Goal: Transaction & Acquisition: Purchase product/service

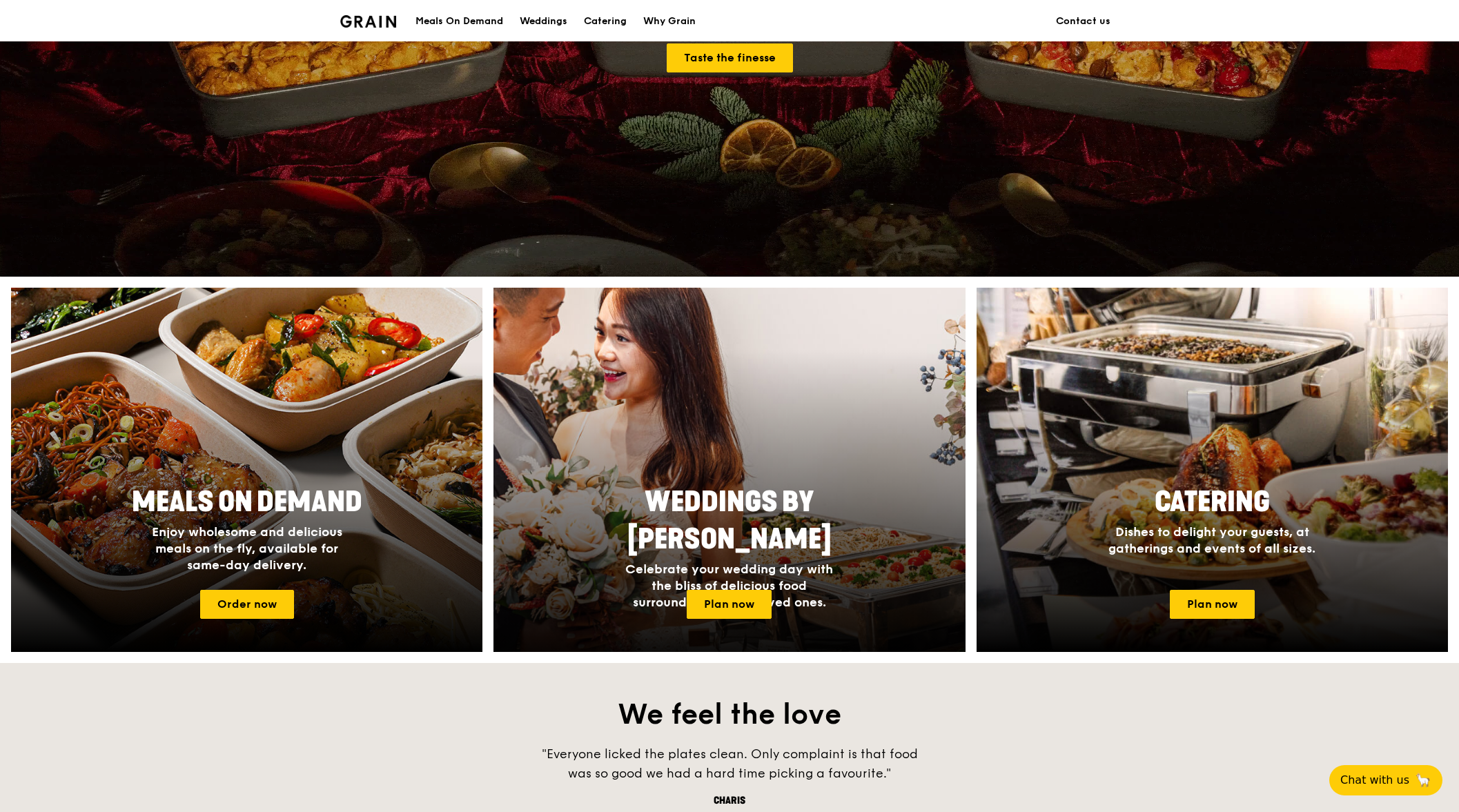
scroll to position [276, 0]
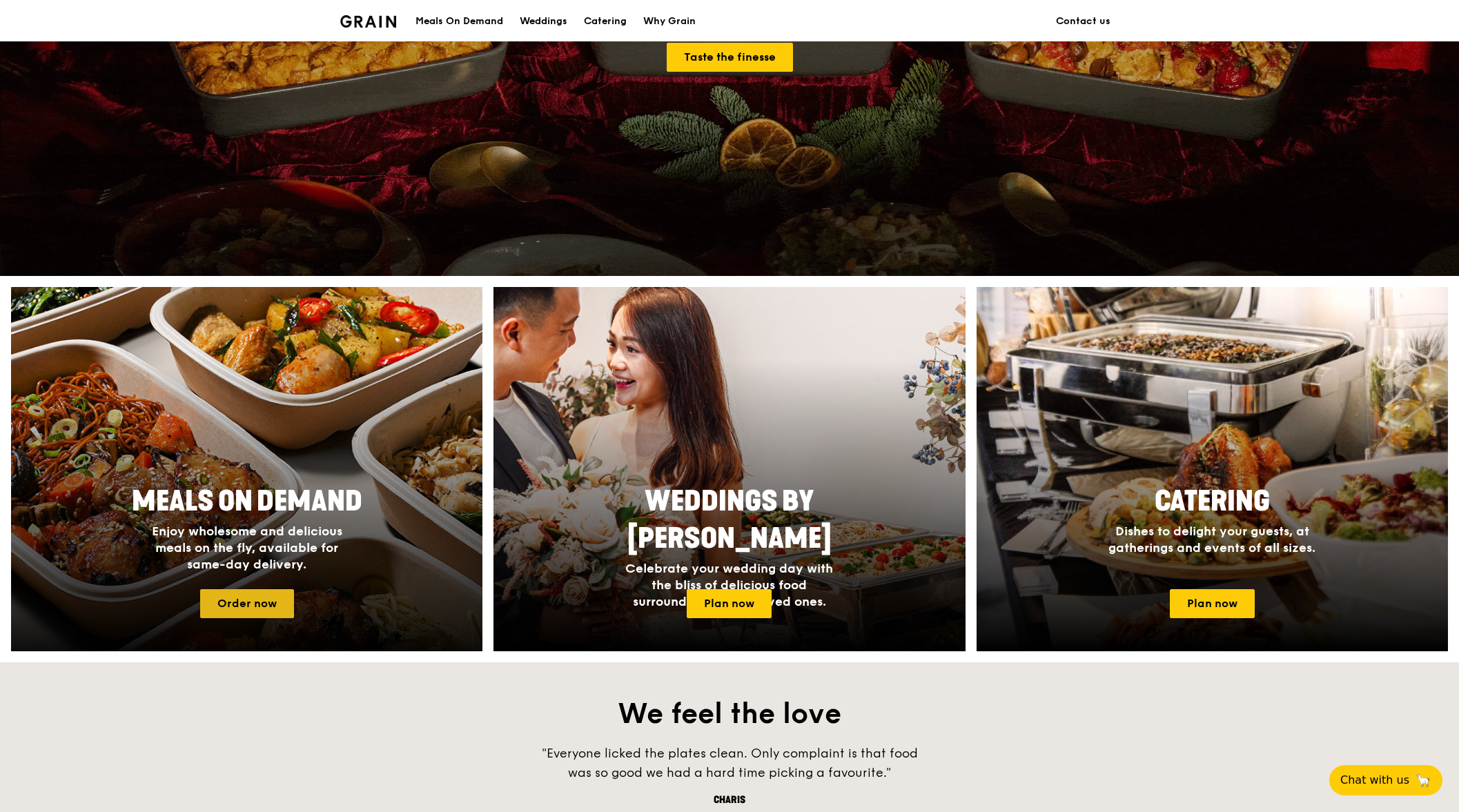
click at [253, 605] on link "Order now" at bounding box center [247, 603] width 94 height 29
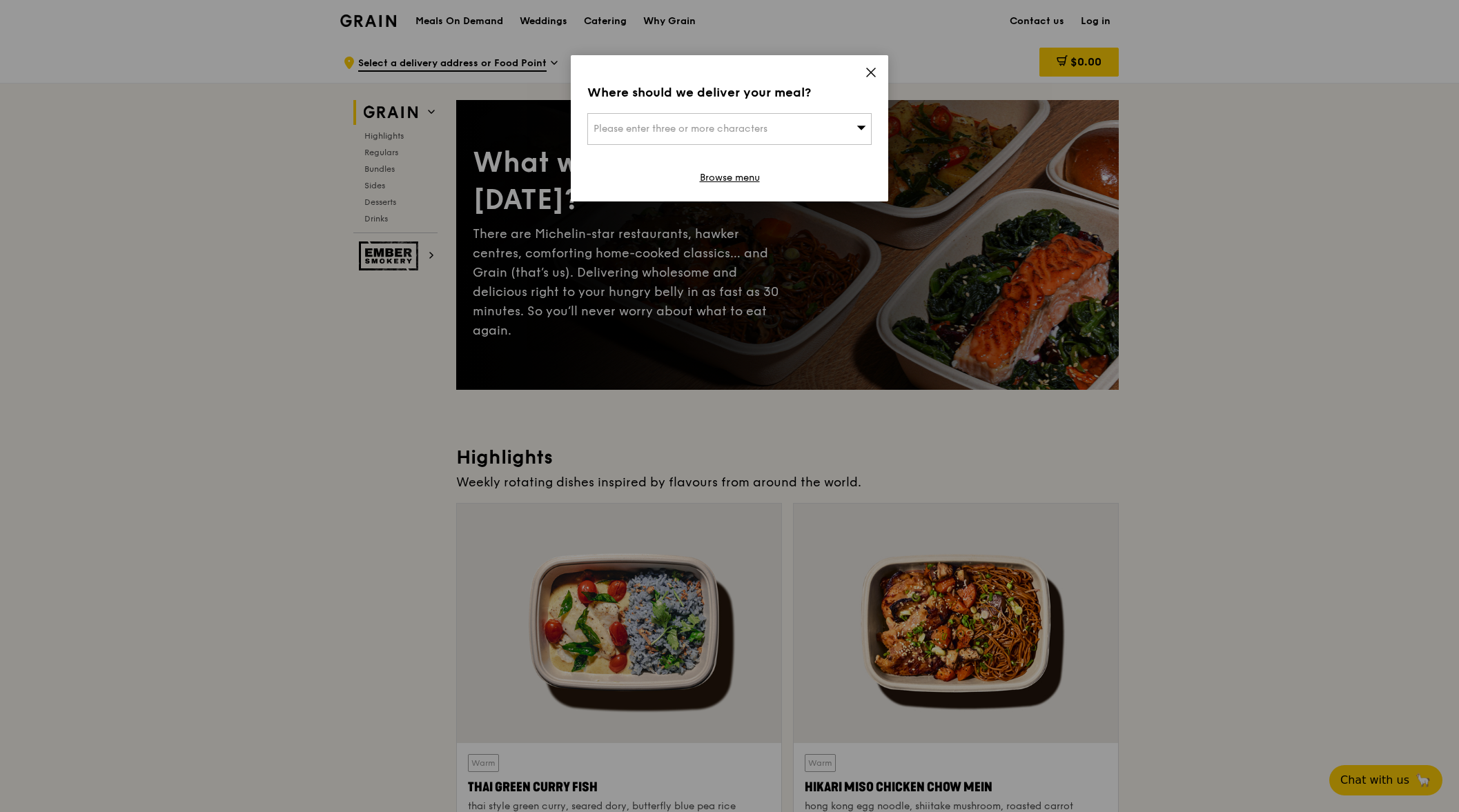
click at [759, 141] on div "Please enter three or more characters" at bounding box center [730, 129] width 284 height 32
click at [737, 137] on input "search" at bounding box center [730, 129] width 283 height 30
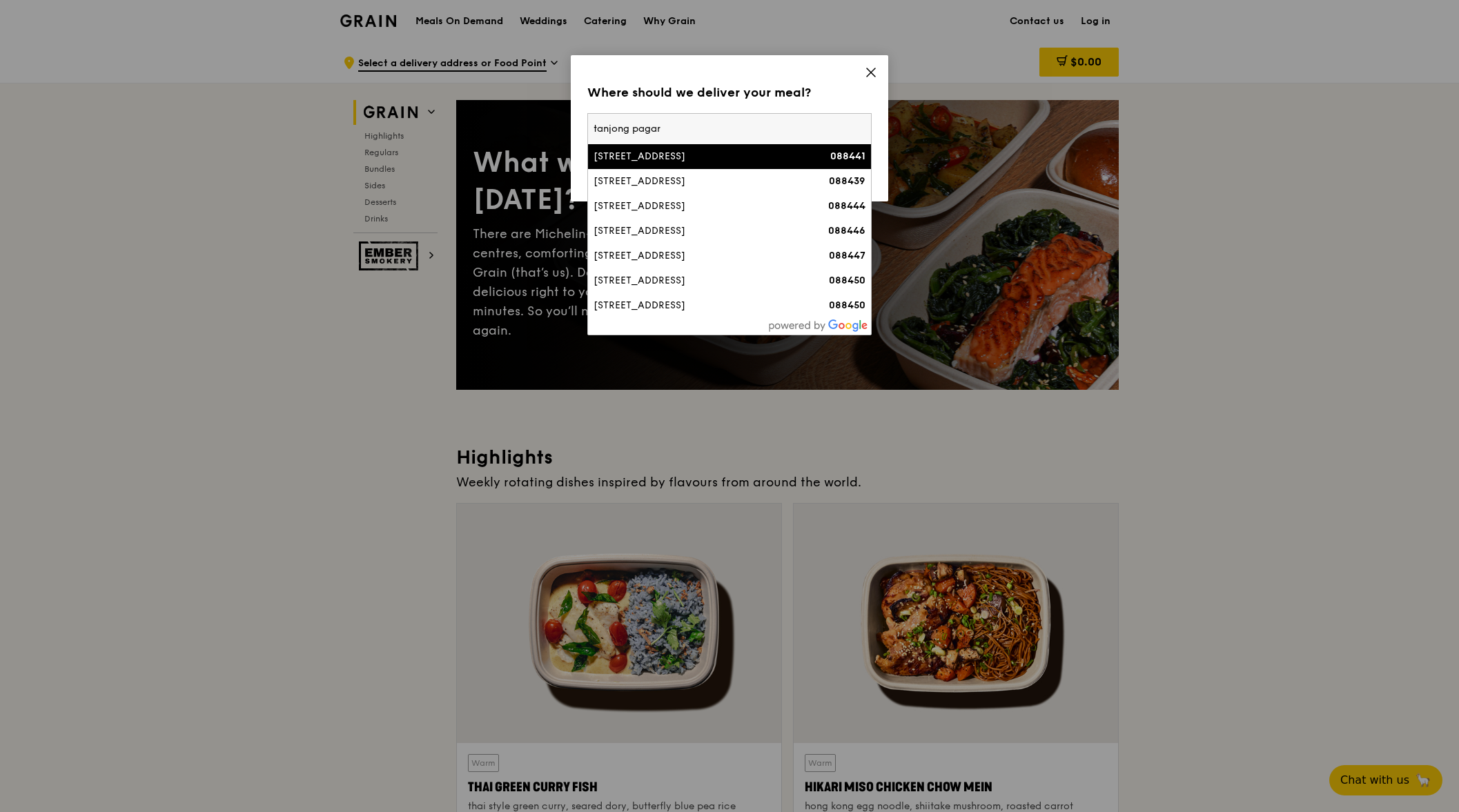
type input "tanjong pagar"
click at [693, 159] on div "[STREET_ADDRESS]" at bounding box center [696, 157] width 204 height 14
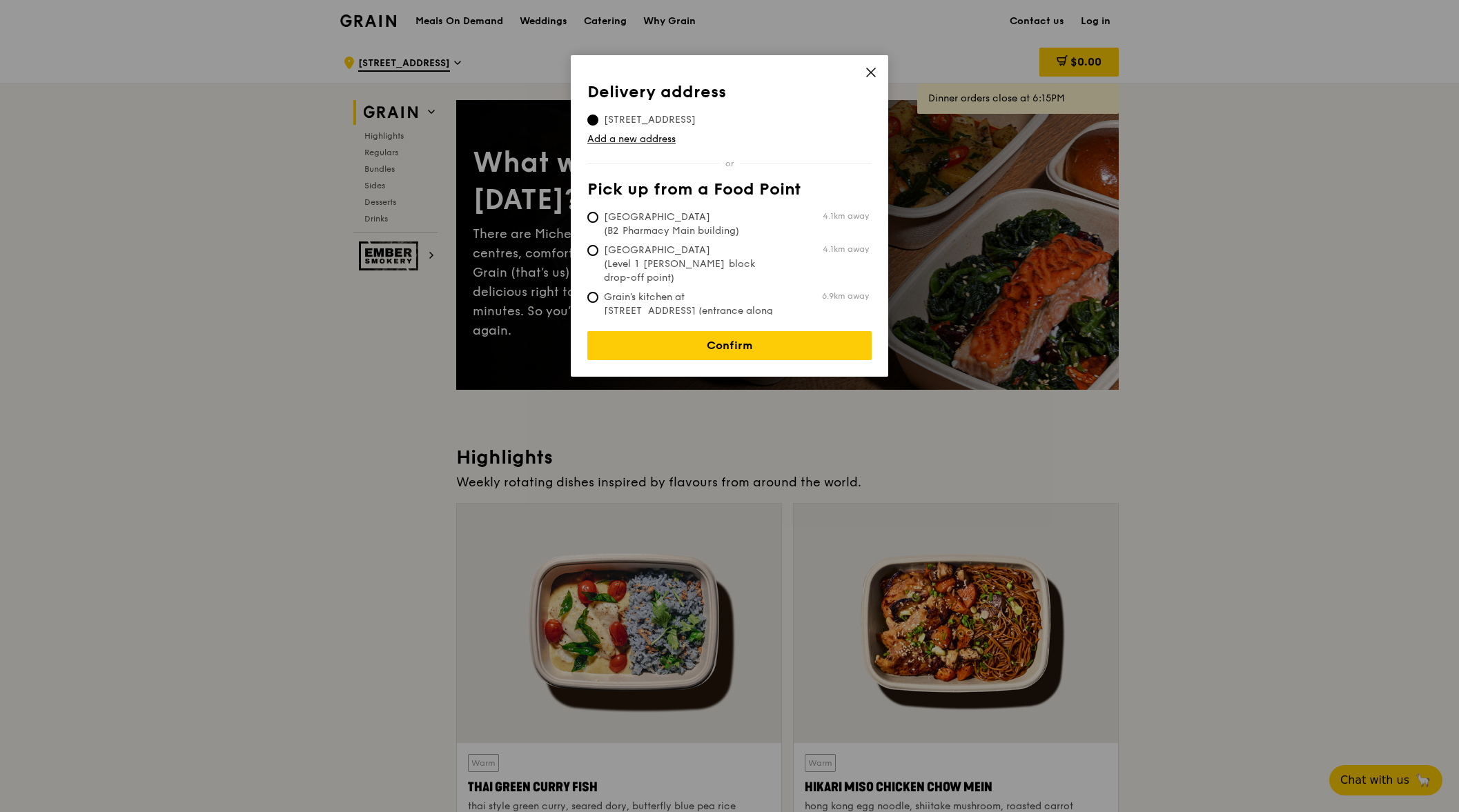
click at [681, 218] on span "[GEOGRAPHIC_DATA] (B2 Pharmacy Main building)" at bounding box center [690, 224] width 206 height 28
click at [599, 218] on input "[GEOGRAPHIC_DATA] (B2 Pharmacy Main building) 4.1km away" at bounding box center [593, 217] width 11 height 11
radio input "true"
click at [684, 331] on link "Confirm" at bounding box center [730, 345] width 284 height 29
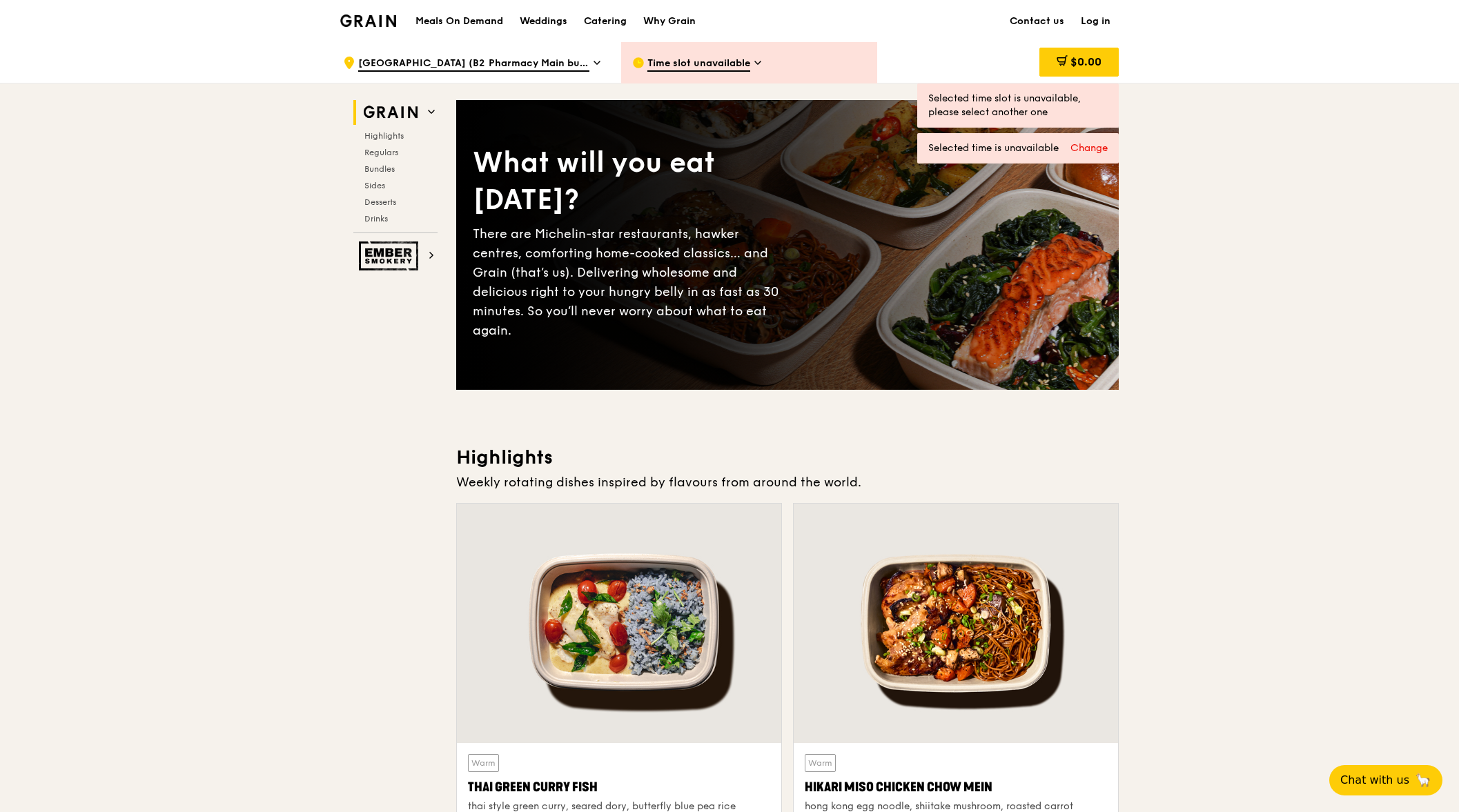
click at [720, 70] on span "Time slot unavailable" at bounding box center [698, 64] width 103 height 15
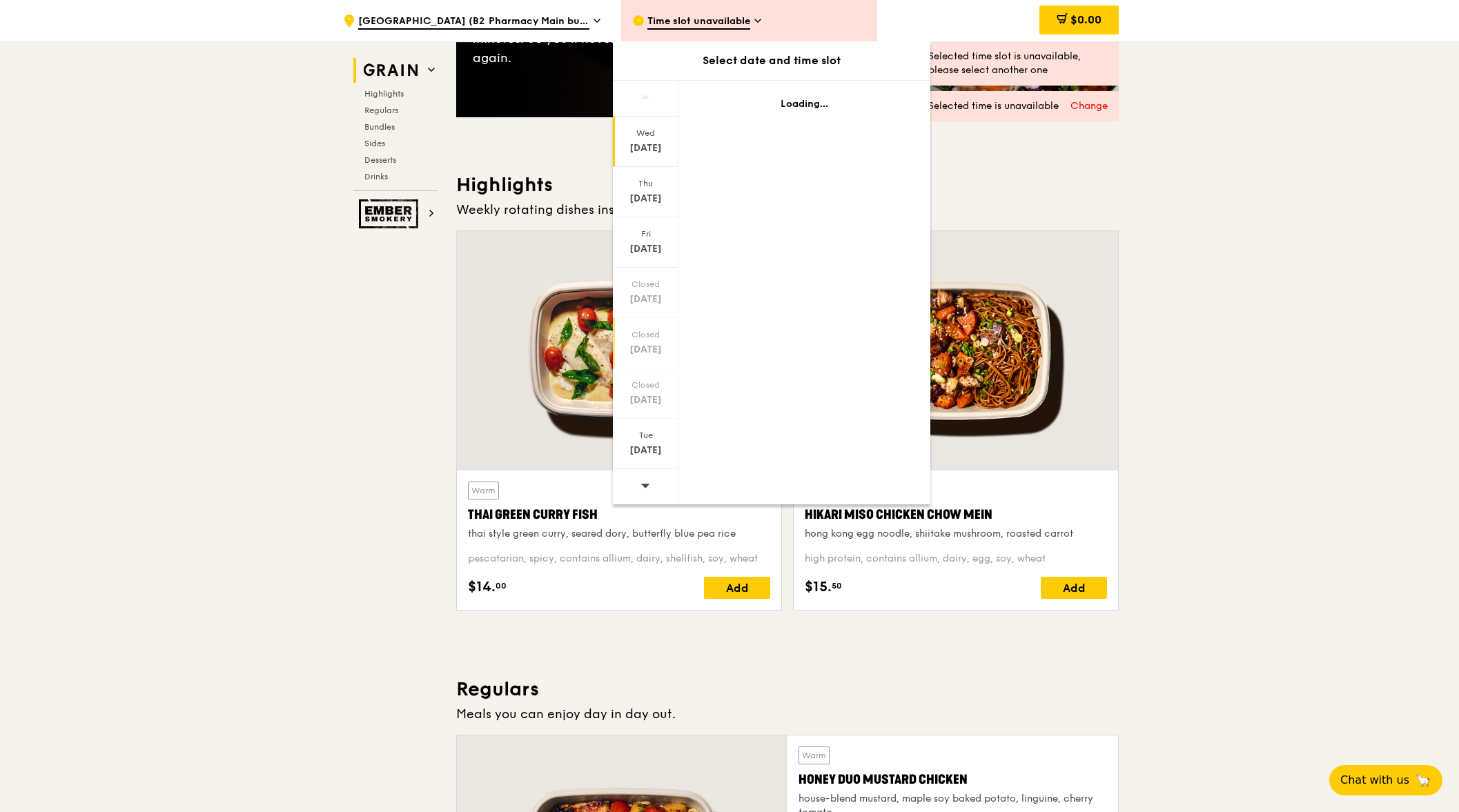
scroll to position [276, 0]
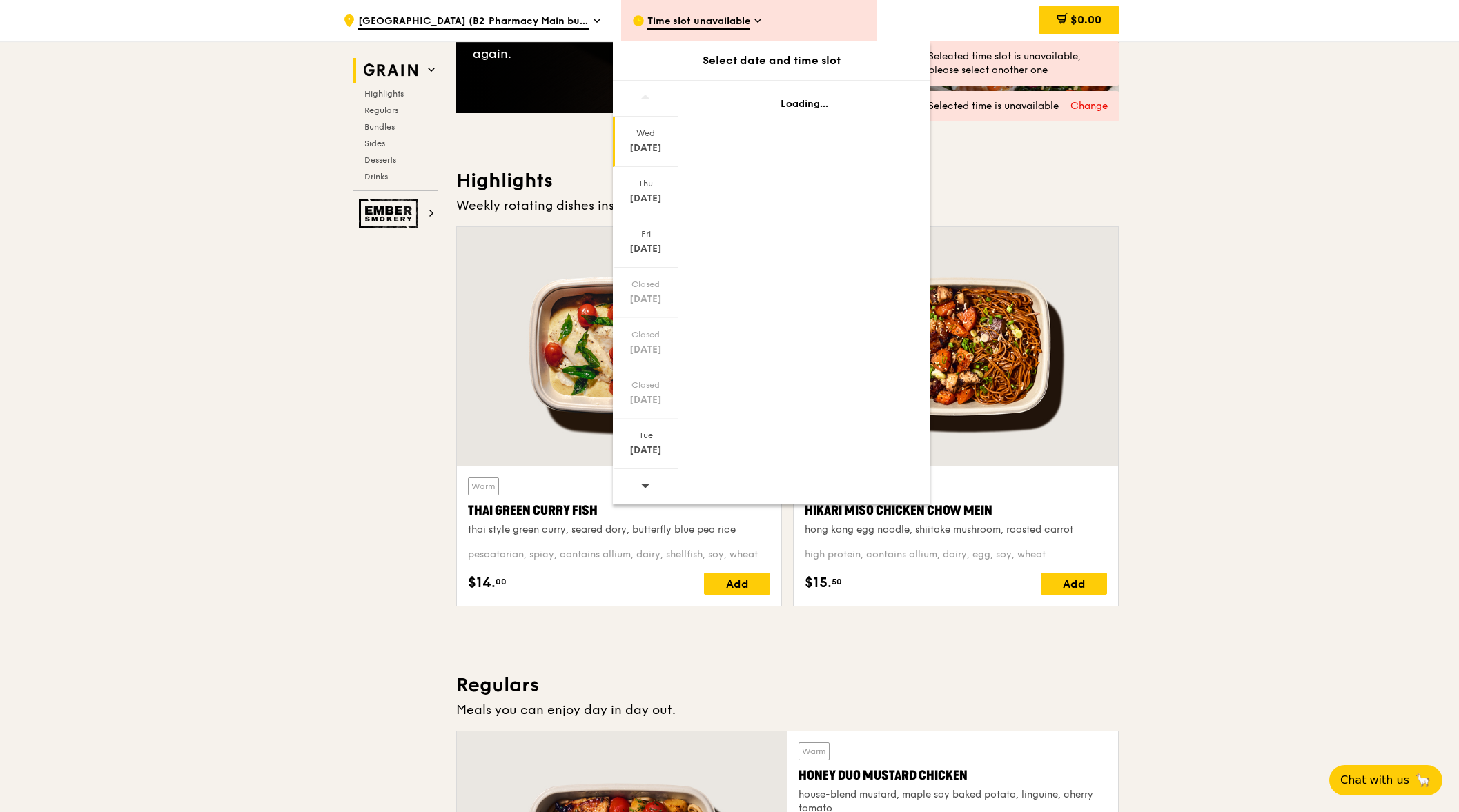
click at [639, 485] on div at bounding box center [645, 487] width 66 height 35
drag, startPoint x: 639, startPoint y: 485, endPoint x: 645, endPoint y: 473, distance: 13.4
click at [645, 473] on span at bounding box center [645, 485] width 10 height 33
click at [653, 437] on div "Tue" at bounding box center [645, 436] width 62 height 11
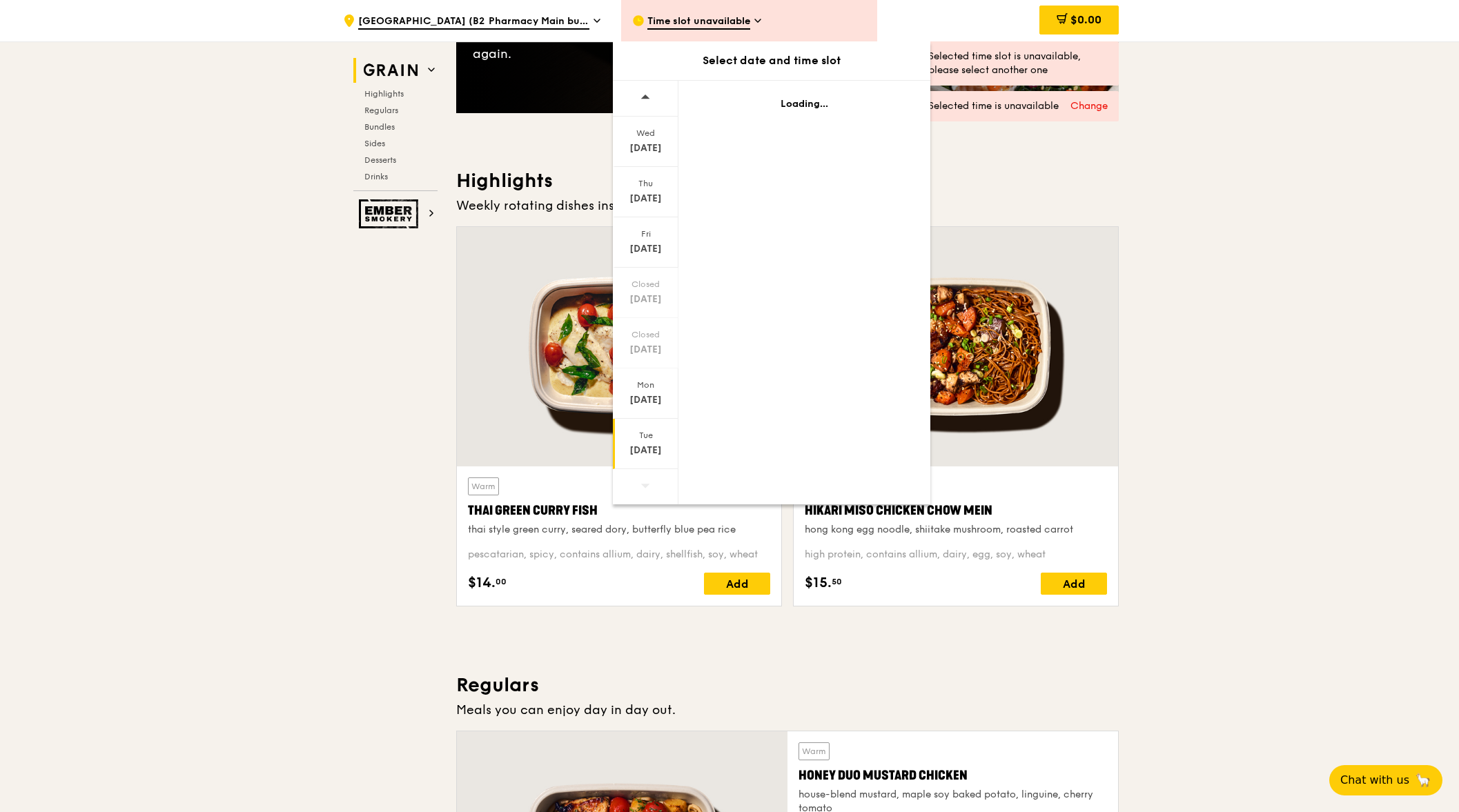
click at [630, 449] on div "[DATE]" at bounding box center [645, 451] width 62 height 14
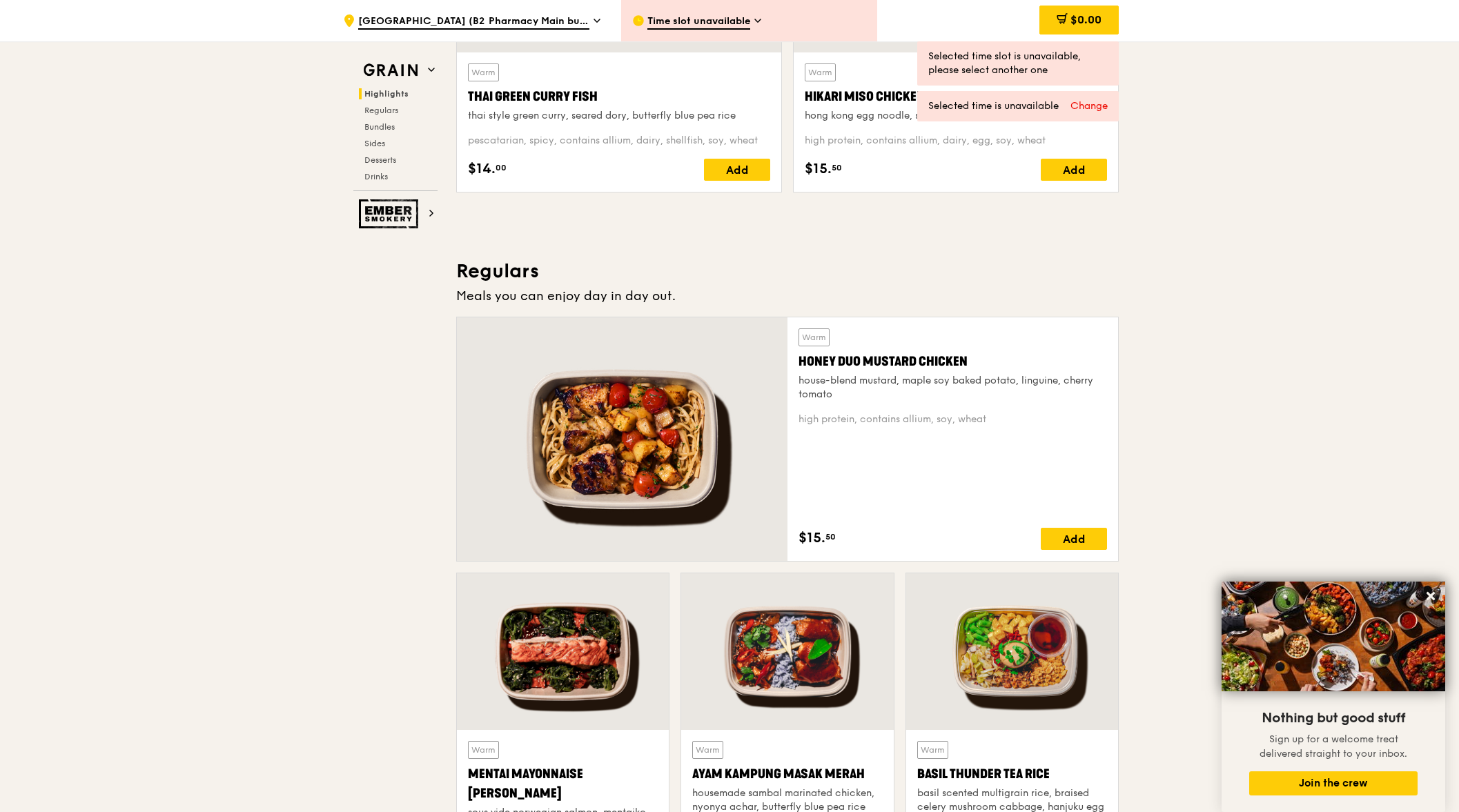
scroll to position [1173, 0]
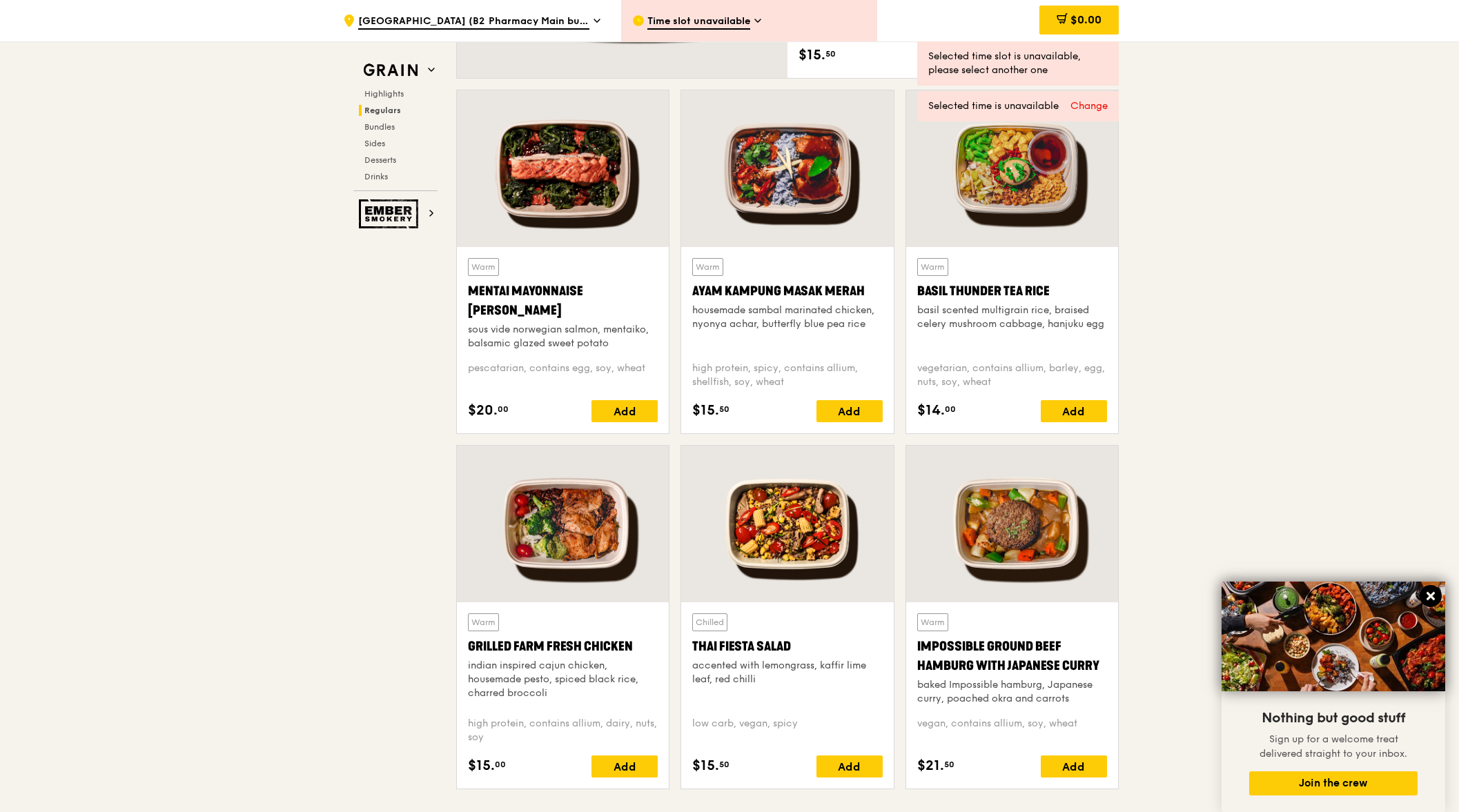
click at [1425, 598] on icon at bounding box center [1431, 596] width 13 height 13
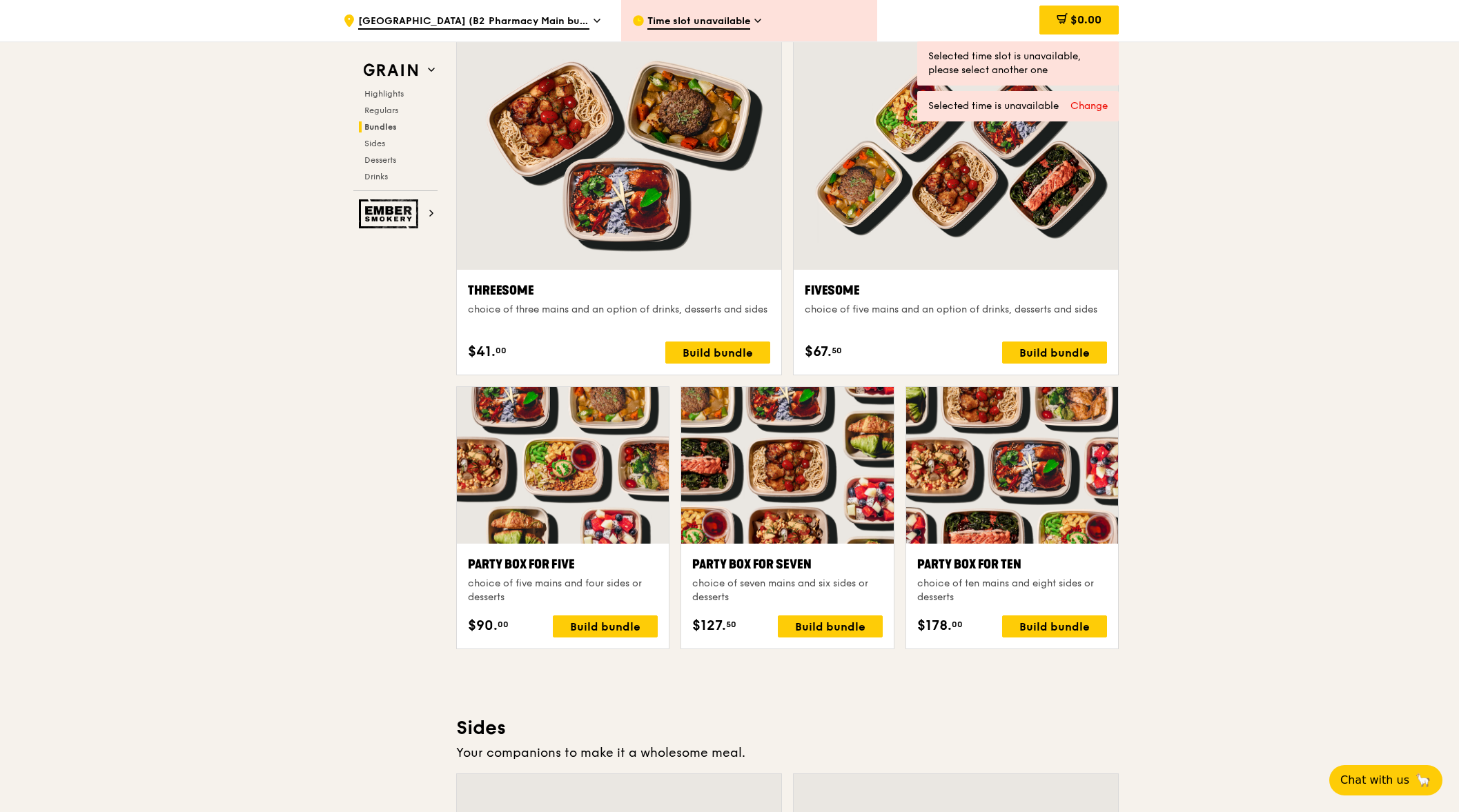
scroll to position [2415, 0]
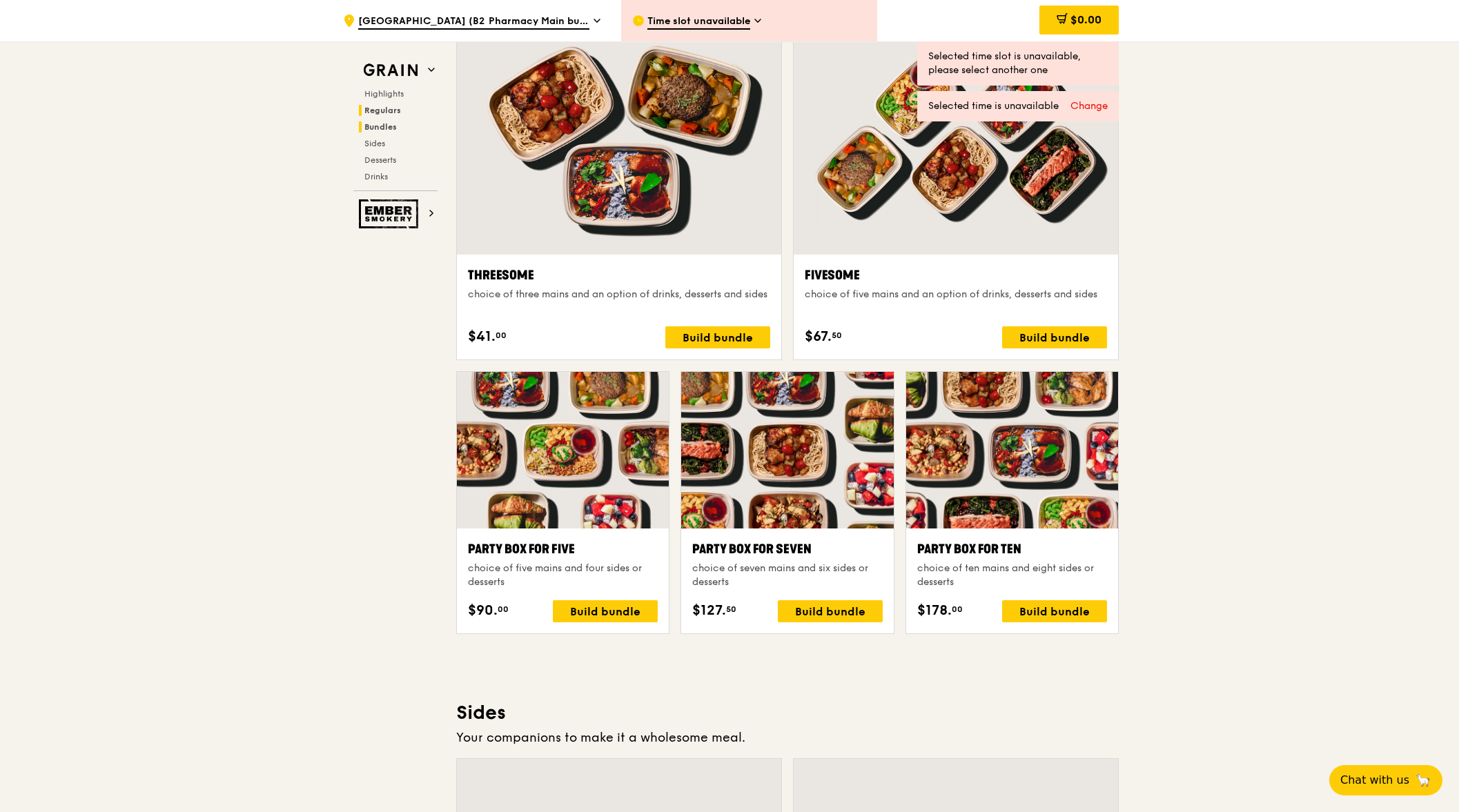
click at [386, 115] on span "Regulars" at bounding box center [383, 110] width 37 height 10
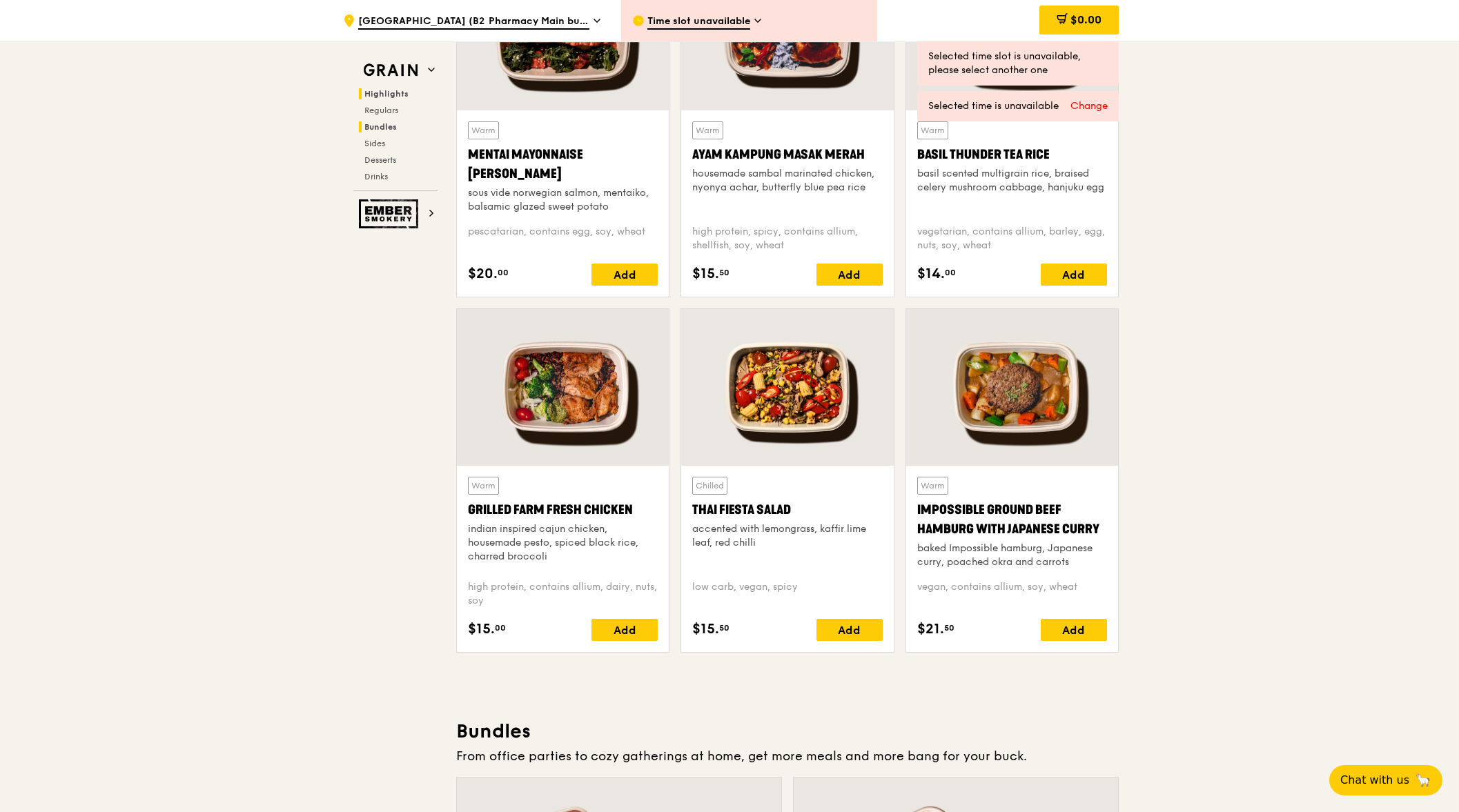
click at [383, 92] on span "Highlights" at bounding box center [386, 94] width 44 height 10
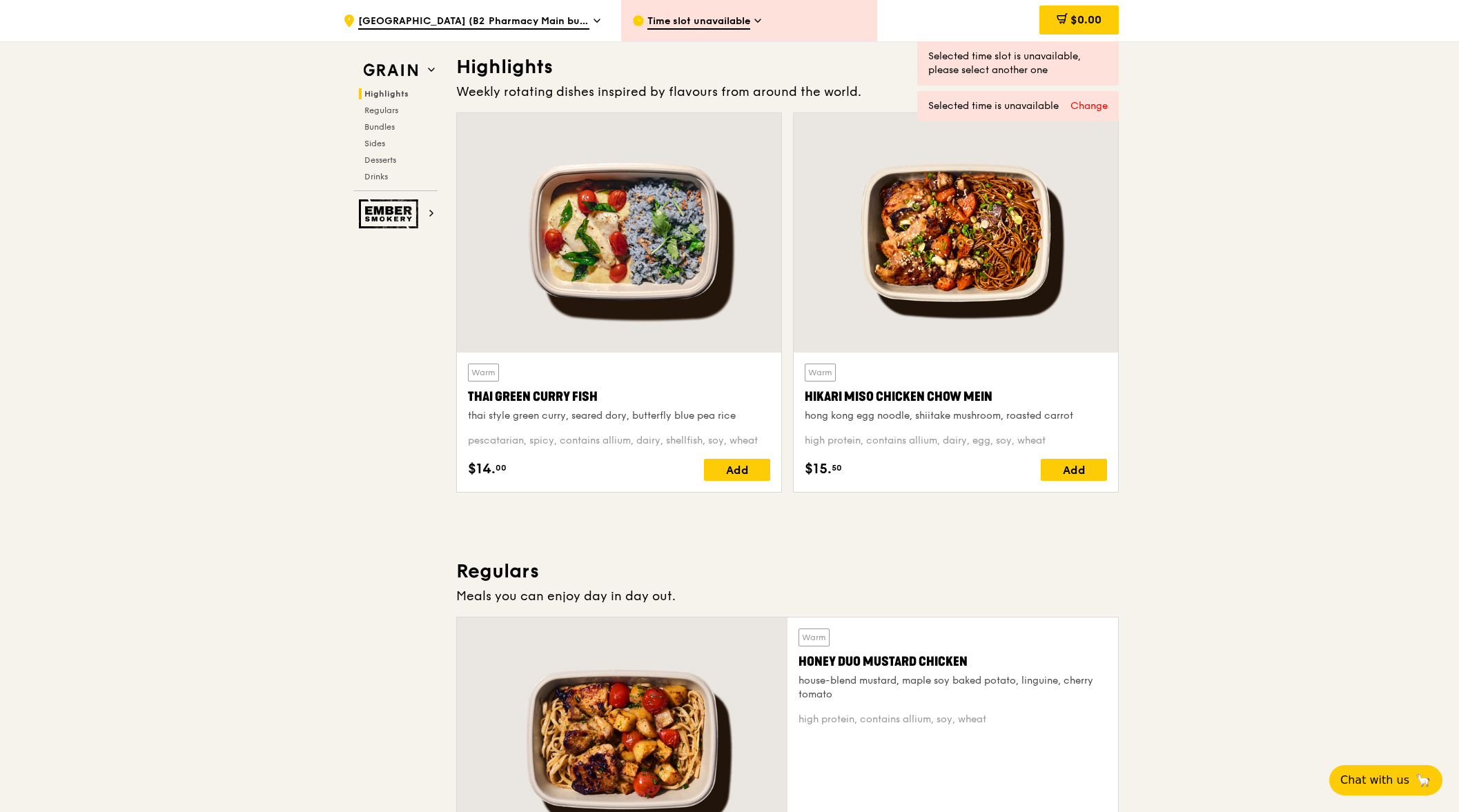
scroll to position [389, 0]
click at [374, 145] on span "Sides" at bounding box center [375, 144] width 22 height 10
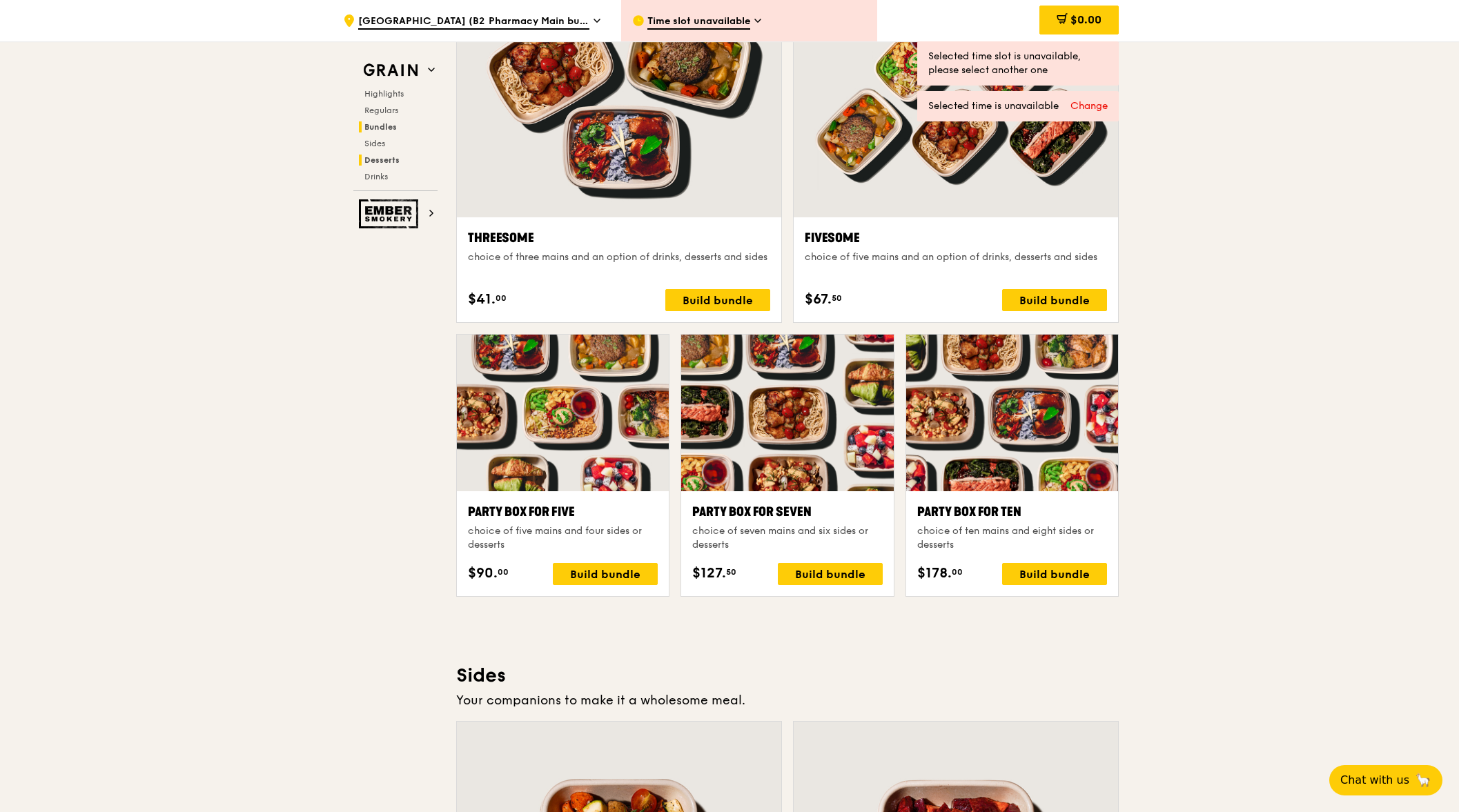
click at [375, 158] on span "Desserts" at bounding box center [382, 160] width 35 height 10
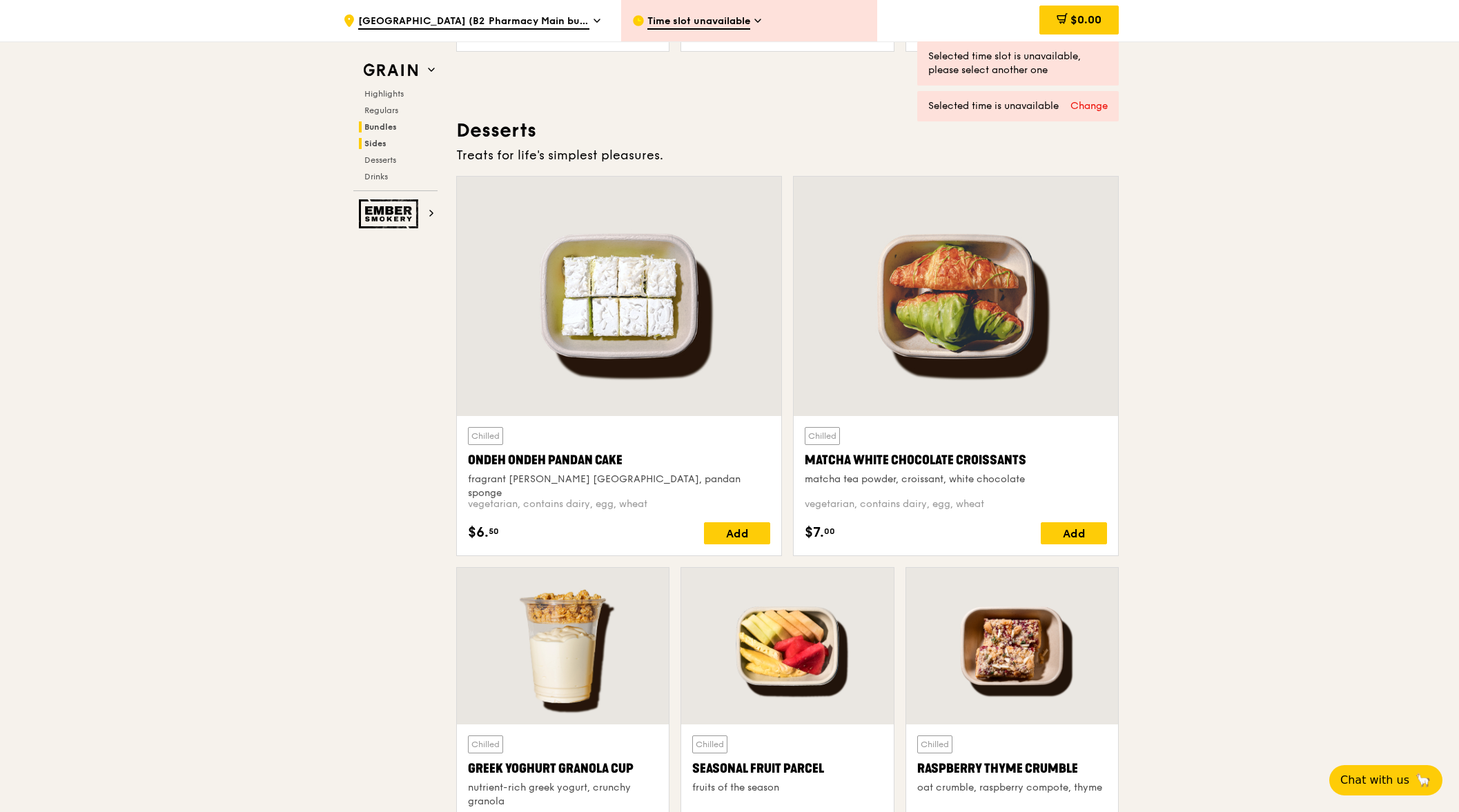
click at [376, 129] on span "Bundles" at bounding box center [381, 127] width 33 height 10
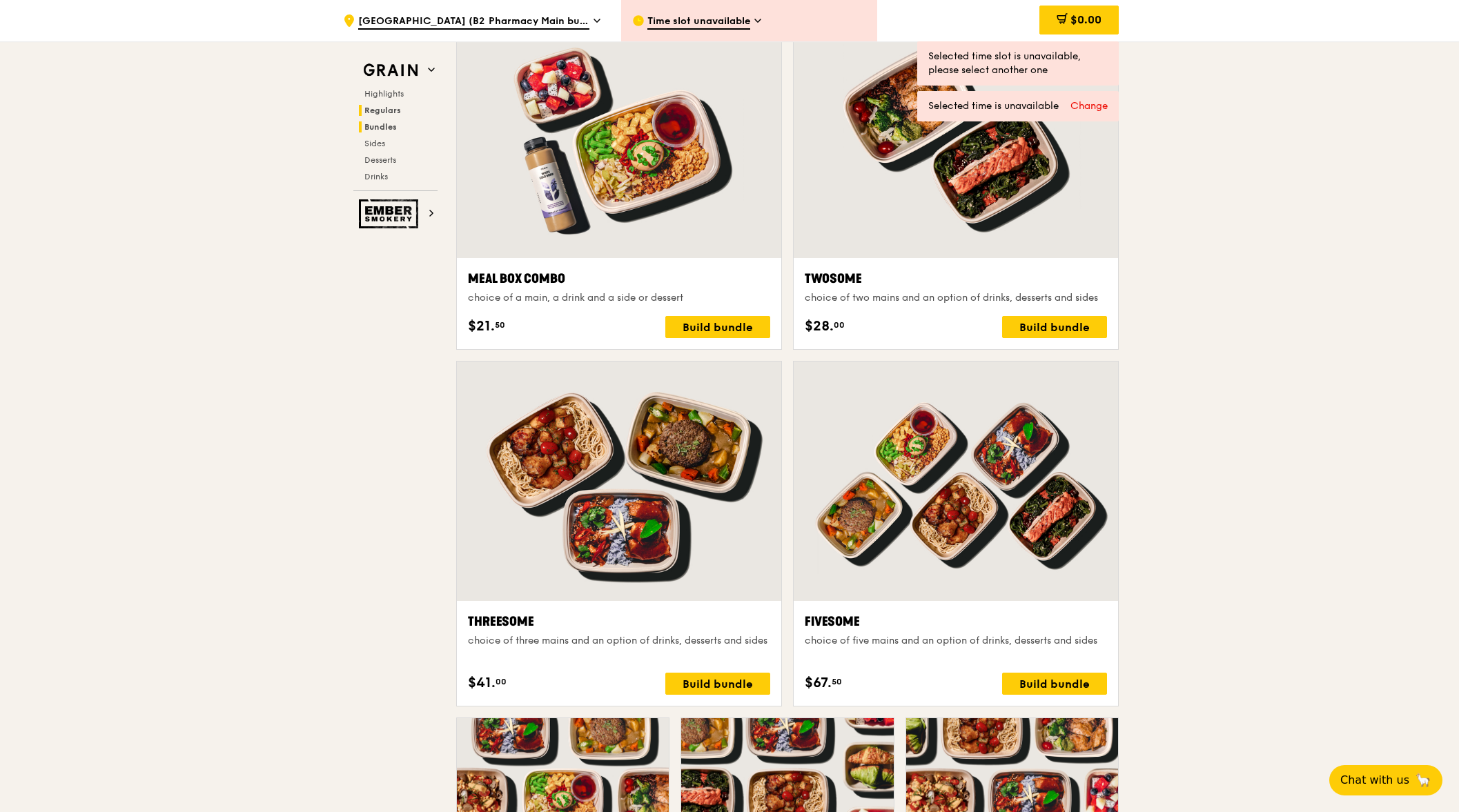
click at [378, 105] on span "Regulars" at bounding box center [383, 110] width 37 height 10
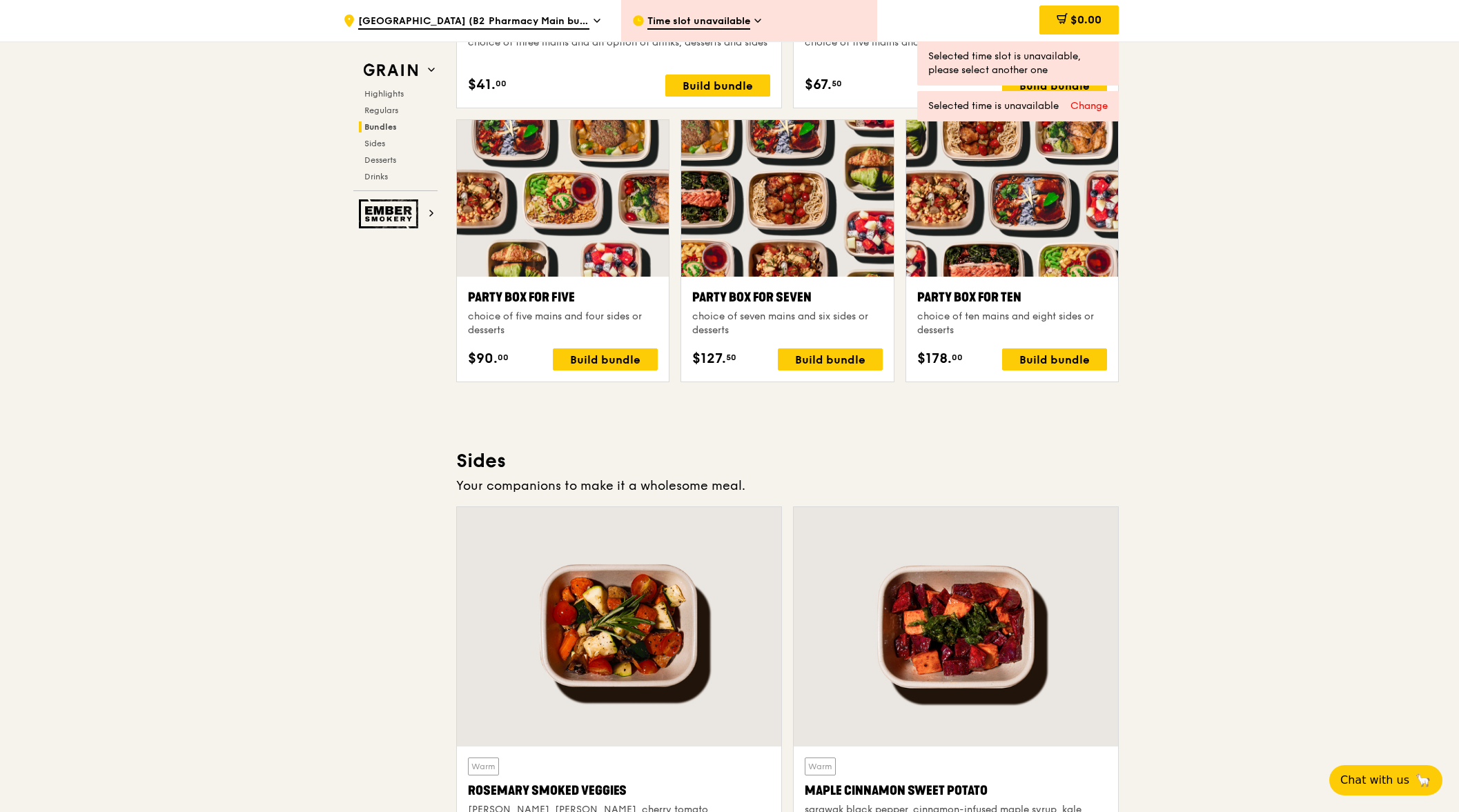
scroll to position [2963, 0]
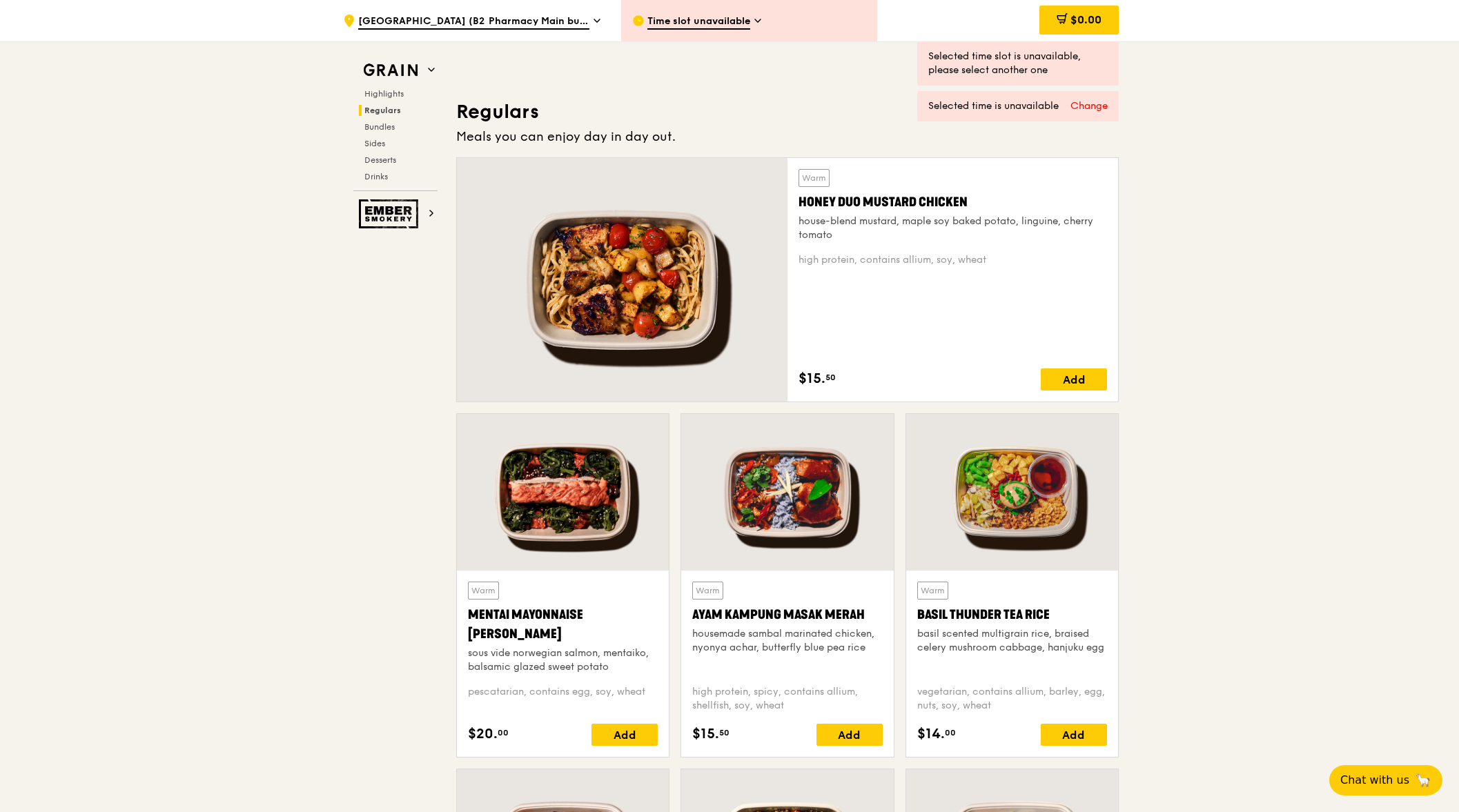
scroll to position [149, 0]
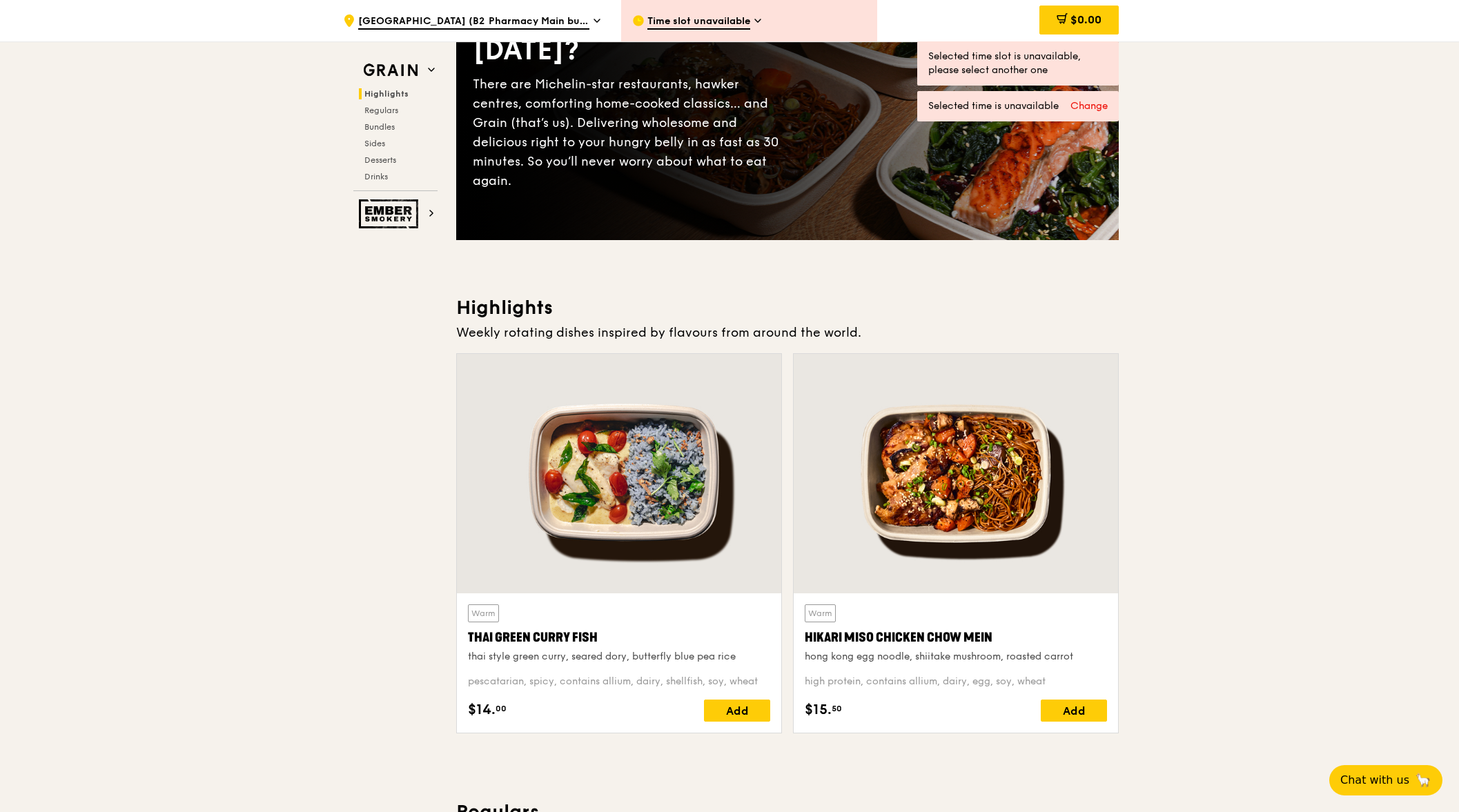
drag, startPoint x: 1305, startPoint y: 455, endPoint x: 1275, endPoint y: 228, distance: 229.0
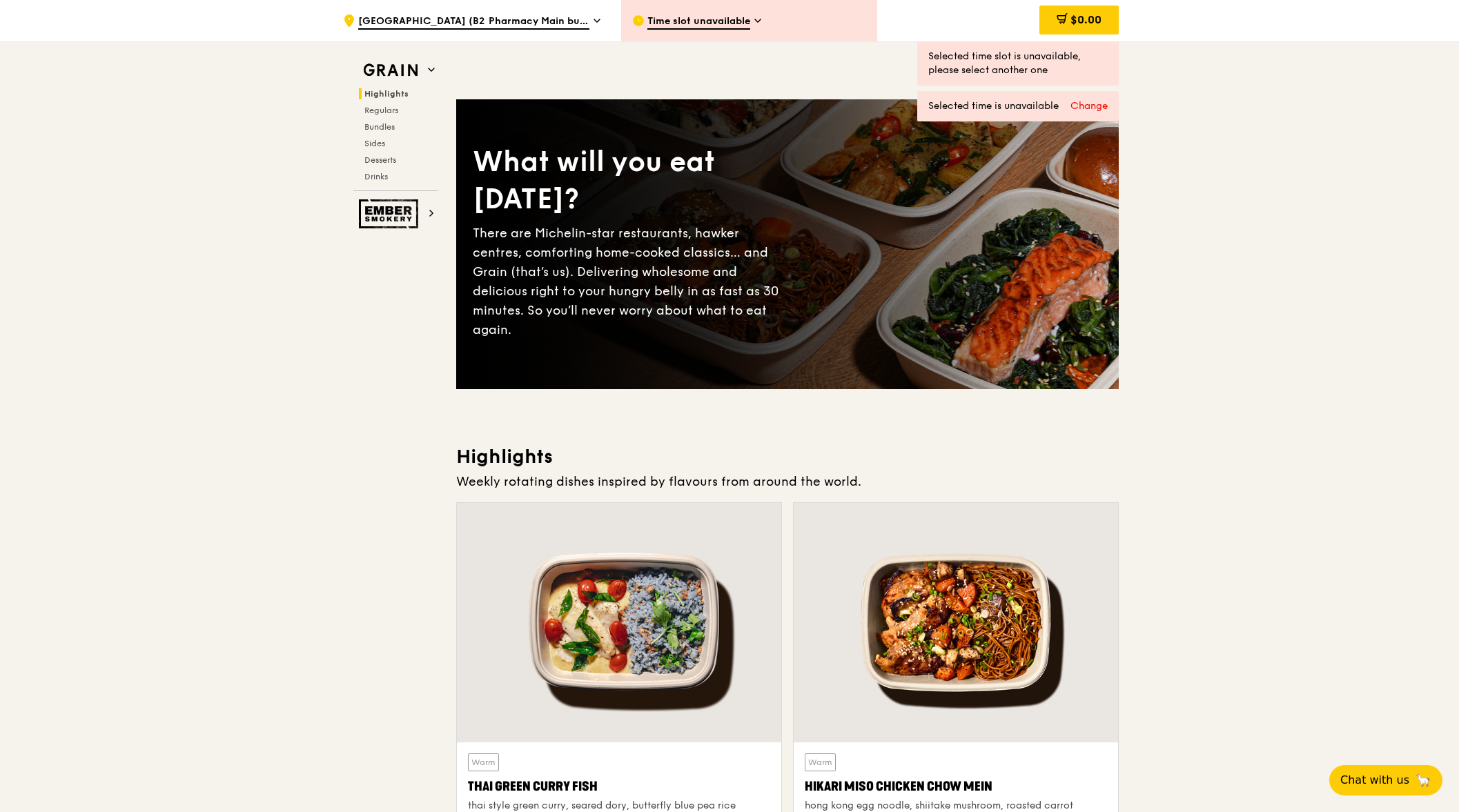
drag, startPoint x: 1158, startPoint y: 479, endPoint x: 1102, endPoint y: 215, distance: 269.9
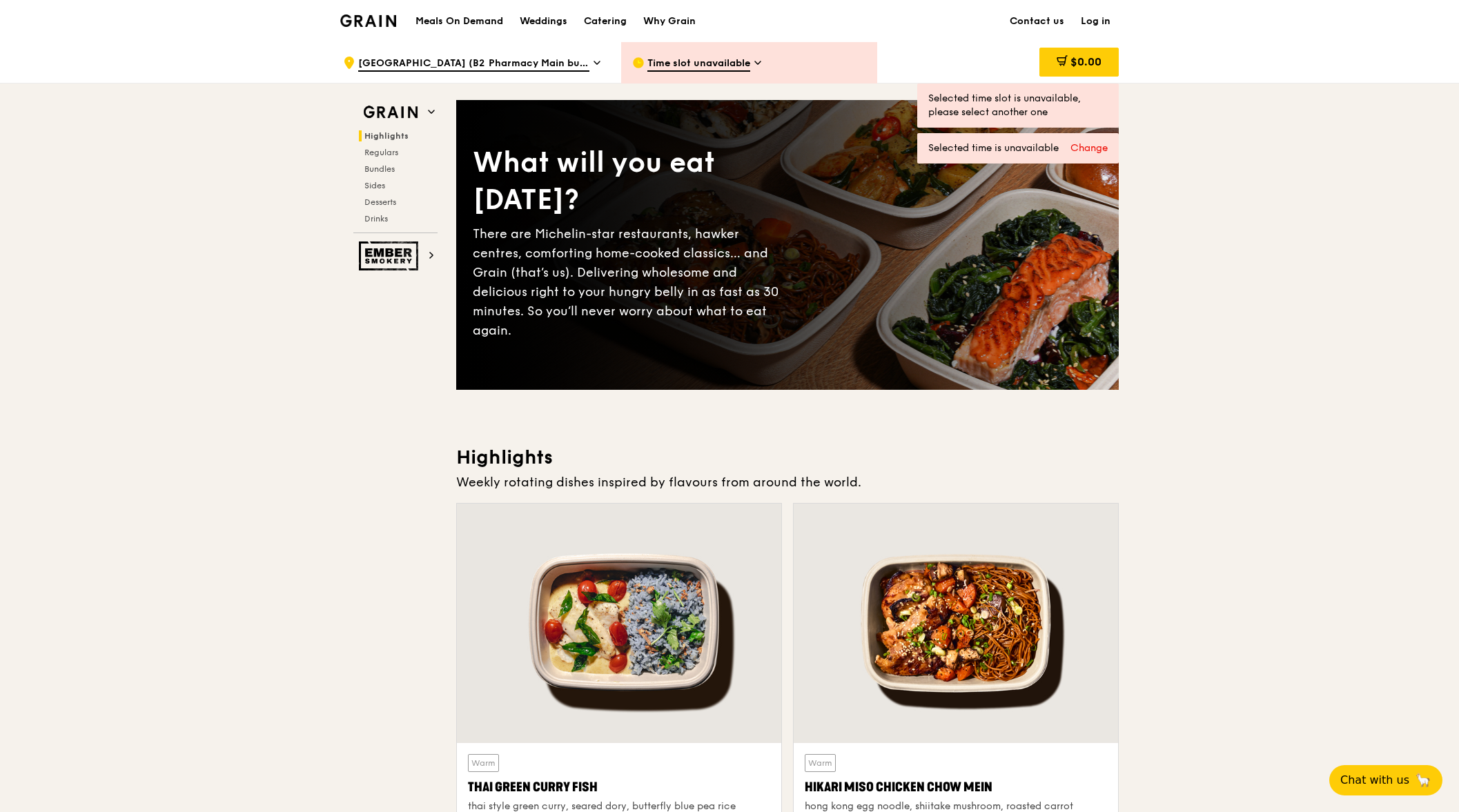
click at [712, 66] on span "Time slot unavailable" at bounding box center [698, 64] width 103 height 15
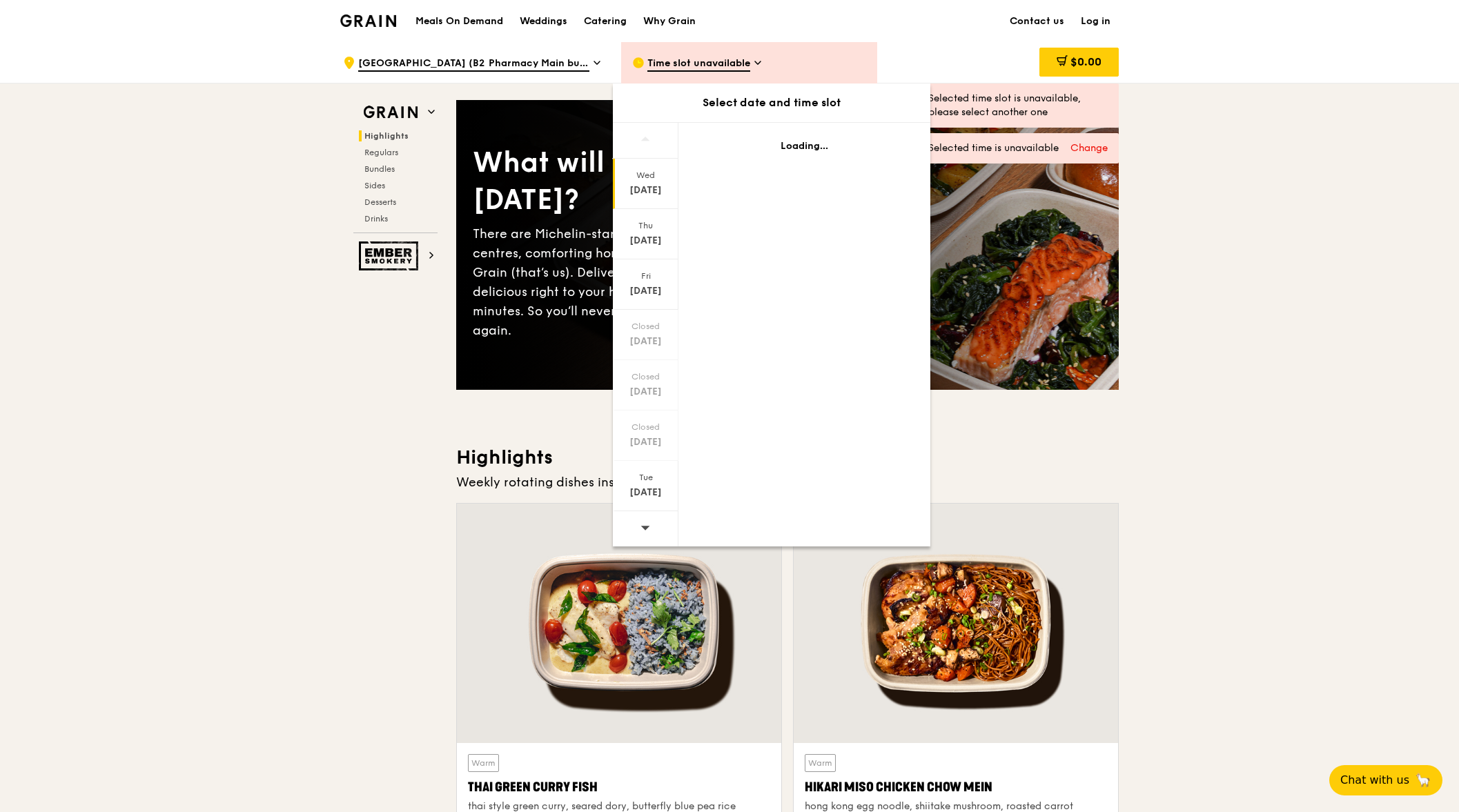
click at [645, 179] on div "Wed" at bounding box center [645, 175] width 62 height 11
click at [633, 235] on div "[DATE]" at bounding box center [645, 241] width 62 height 14
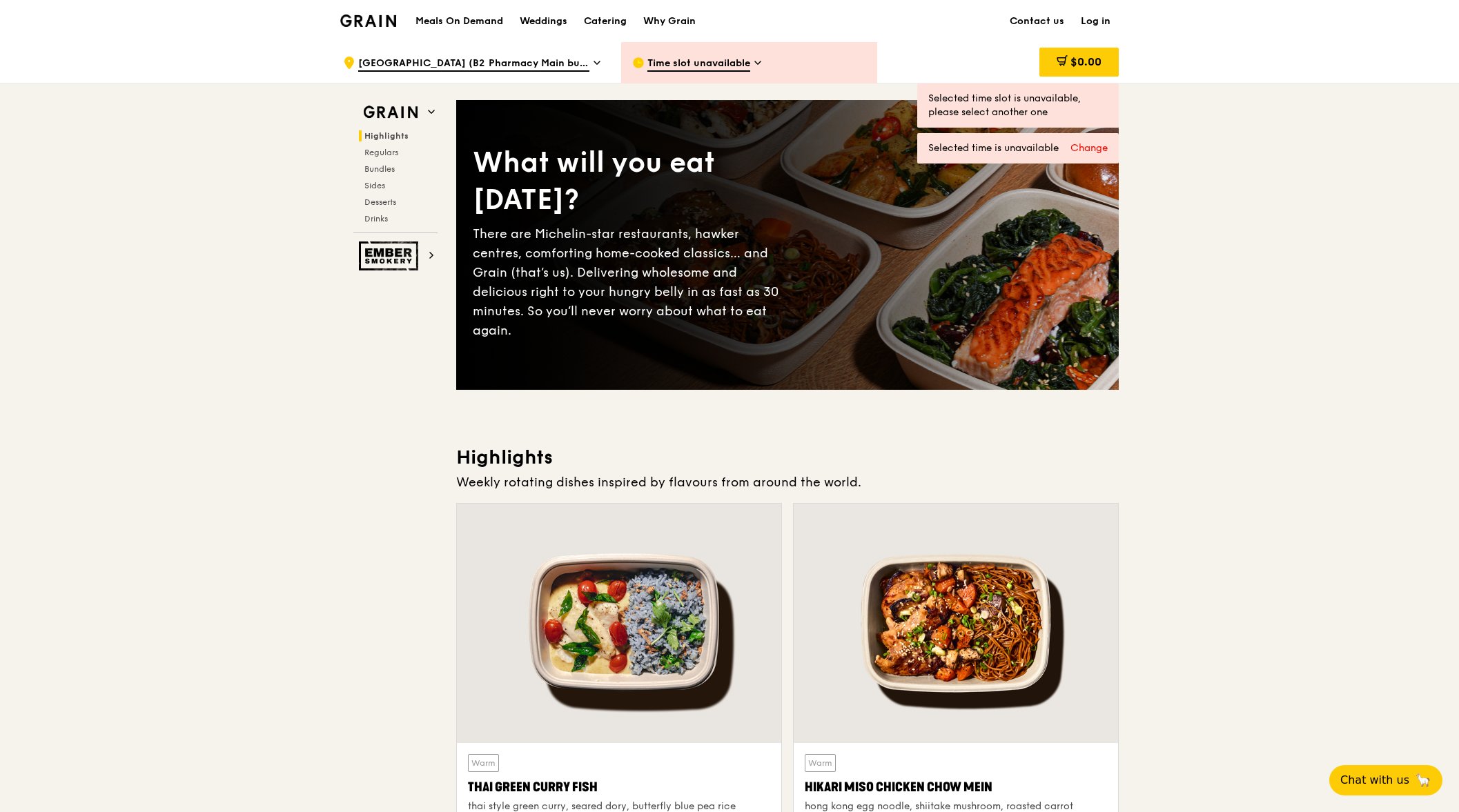
click at [555, 63] on span "[GEOGRAPHIC_DATA] (B2 Pharmacy Main building)" at bounding box center [473, 64] width 231 height 15
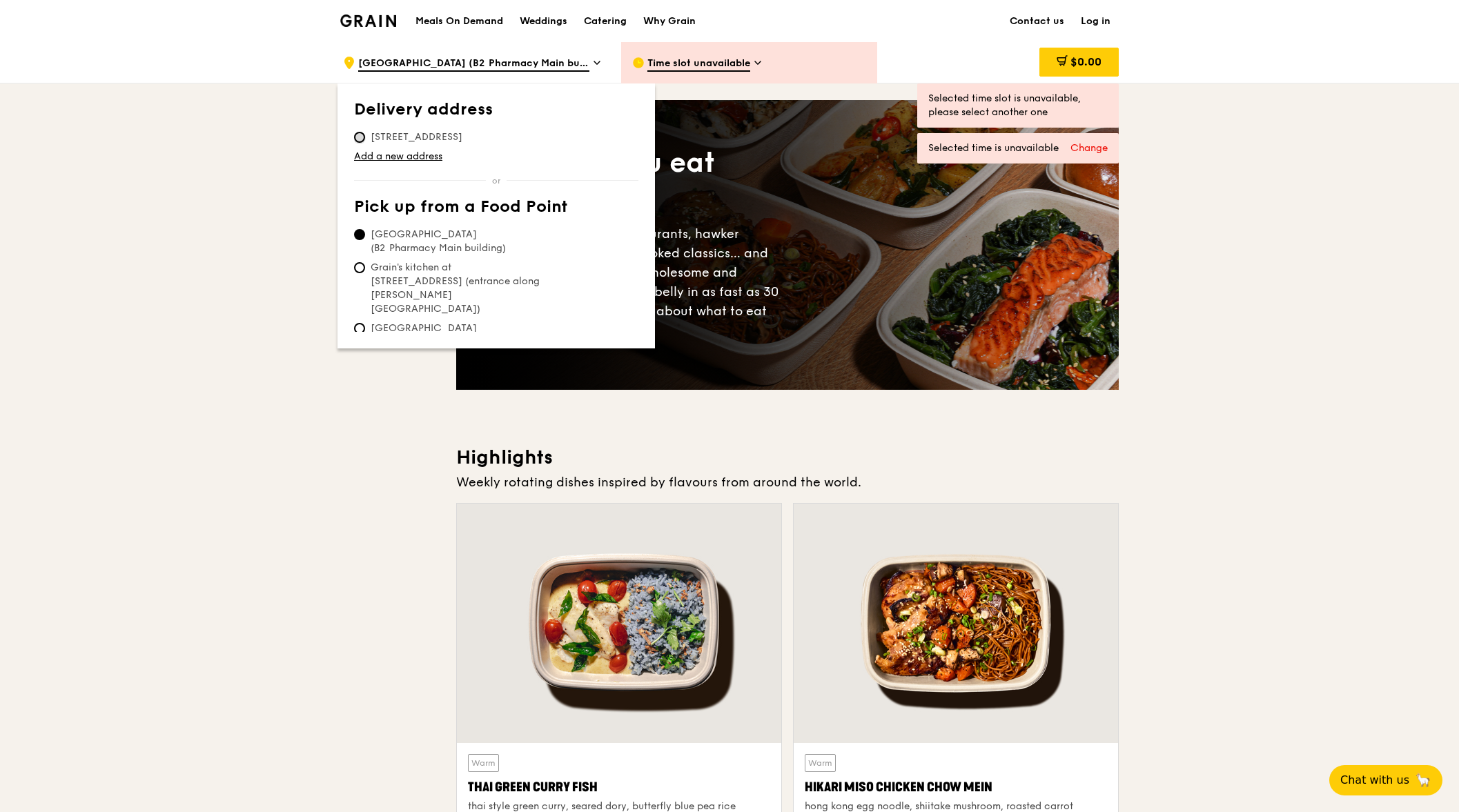
click at [362, 134] on input "[STREET_ADDRESS]" at bounding box center [359, 137] width 11 height 11
radio input "true"
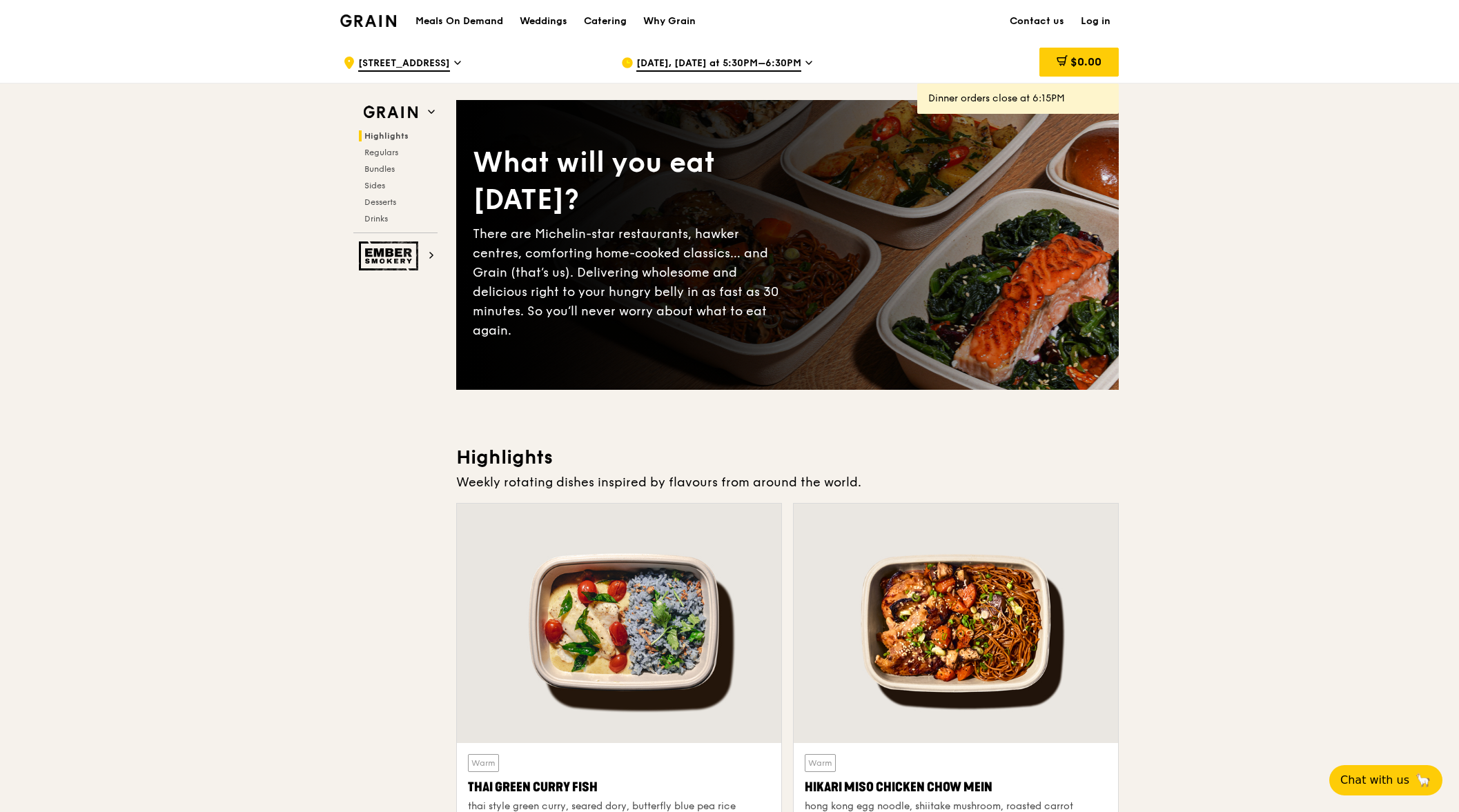
click at [759, 58] on span "[DATE], [DATE] at 5:30PM–6:30PM" at bounding box center [718, 64] width 165 height 15
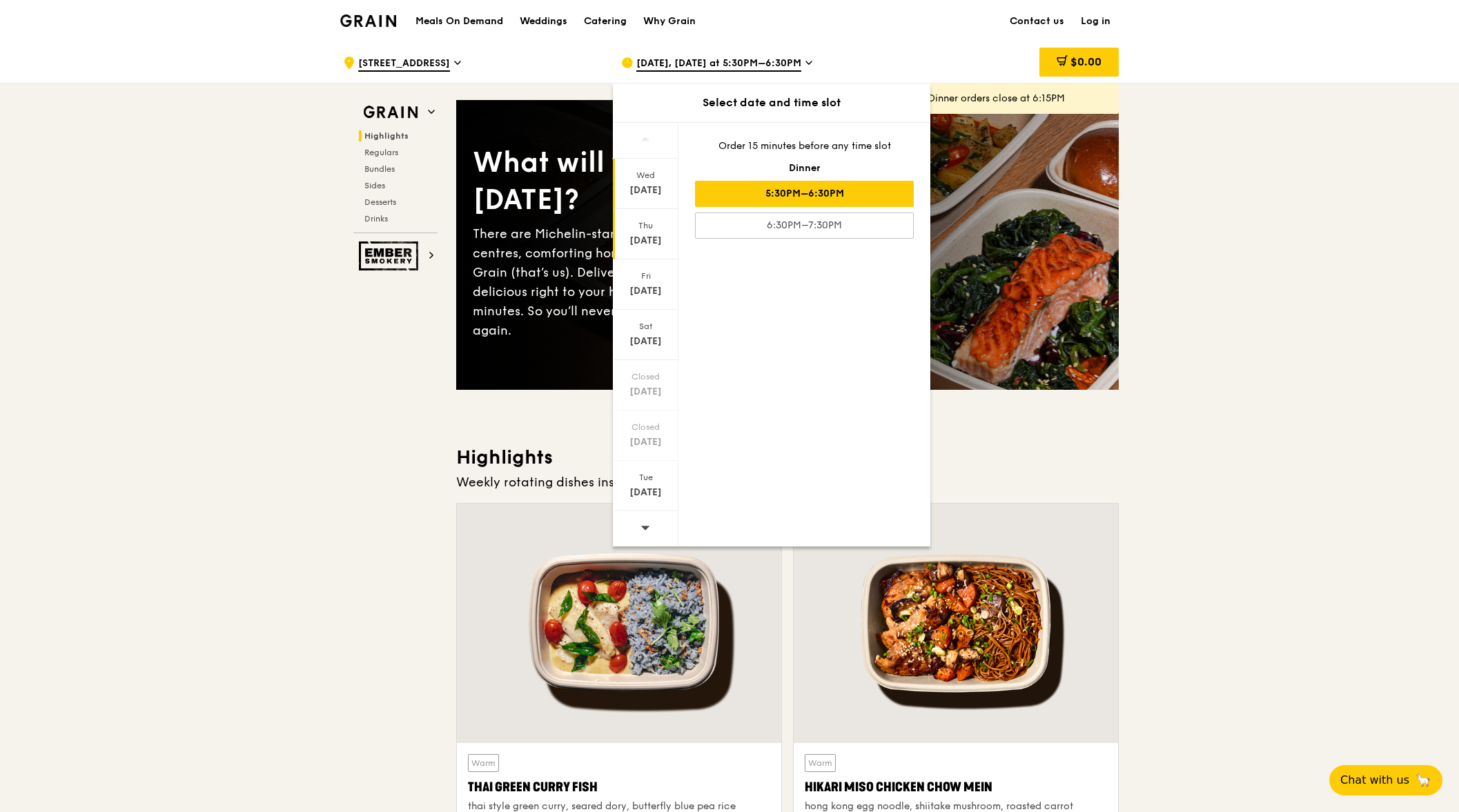
click at [639, 224] on div "Thu" at bounding box center [645, 226] width 62 height 11
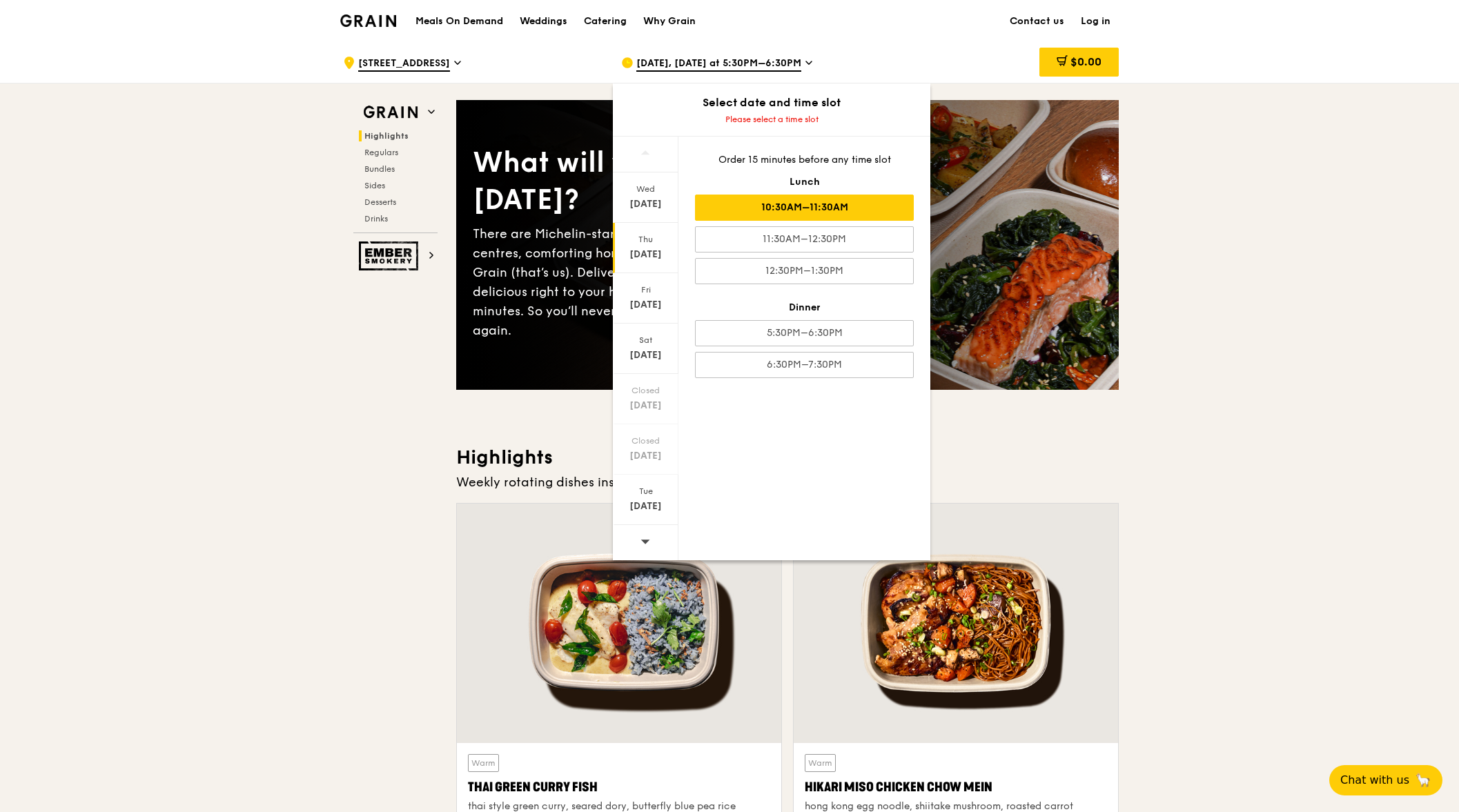
click at [810, 209] on div "10:30AM–11:30AM" at bounding box center [804, 207] width 219 height 26
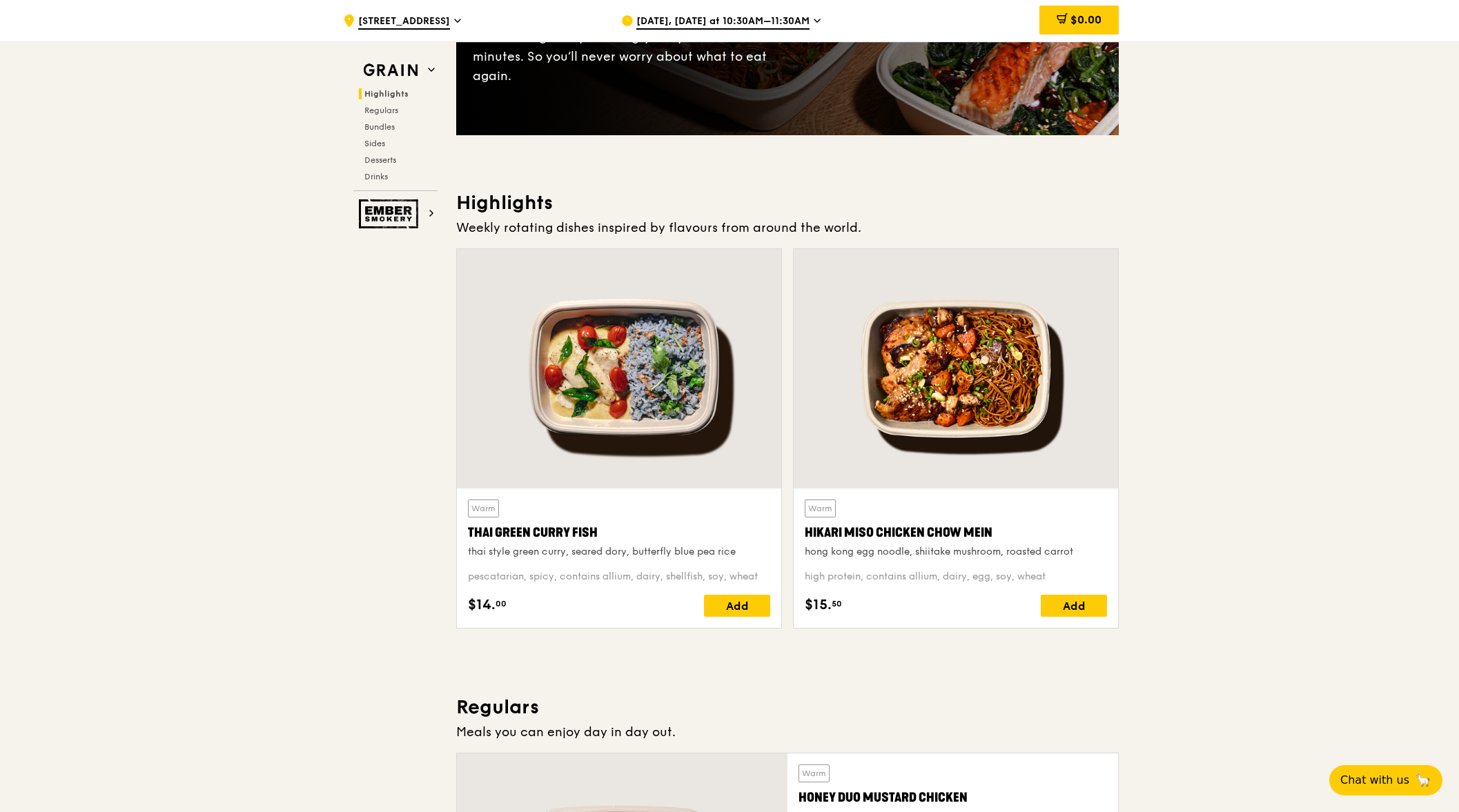
scroll to position [276, 0]
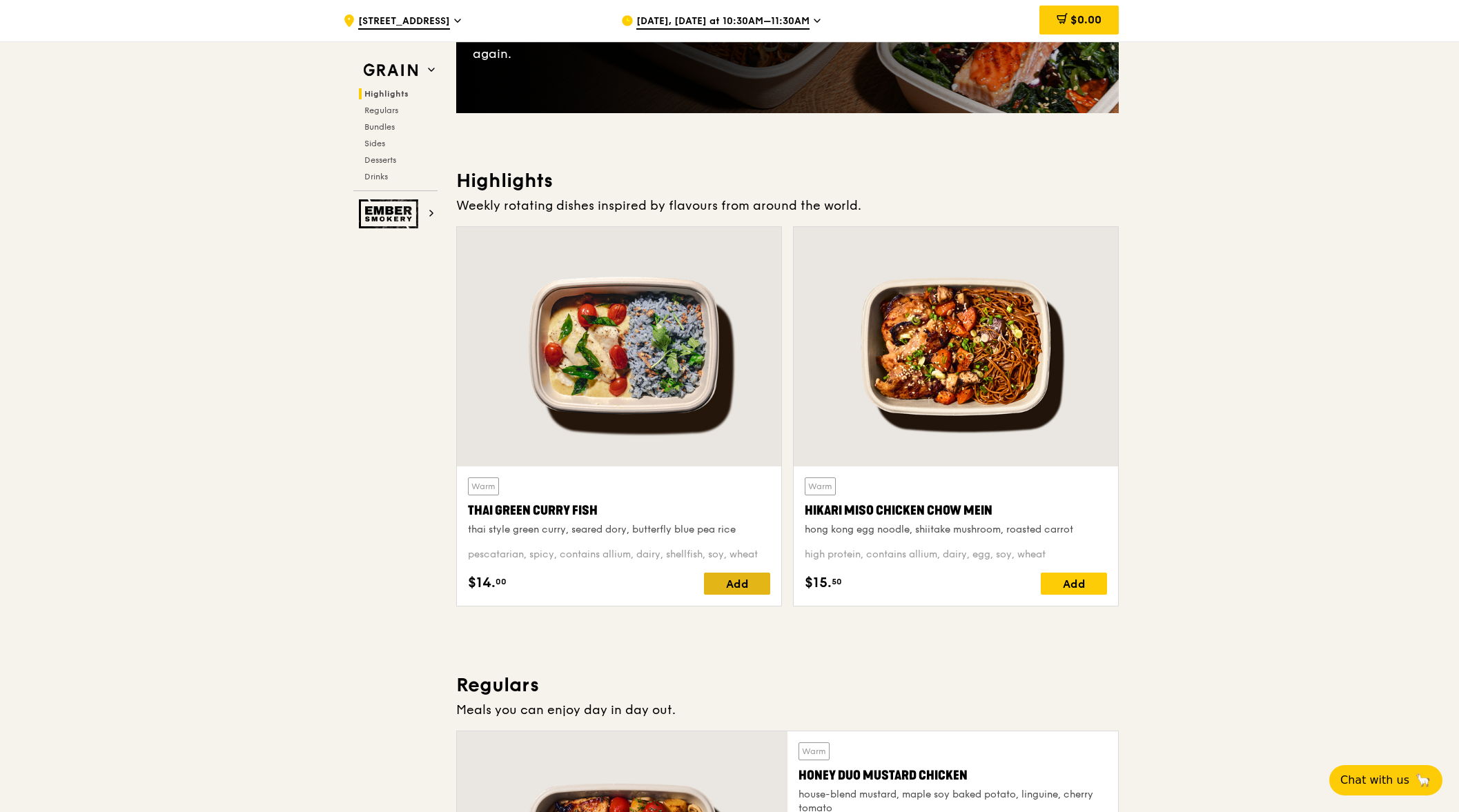
click at [730, 577] on div "Add" at bounding box center [737, 584] width 67 height 22
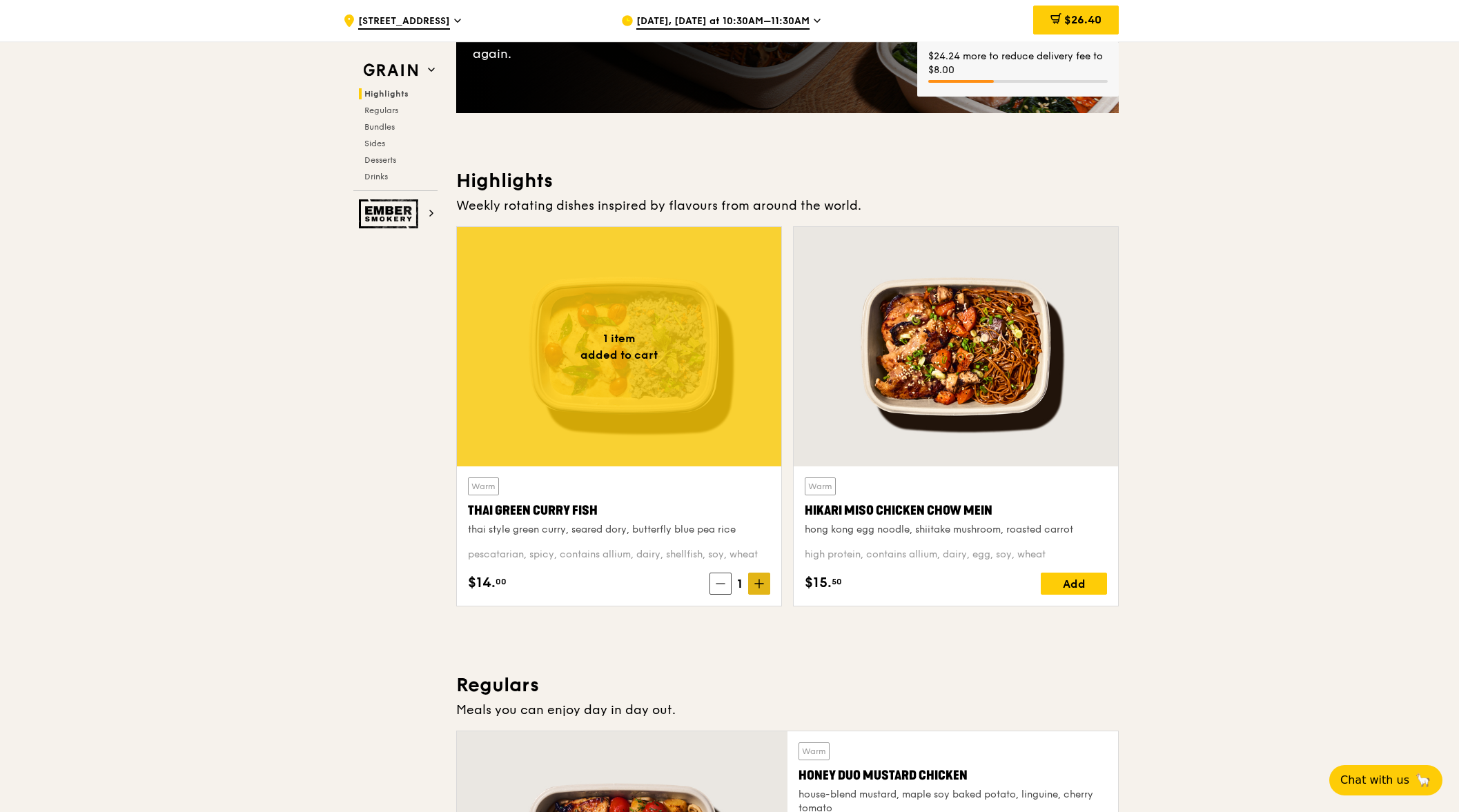
click at [757, 579] on icon at bounding box center [759, 584] width 10 height 10
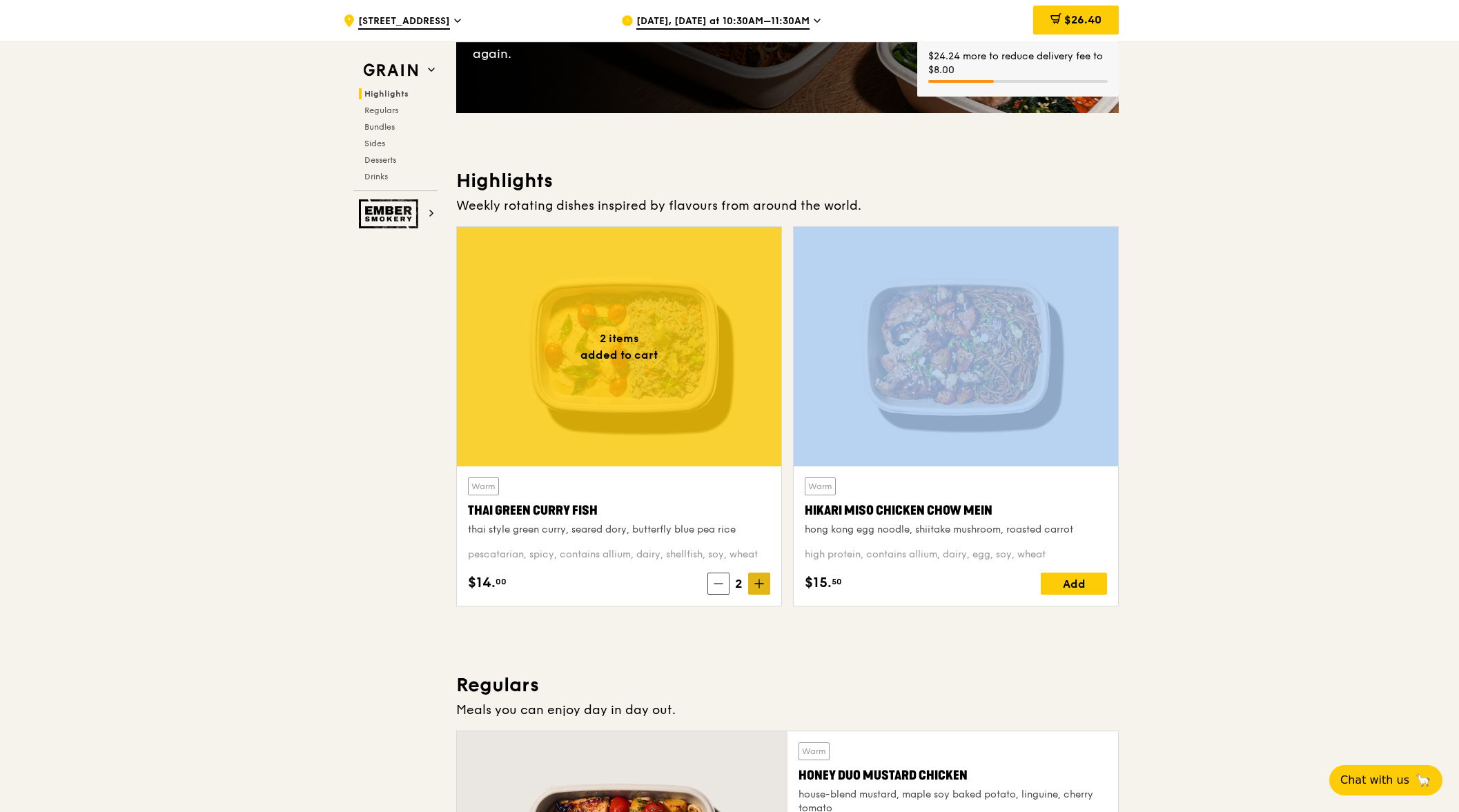
click at [757, 579] on icon at bounding box center [759, 584] width 10 height 10
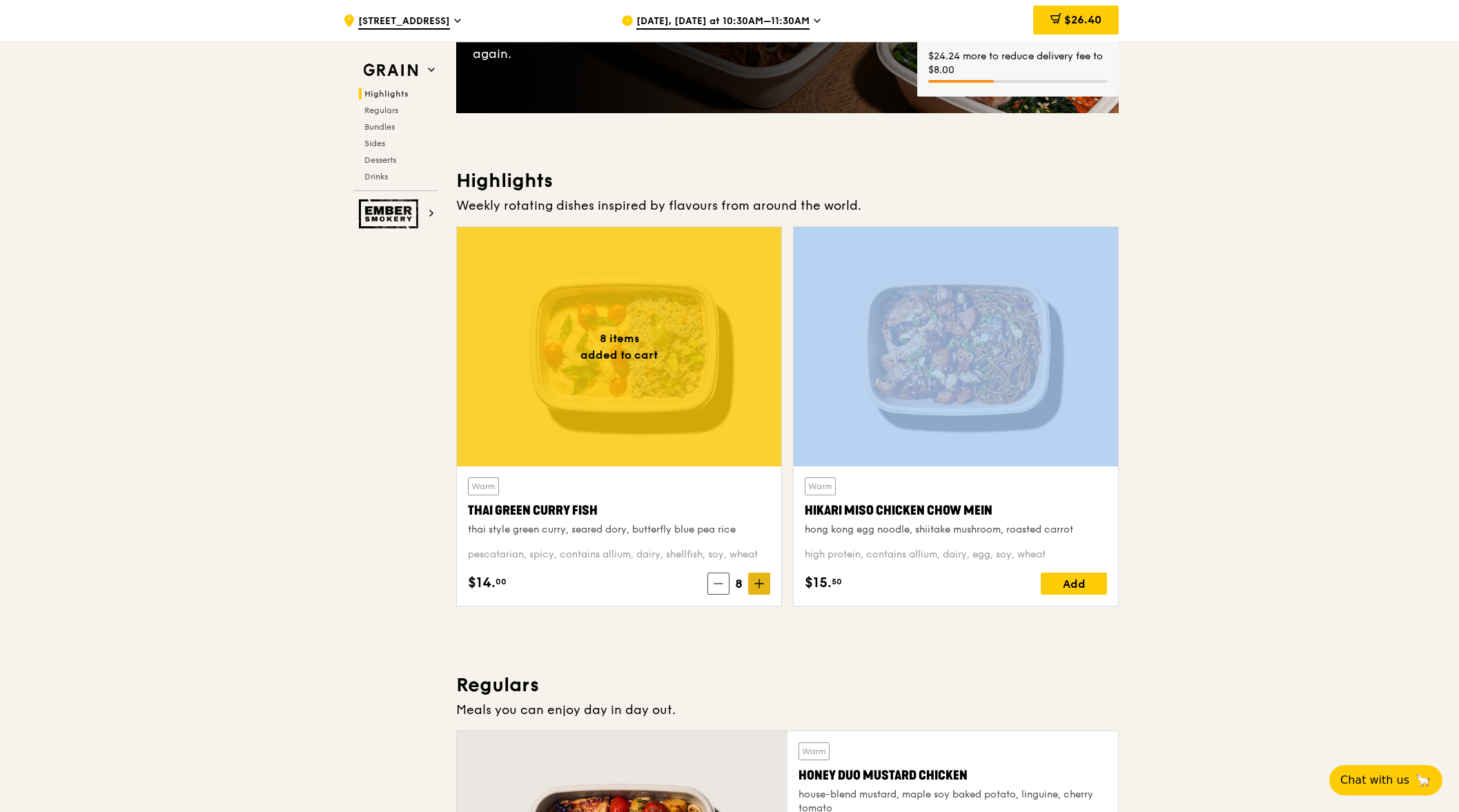
click at [757, 579] on icon at bounding box center [759, 584] width 10 height 10
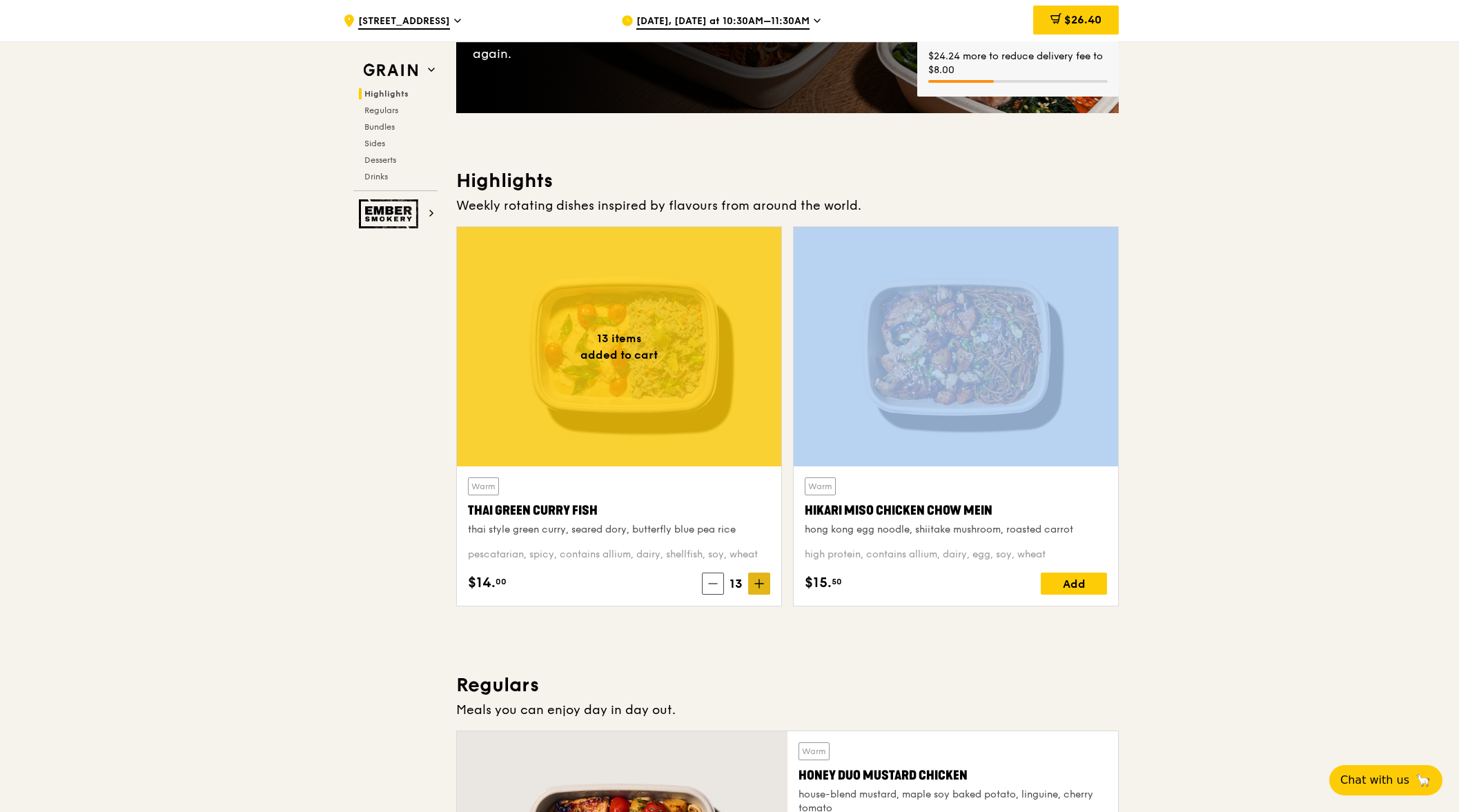
click at [757, 579] on icon at bounding box center [759, 584] width 10 height 10
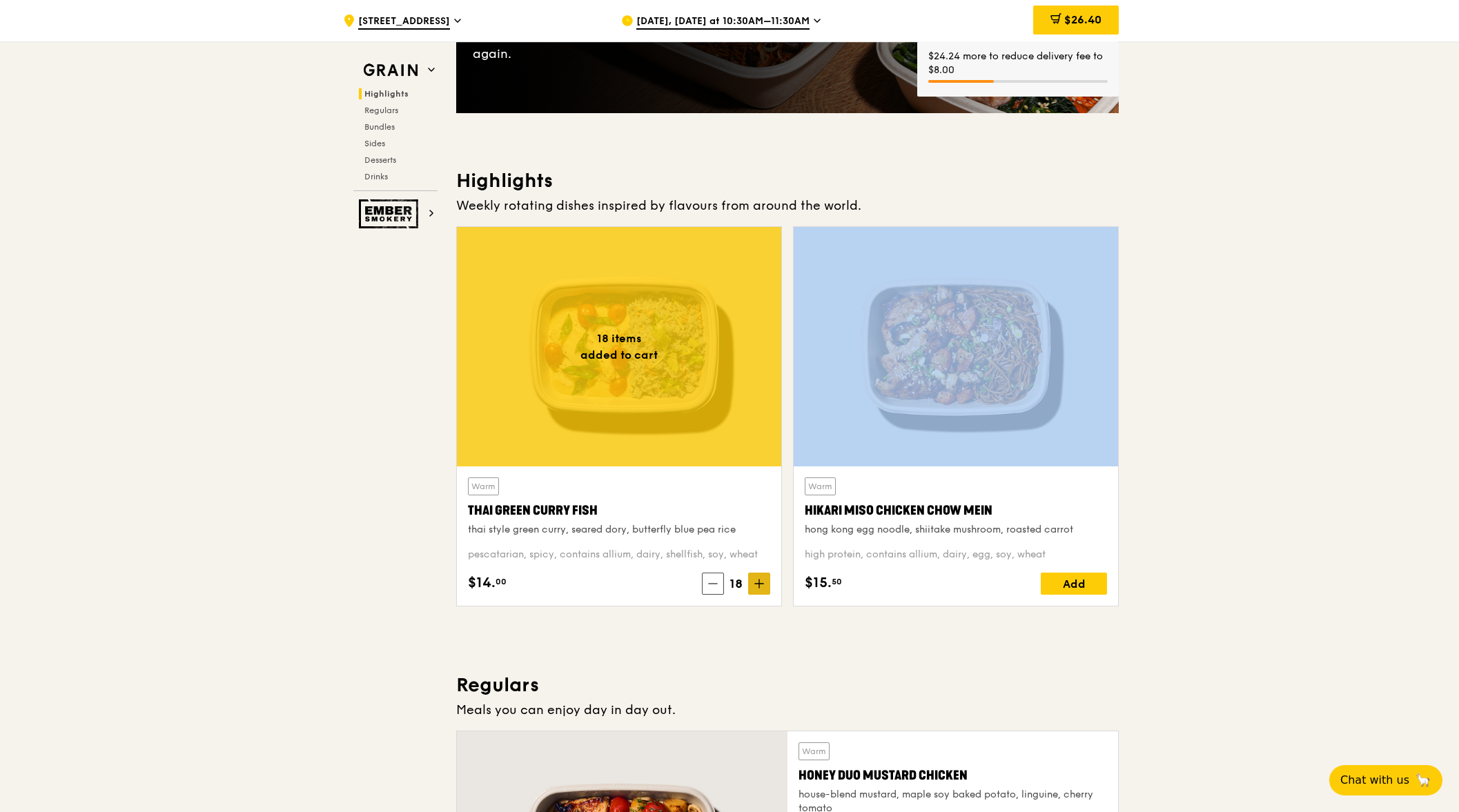
click at [757, 579] on icon at bounding box center [759, 584] width 10 height 10
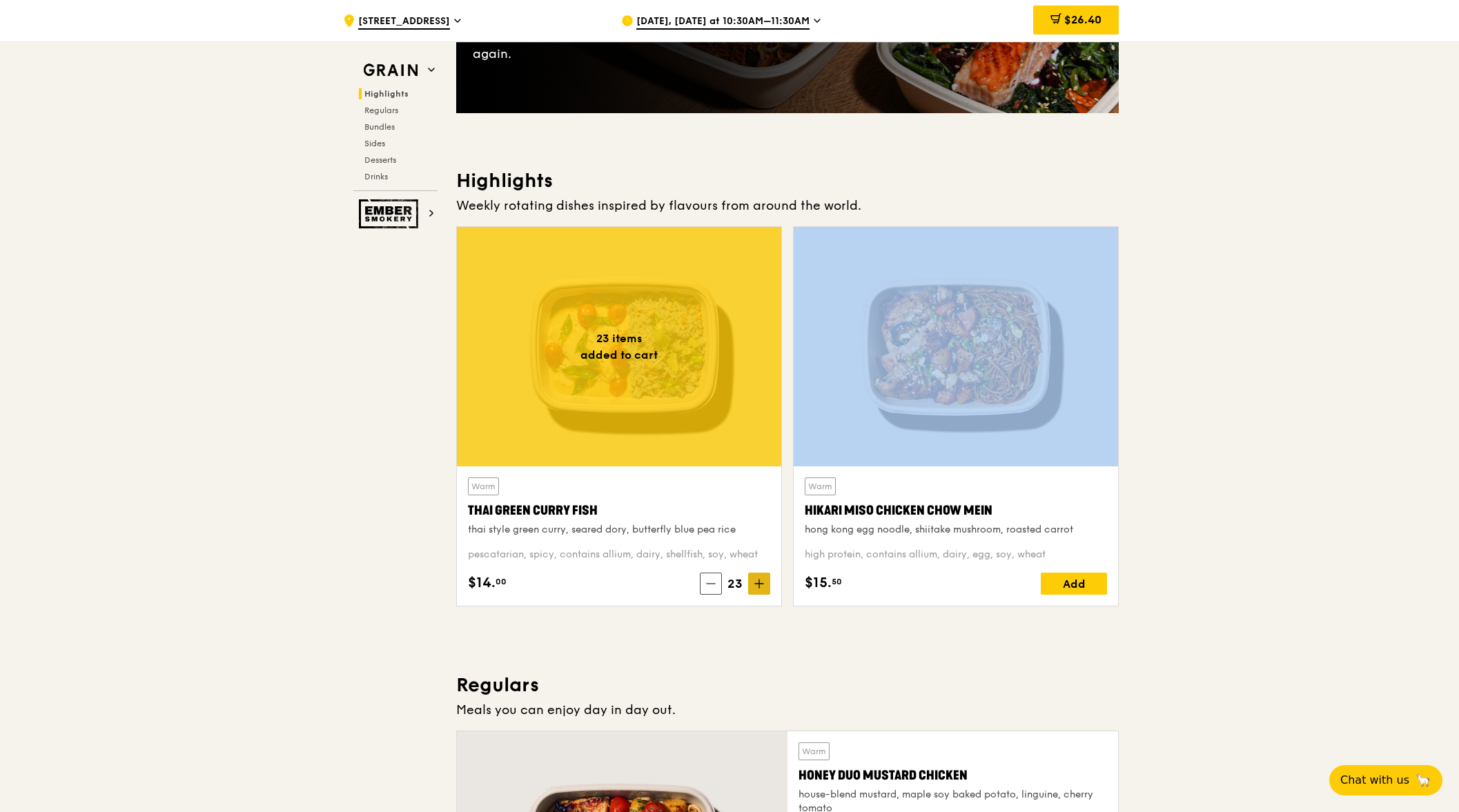
click at [757, 579] on icon at bounding box center [759, 584] width 10 height 10
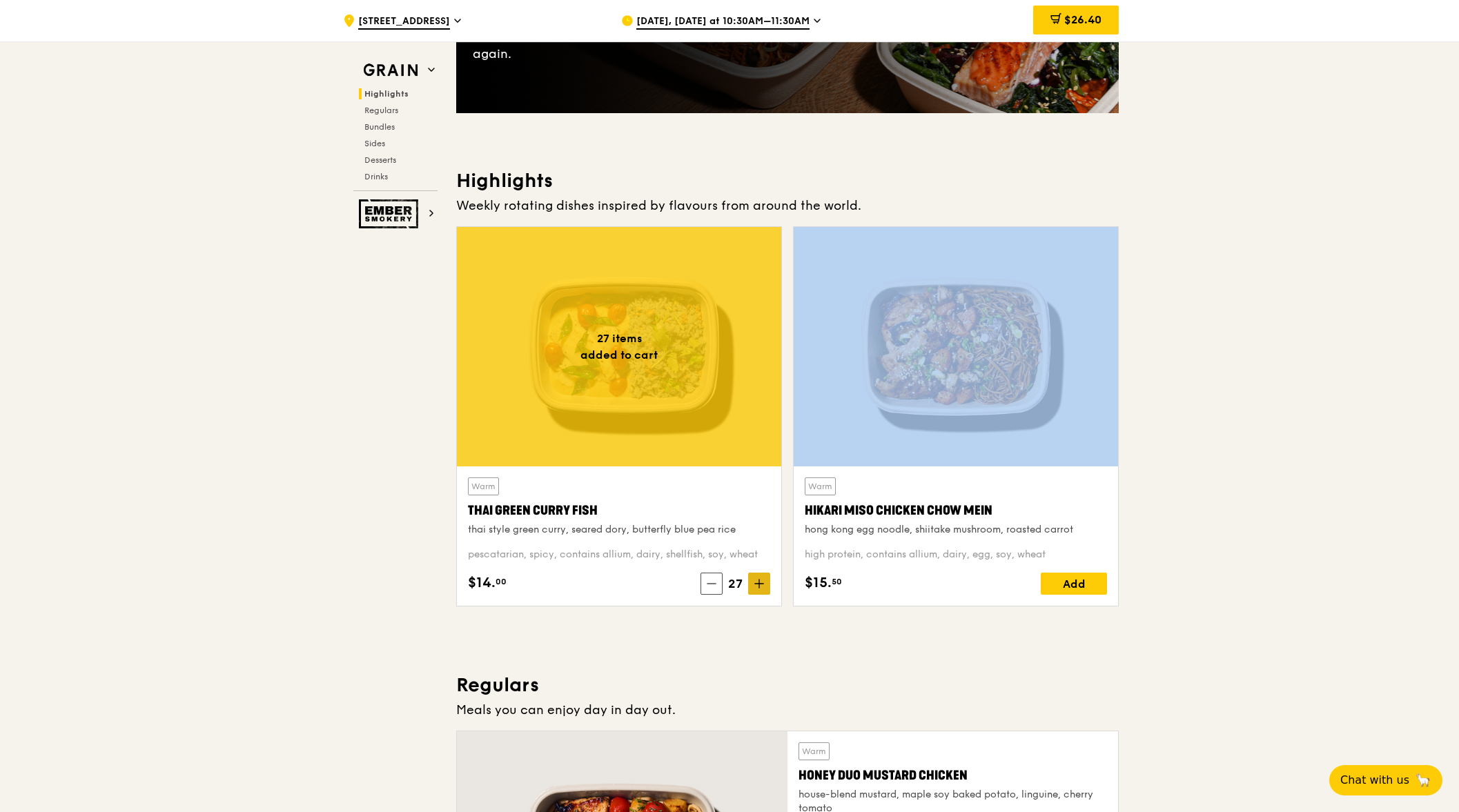
click at [757, 579] on icon at bounding box center [759, 584] width 10 height 10
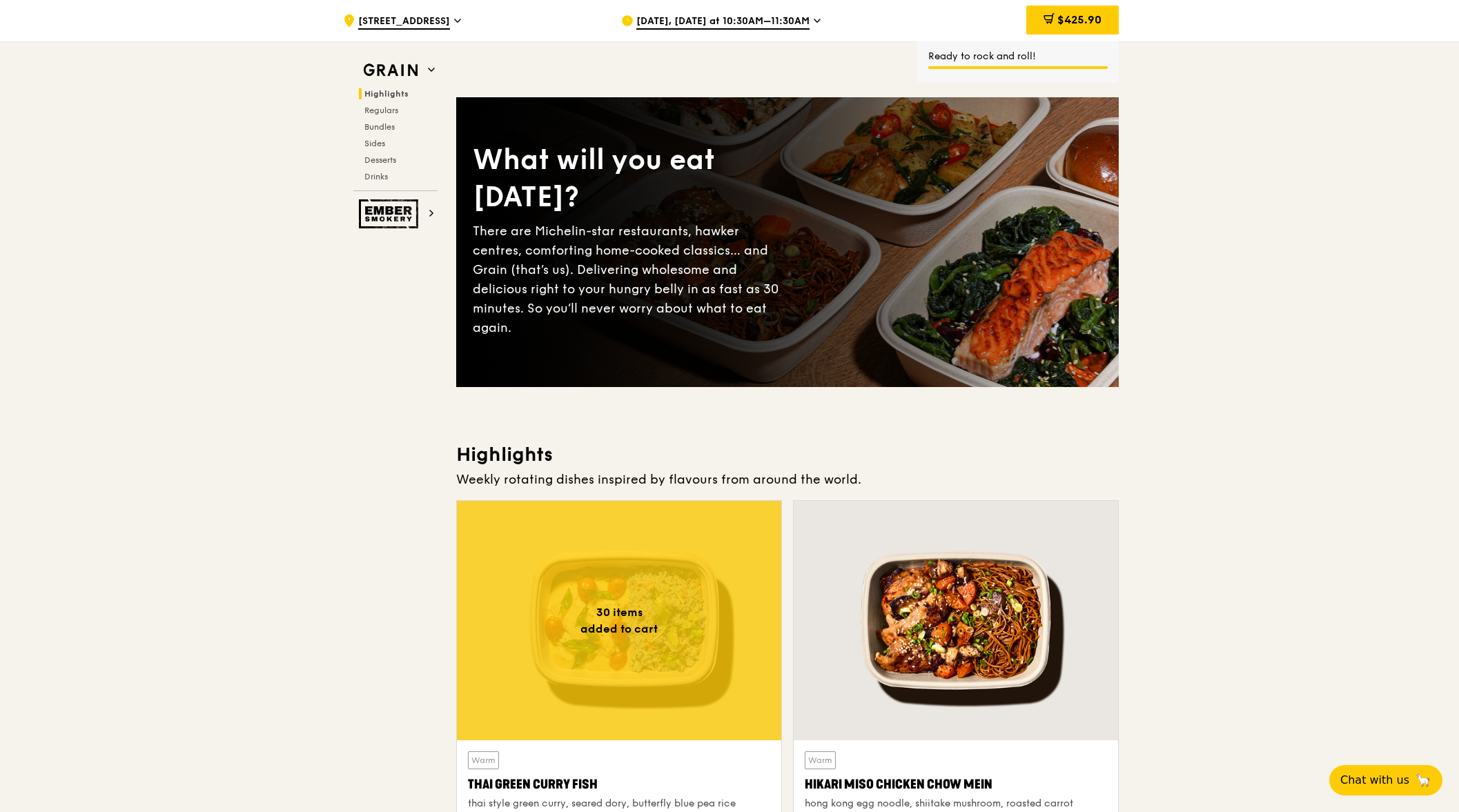
scroll to position [0, 0]
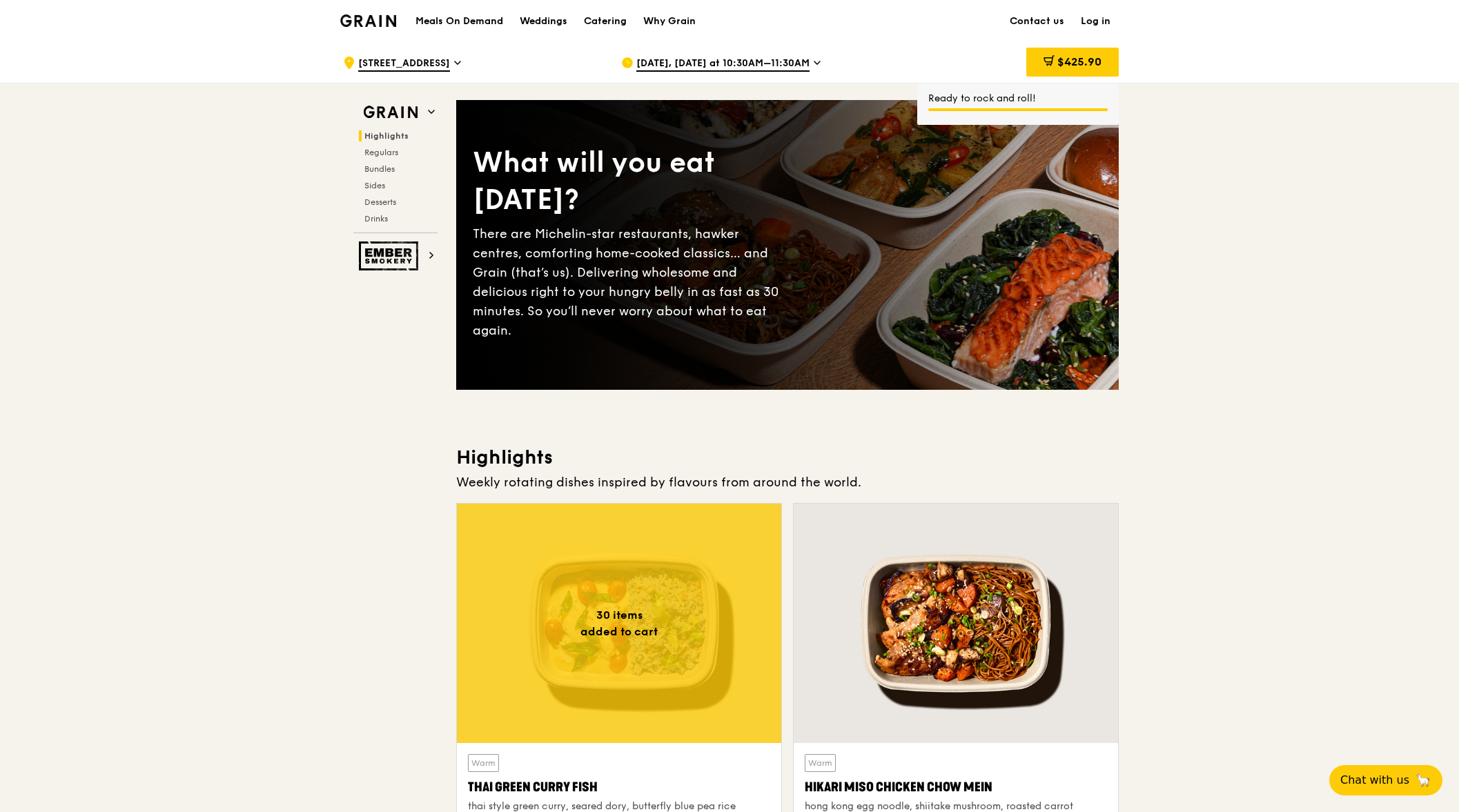
click at [992, 98] on div "Ready to rock and roll!" at bounding box center [1018, 99] width 180 height 14
click at [776, 62] on span "[DATE], [DATE] at 10:30AM–11:30AM" at bounding box center [722, 64] width 173 height 15
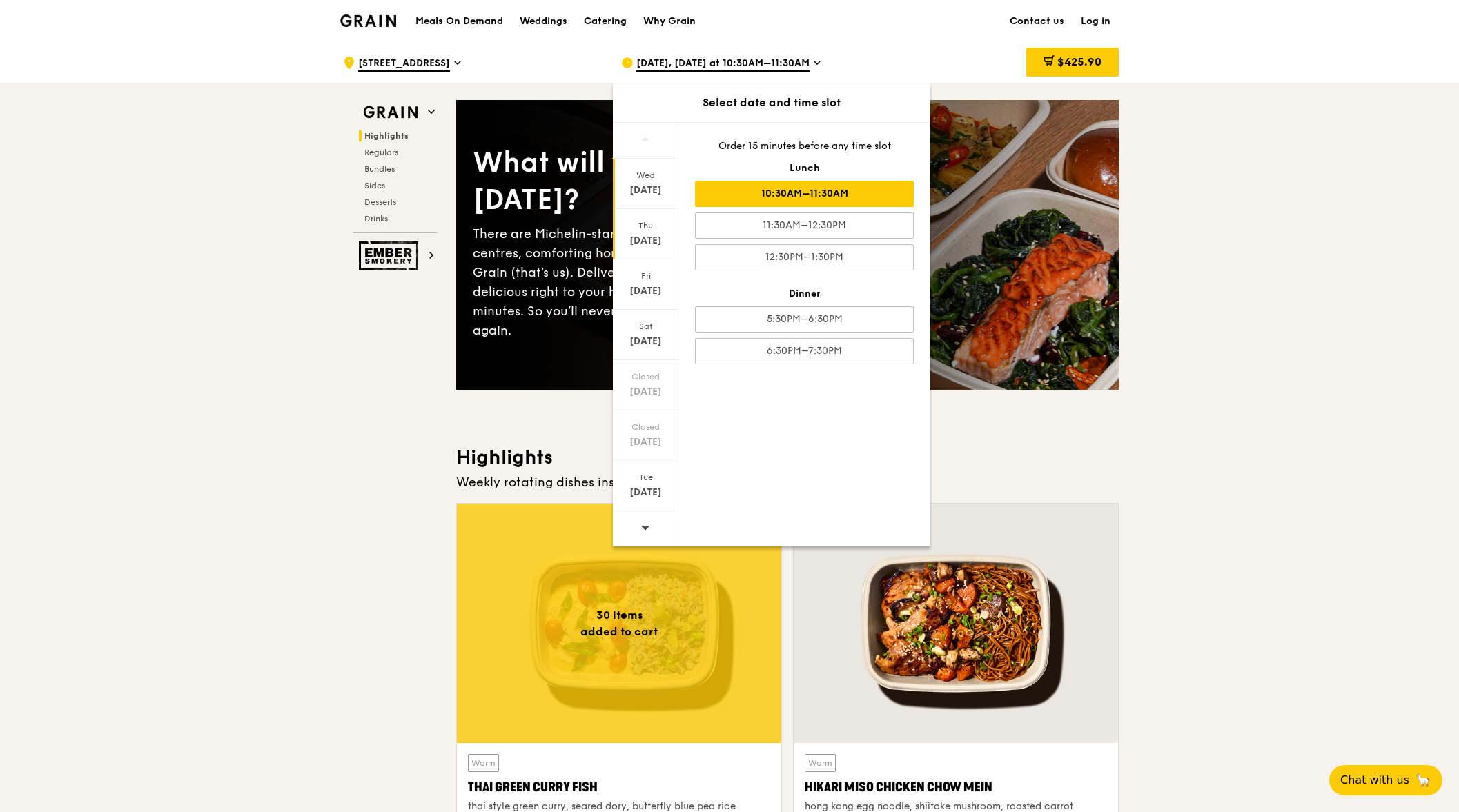
click at [637, 190] on div "[DATE]" at bounding box center [645, 190] width 62 height 14
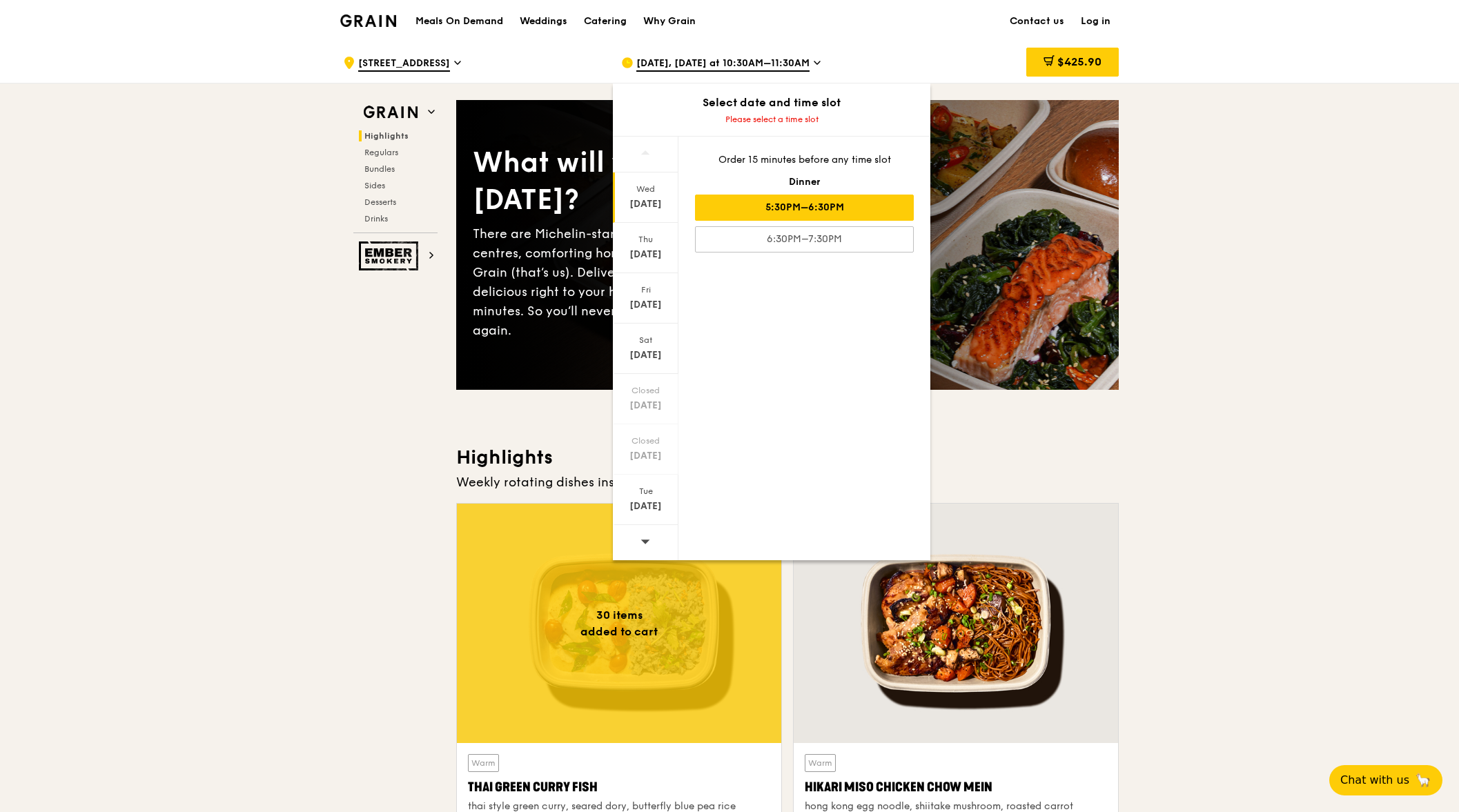
click at [787, 202] on div "5:30PM–6:30PM" at bounding box center [804, 207] width 219 height 26
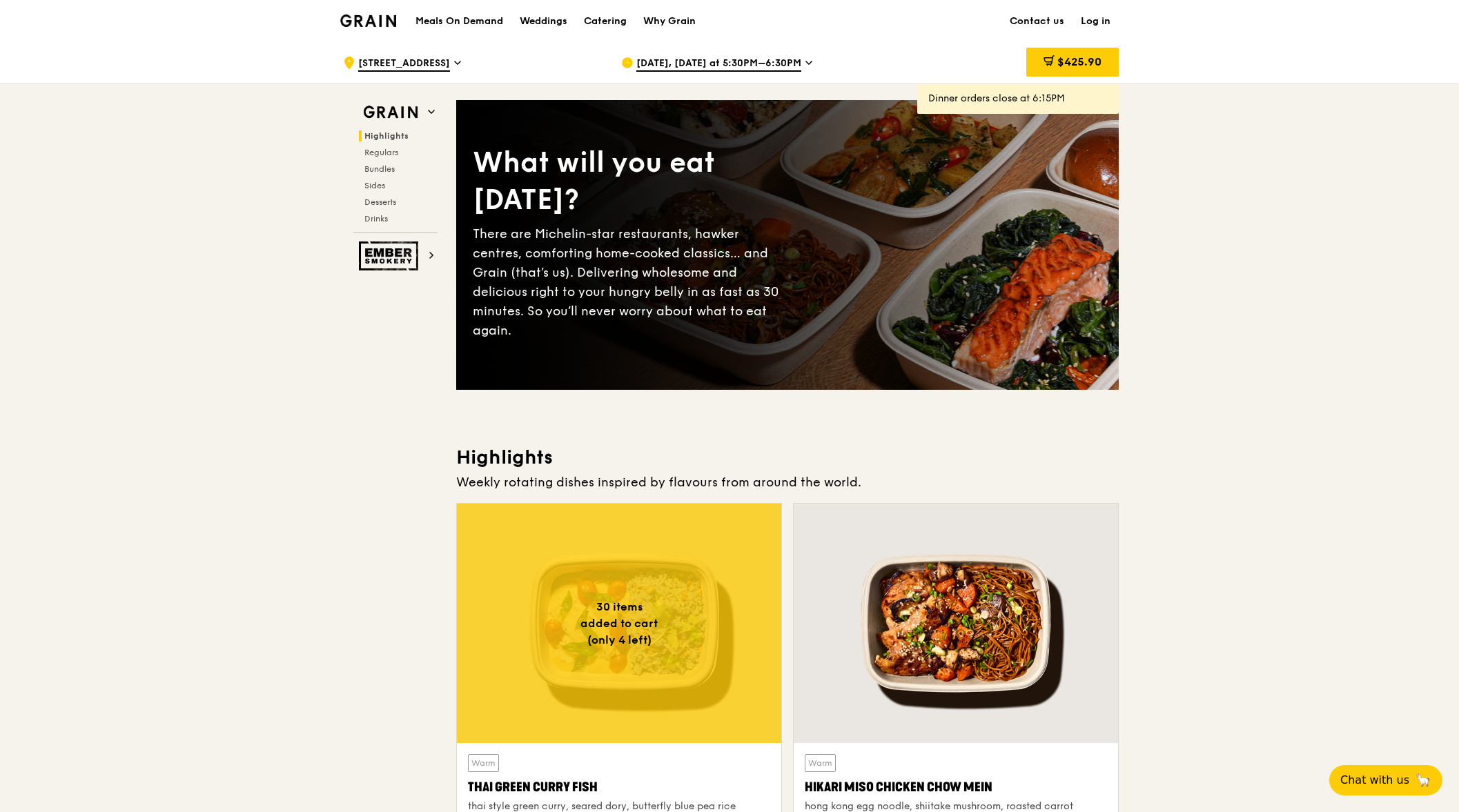
drag, startPoint x: 1305, startPoint y: 148, endPoint x: 1126, endPoint y: 66, distance: 196.9
click at [1068, 64] on span "$425.90" at bounding box center [1079, 62] width 44 height 13
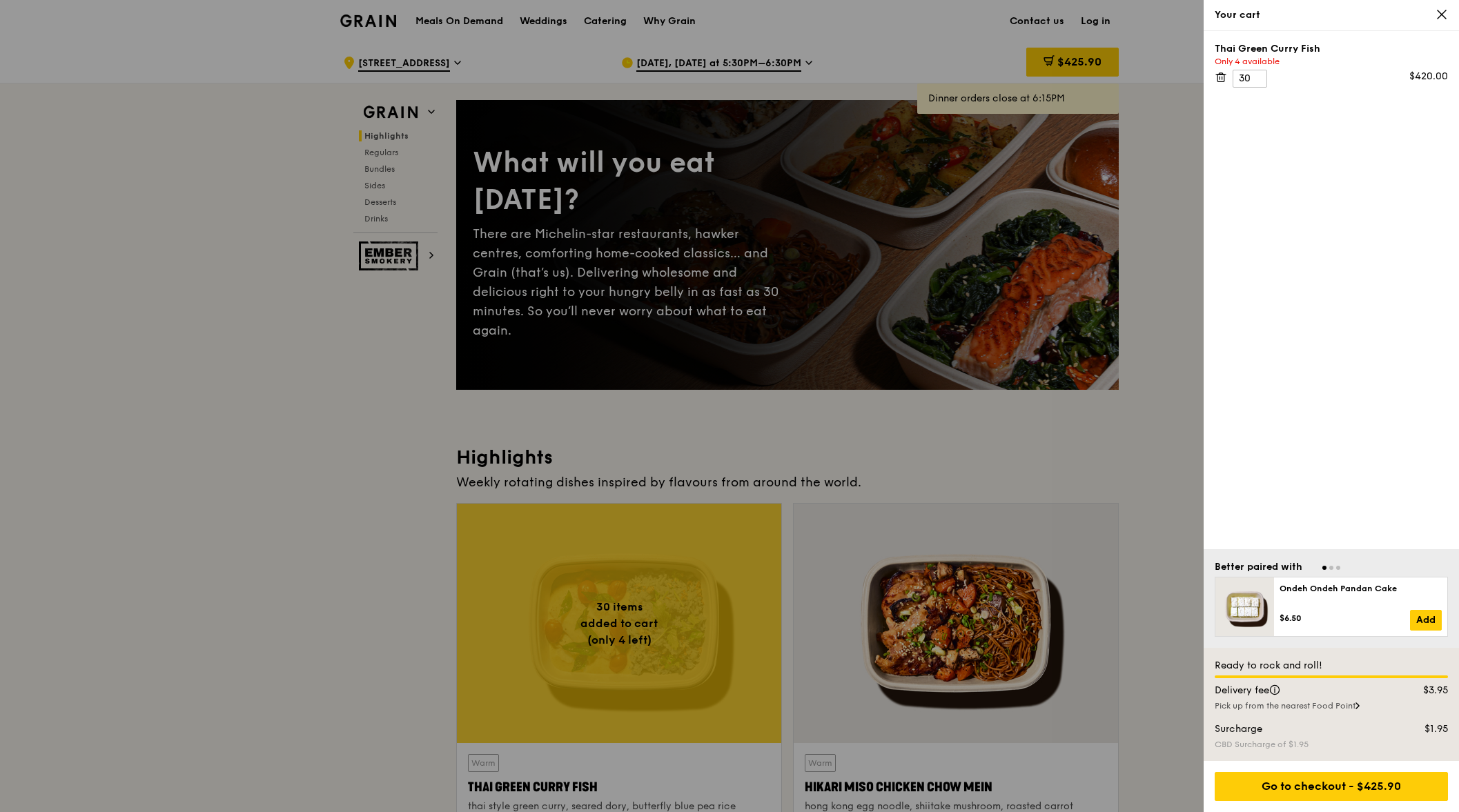
click at [1311, 118] on div "Thai Green [PERSON_NAME] Fish Only 4 available 30 $420.00" at bounding box center [1331, 290] width 255 height 518
click at [1441, 16] on icon at bounding box center [1442, 15] width 8 height 8
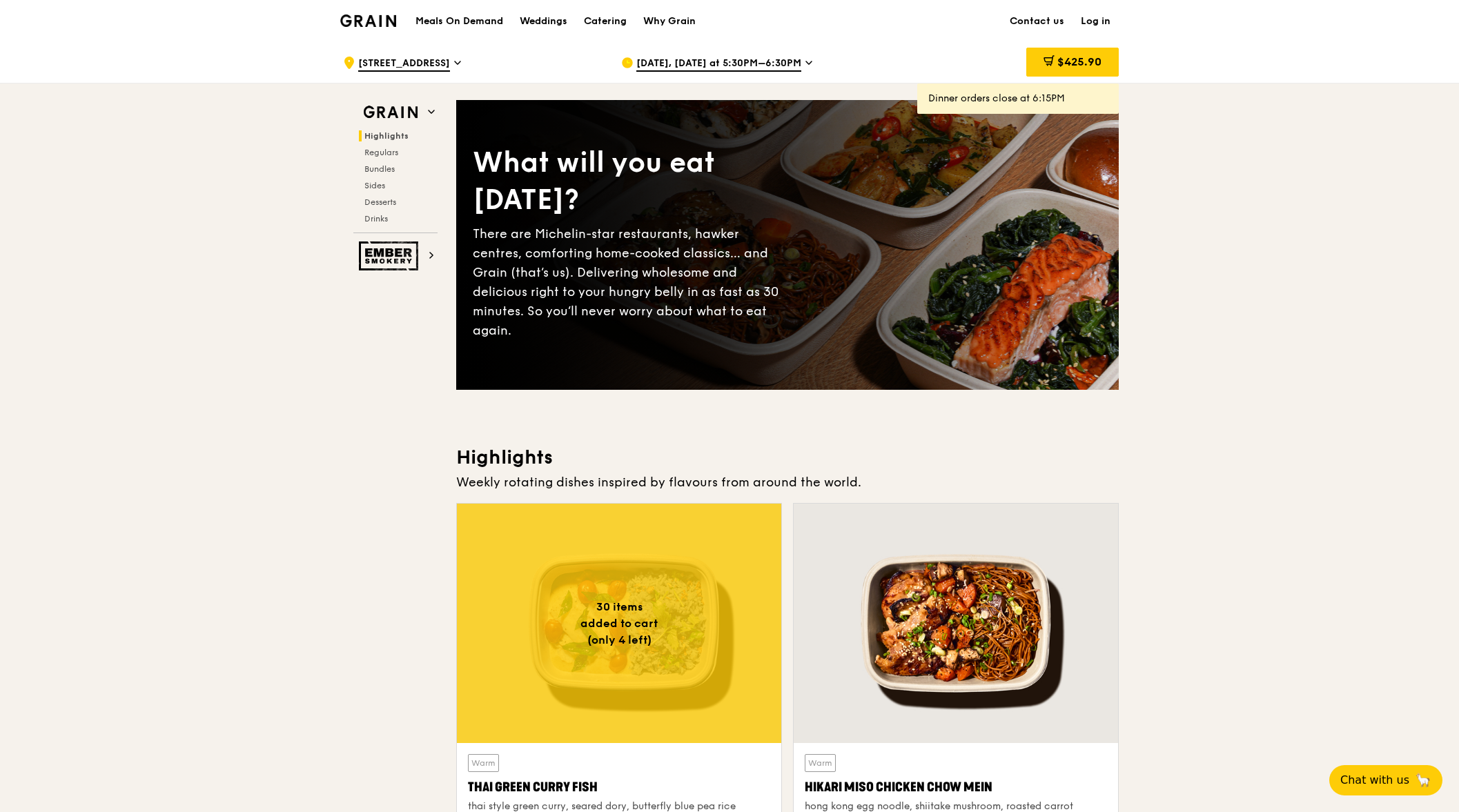
click at [799, 65] on div "[DATE], [DATE] at 5:30PM–6:30PM" at bounding box center [749, 62] width 256 height 42
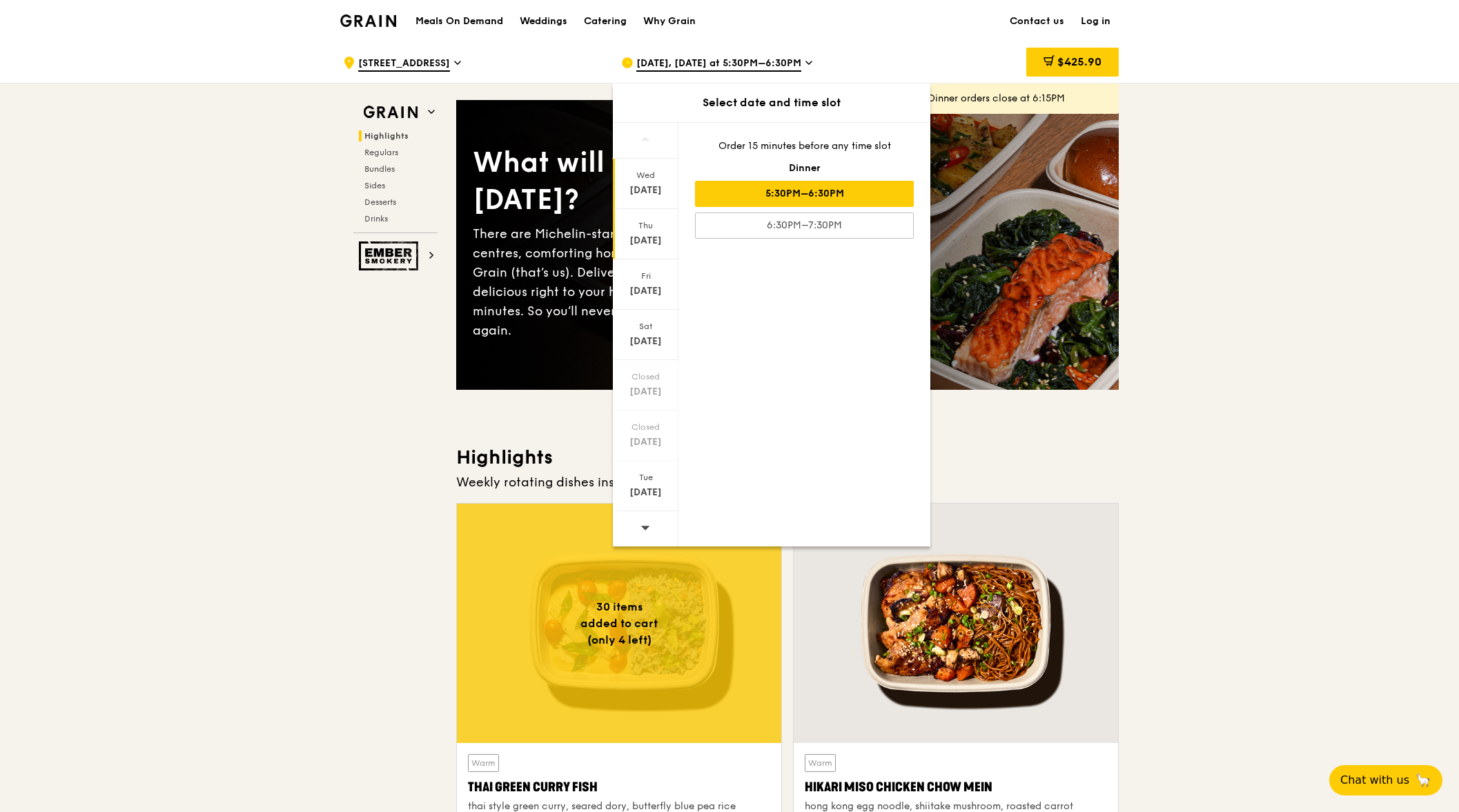
click at [638, 236] on div "[DATE]" at bounding box center [645, 241] width 62 height 14
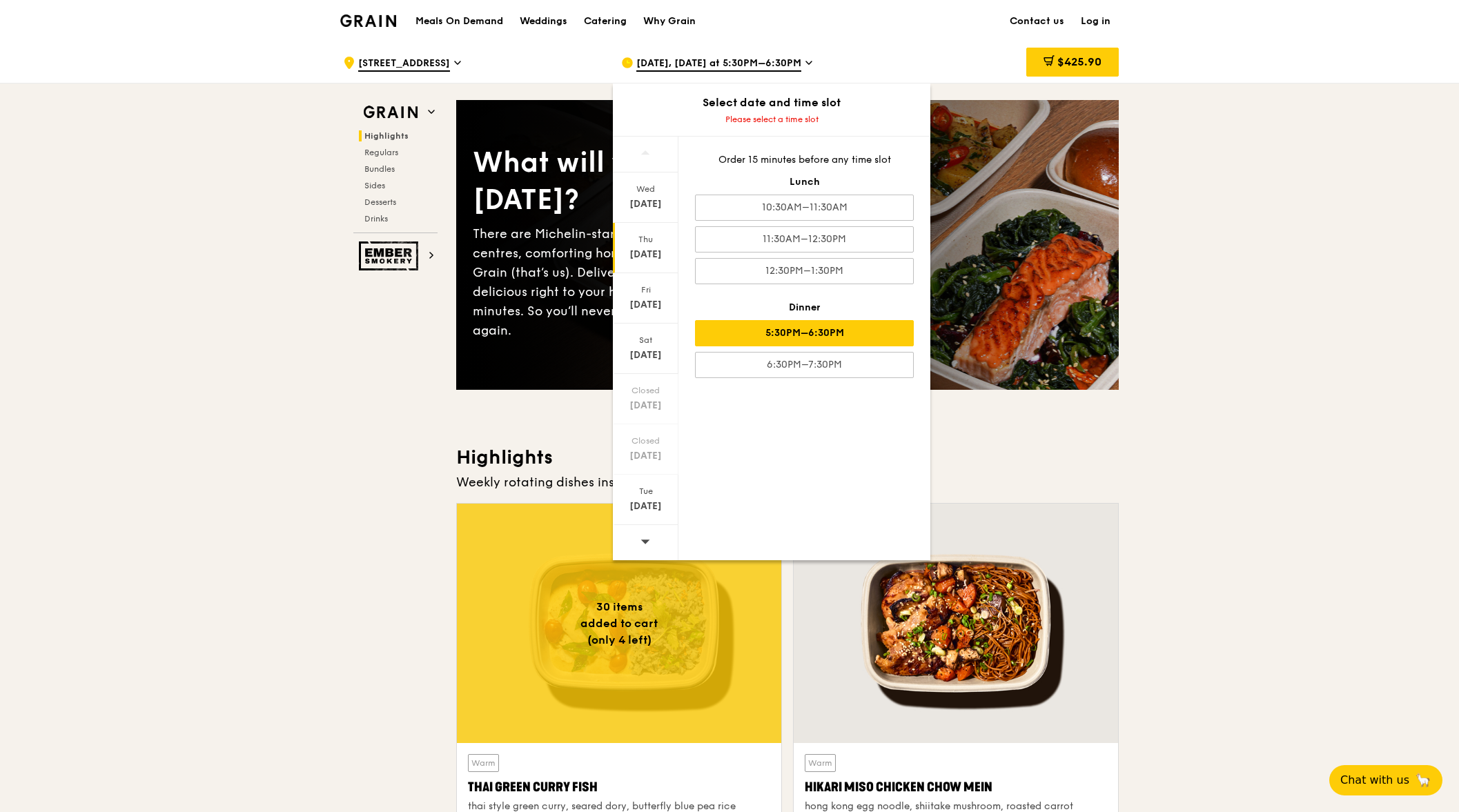
click at [783, 338] on div "5:30PM–6:30PM" at bounding box center [804, 333] width 219 height 26
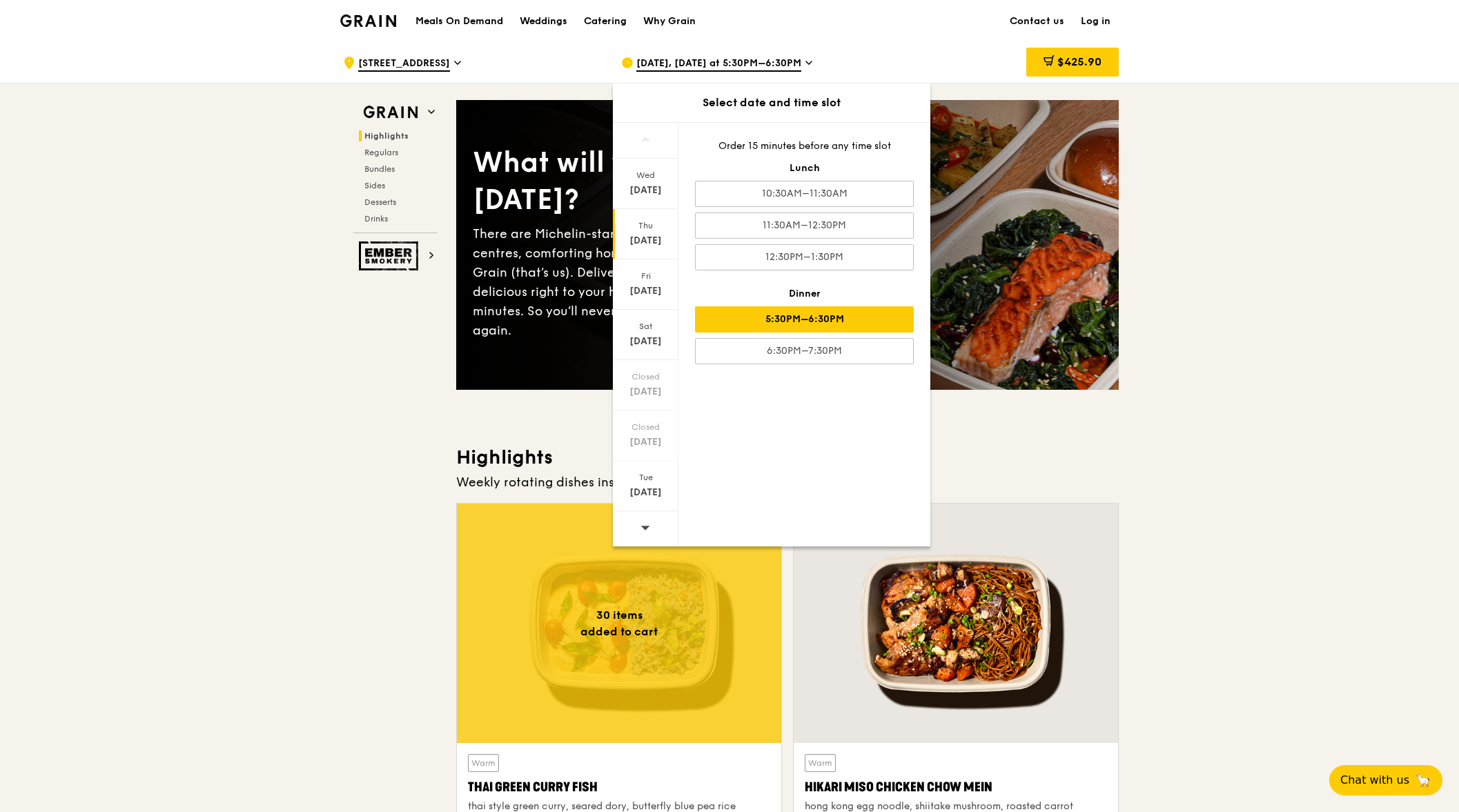
drag, startPoint x: 1286, startPoint y: 192, endPoint x: 1138, endPoint y: 72, distance: 190.5
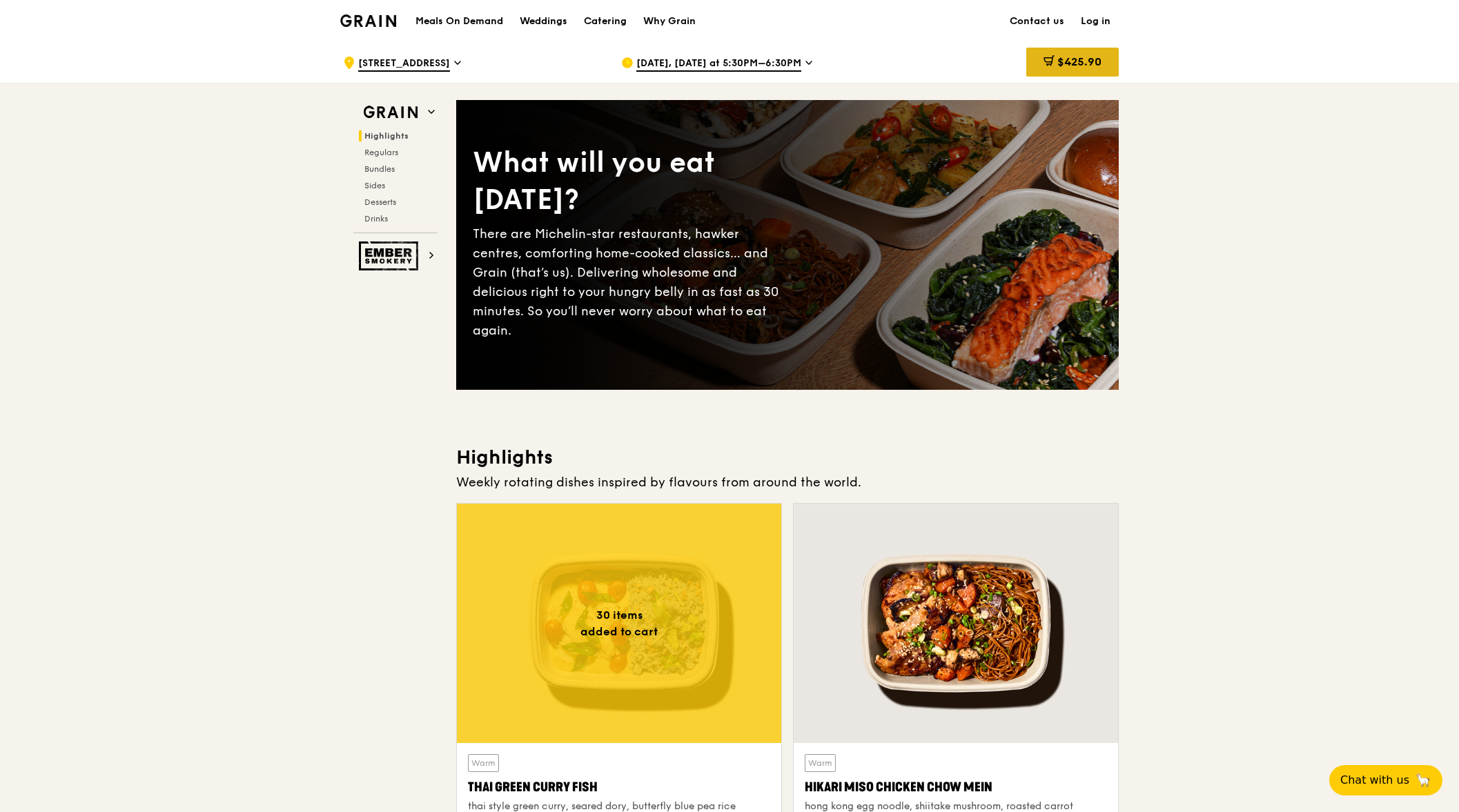
click at [1088, 55] on span "$425.90" at bounding box center [1079, 62] width 44 height 13
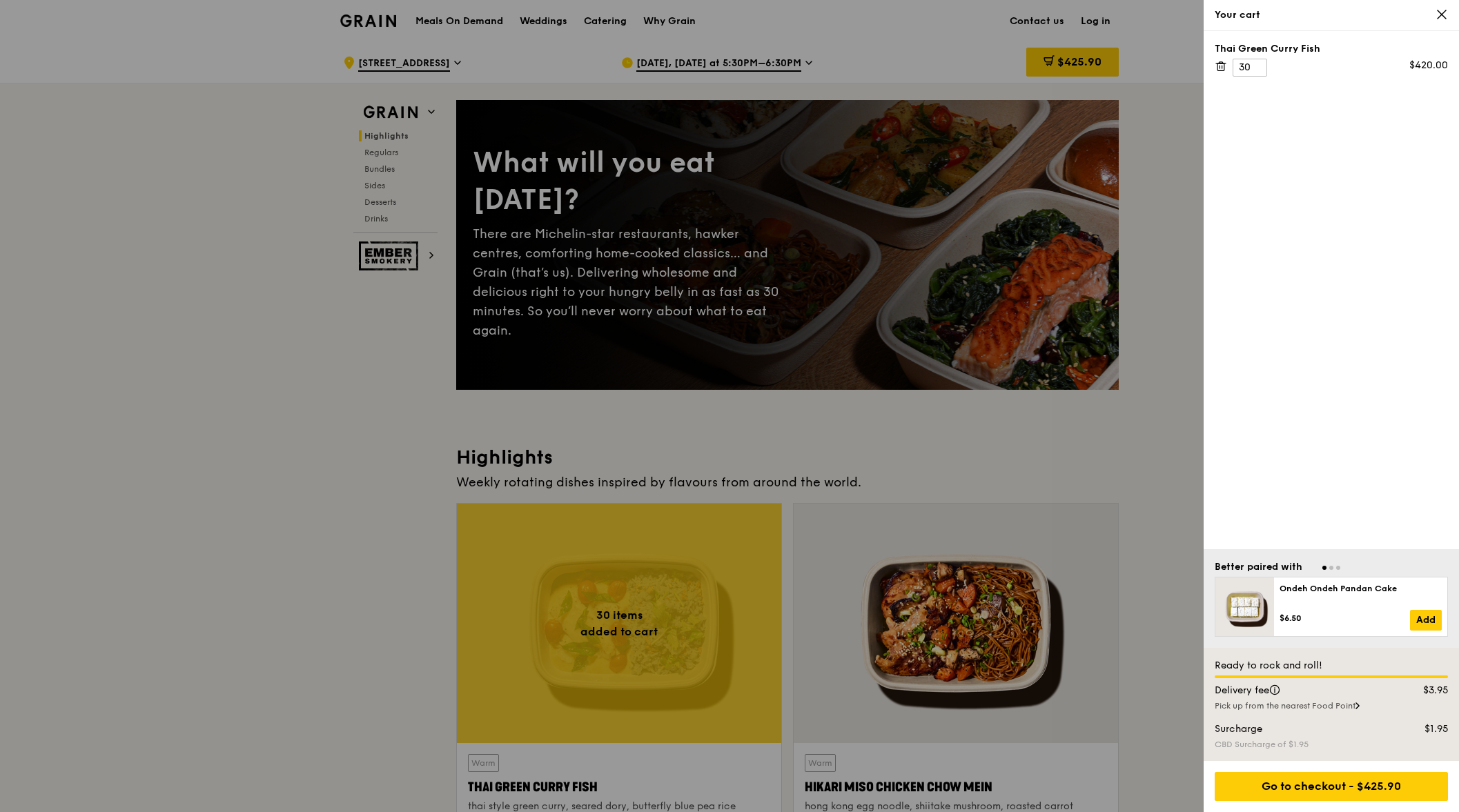
click at [1436, 14] on icon at bounding box center [1442, 15] width 13 height 13
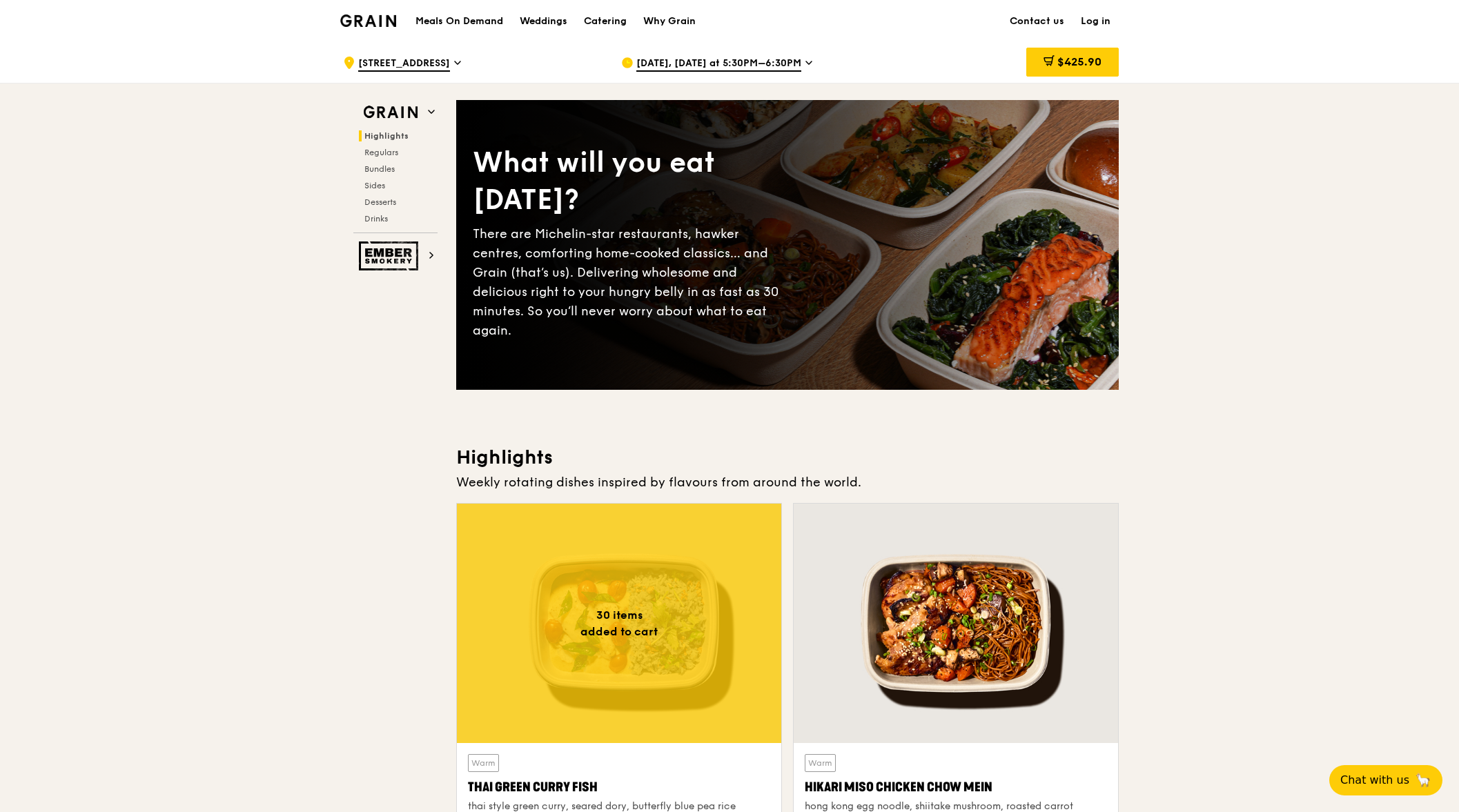
click at [737, 65] on span "[DATE], [DATE] at 5:30PM–6:30PM" at bounding box center [718, 64] width 165 height 15
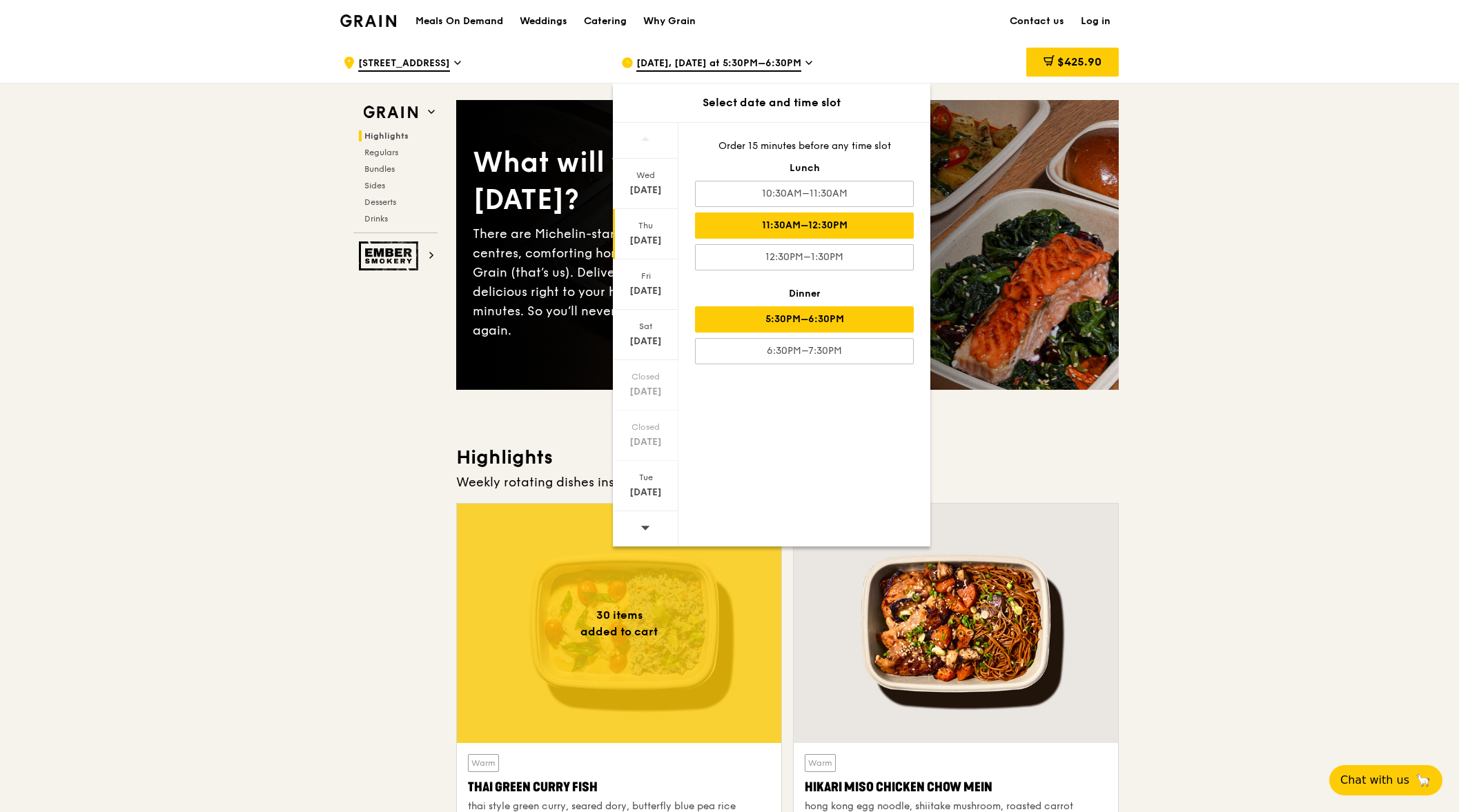
click at [737, 226] on div "11:30AM–12:30PM" at bounding box center [804, 225] width 219 height 26
drag, startPoint x: 1294, startPoint y: 161, endPoint x: 1259, endPoint y: 148, distance: 37.3
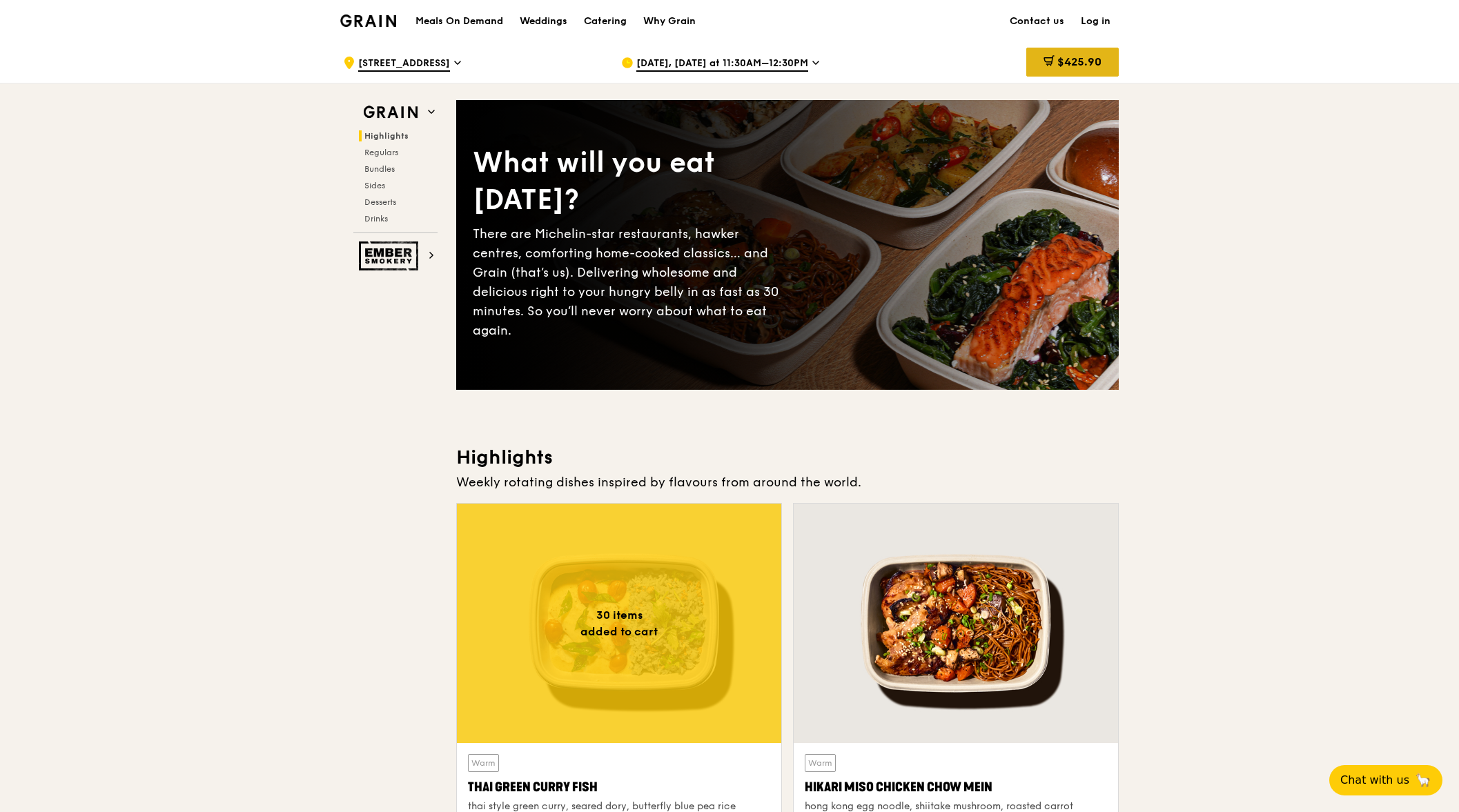
click at [1117, 72] on div "$425.90" at bounding box center [1072, 62] width 93 height 29
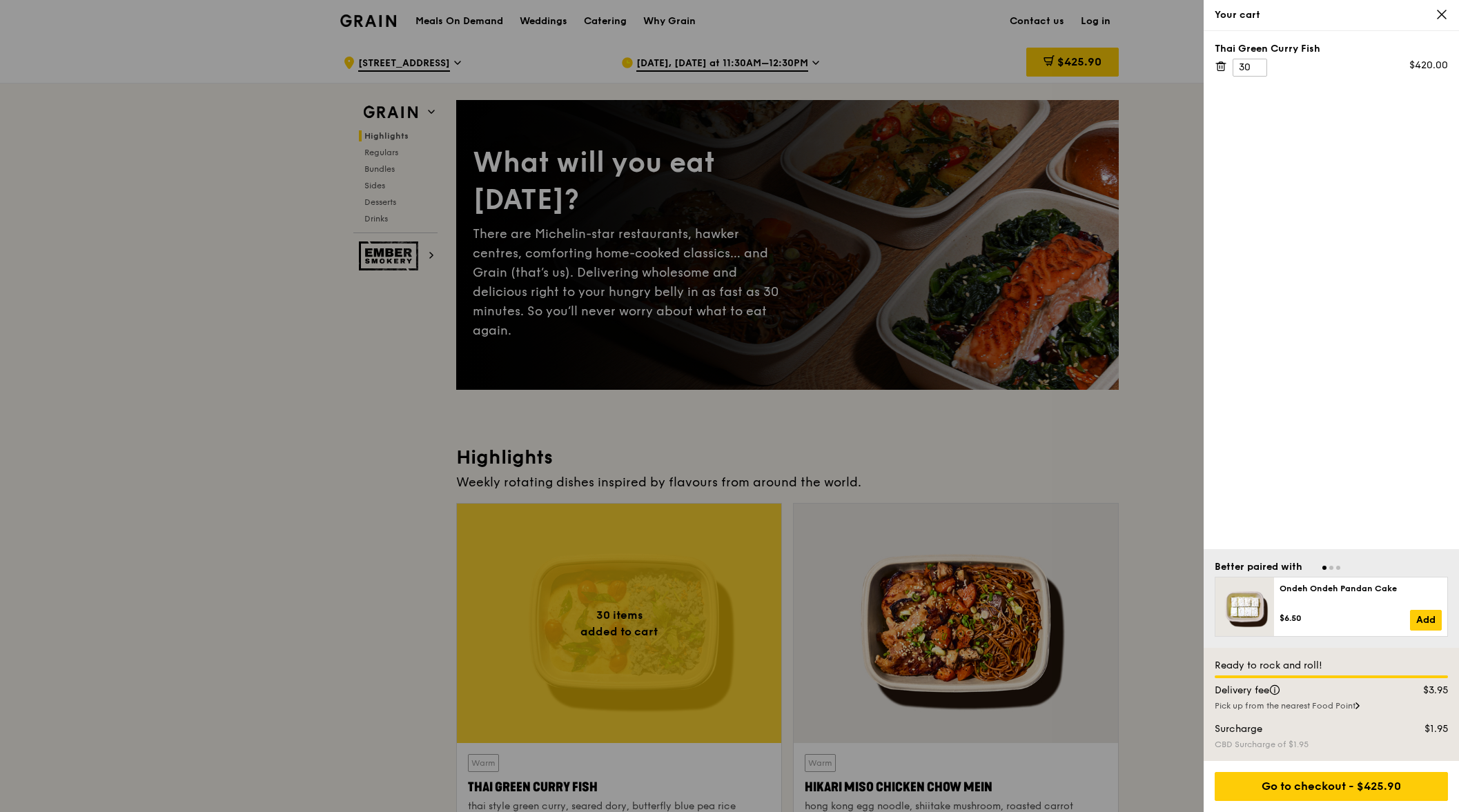
click at [1448, 16] on div "Your cart" at bounding box center [1331, 16] width 255 height 31
click at [1439, 10] on div "Your cart" at bounding box center [1331, 16] width 255 height 31
drag, startPoint x: 1439, startPoint y: 10, endPoint x: 1434, endPoint y: 15, distance: 7.1
click at [1434, 15] on div "Your cart" at bounding box center [1332, 16] width 233 height 14
click at [1438, 14] on icon at bounding box center [1442, 15] width 13 height 13
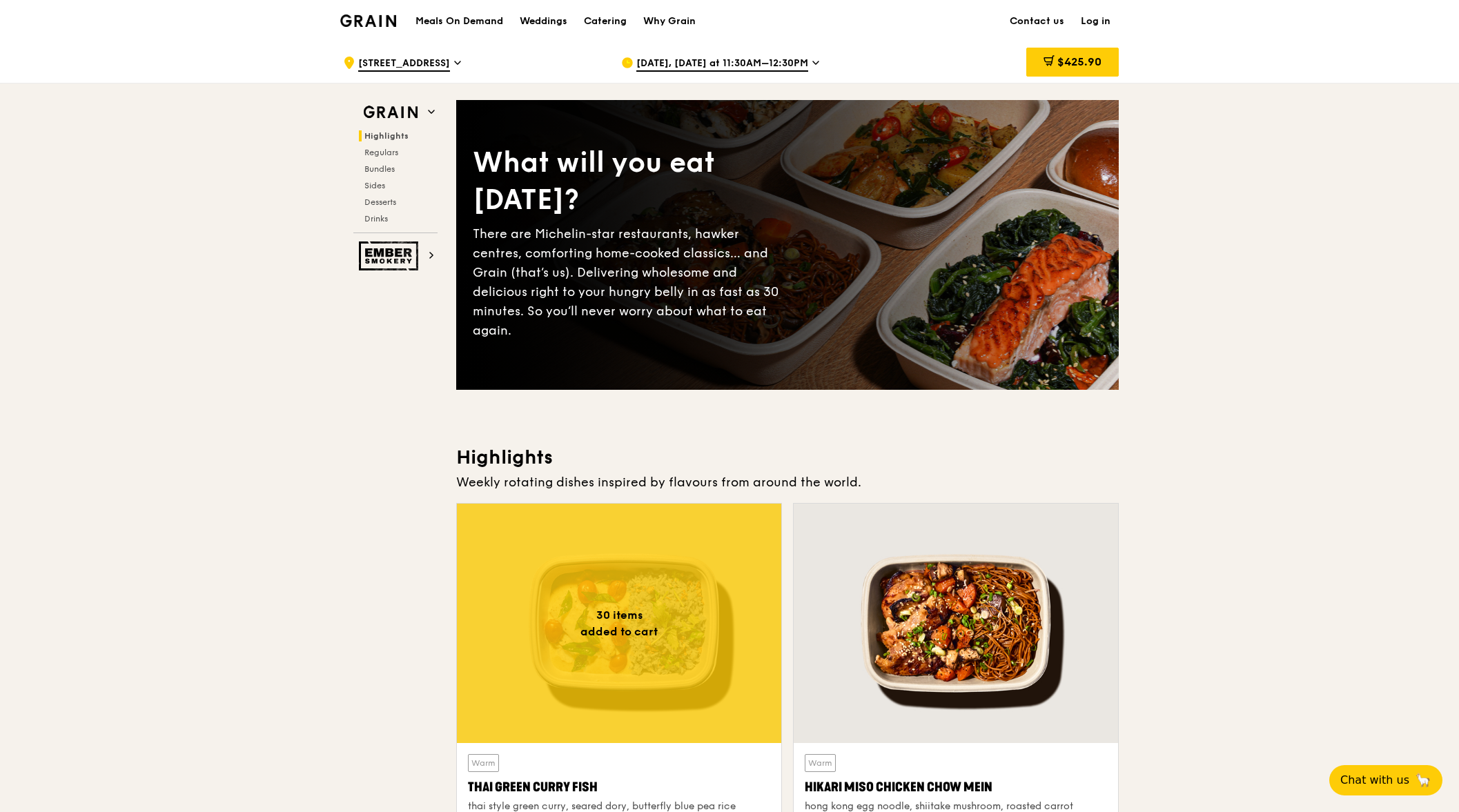
click at [687, 53] on div "[DATE], [DATE] at 11:30AM–12:30PM" at bounding box center [749, 62] width 256 height 42
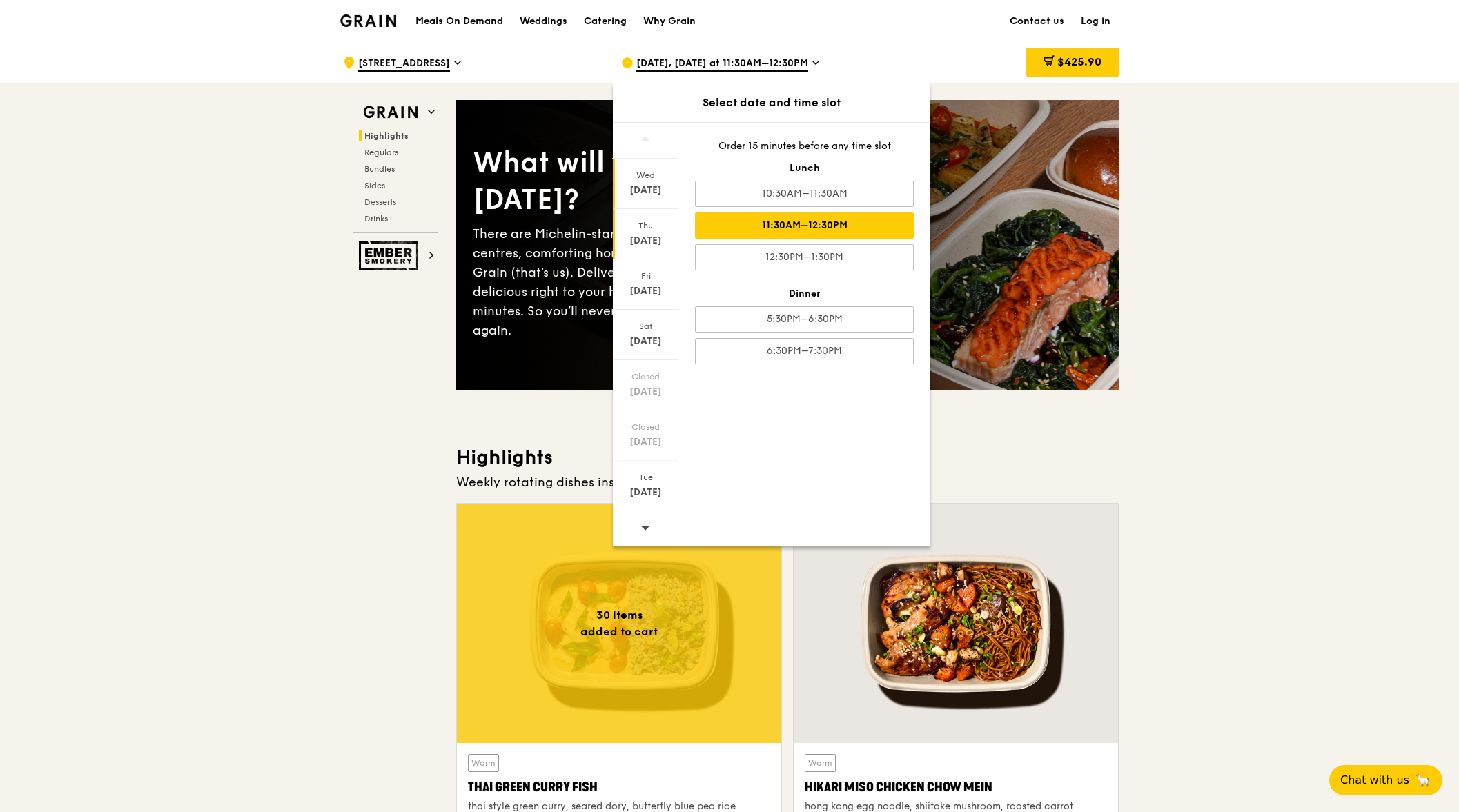
click at [630, 190] on div "[DATE]" at bounding box center [645, 190] width 62 height 14
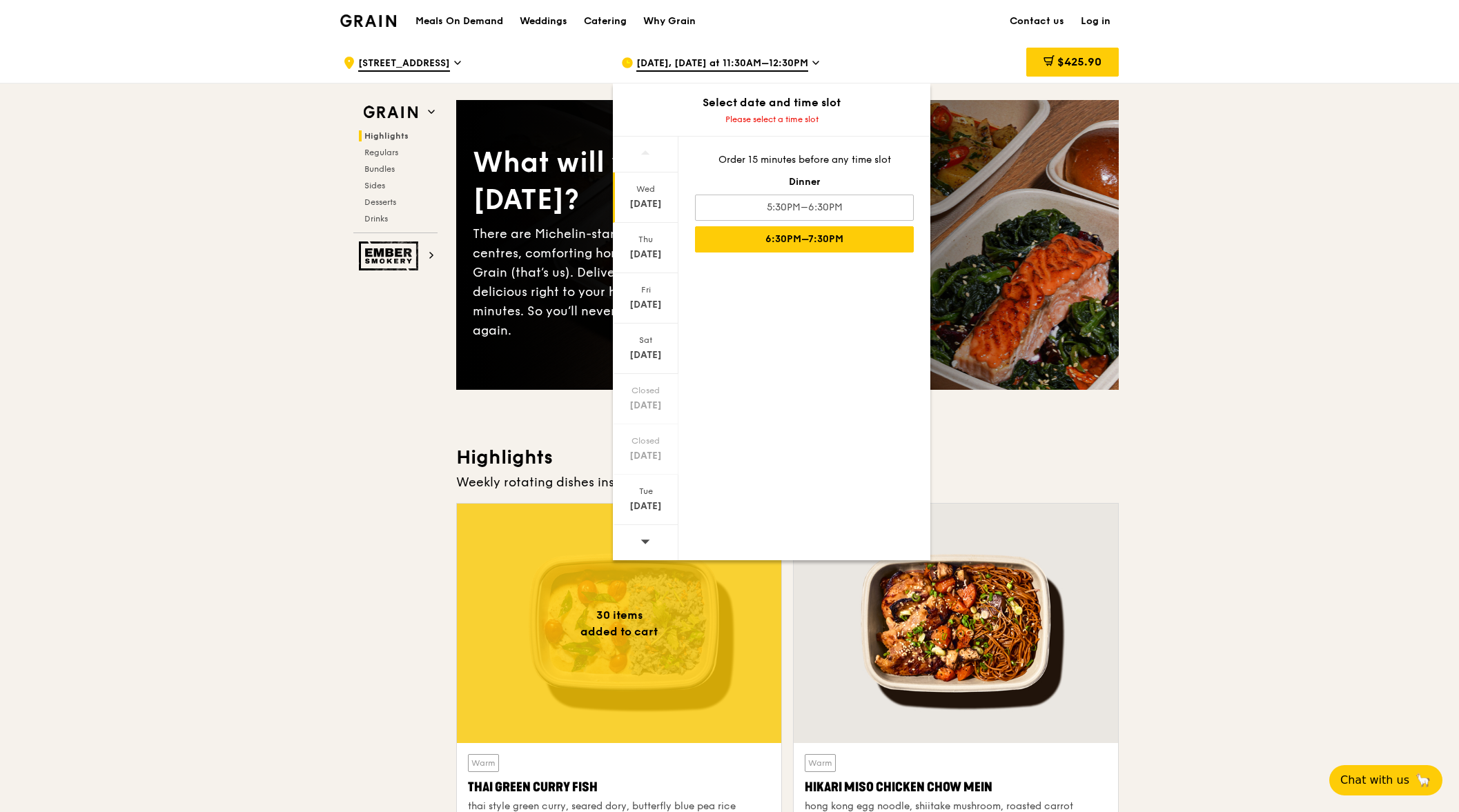
click at [826, 238] on div "6:30PM–7:30PM" at bounding box center [804, 239] width 219 height 26
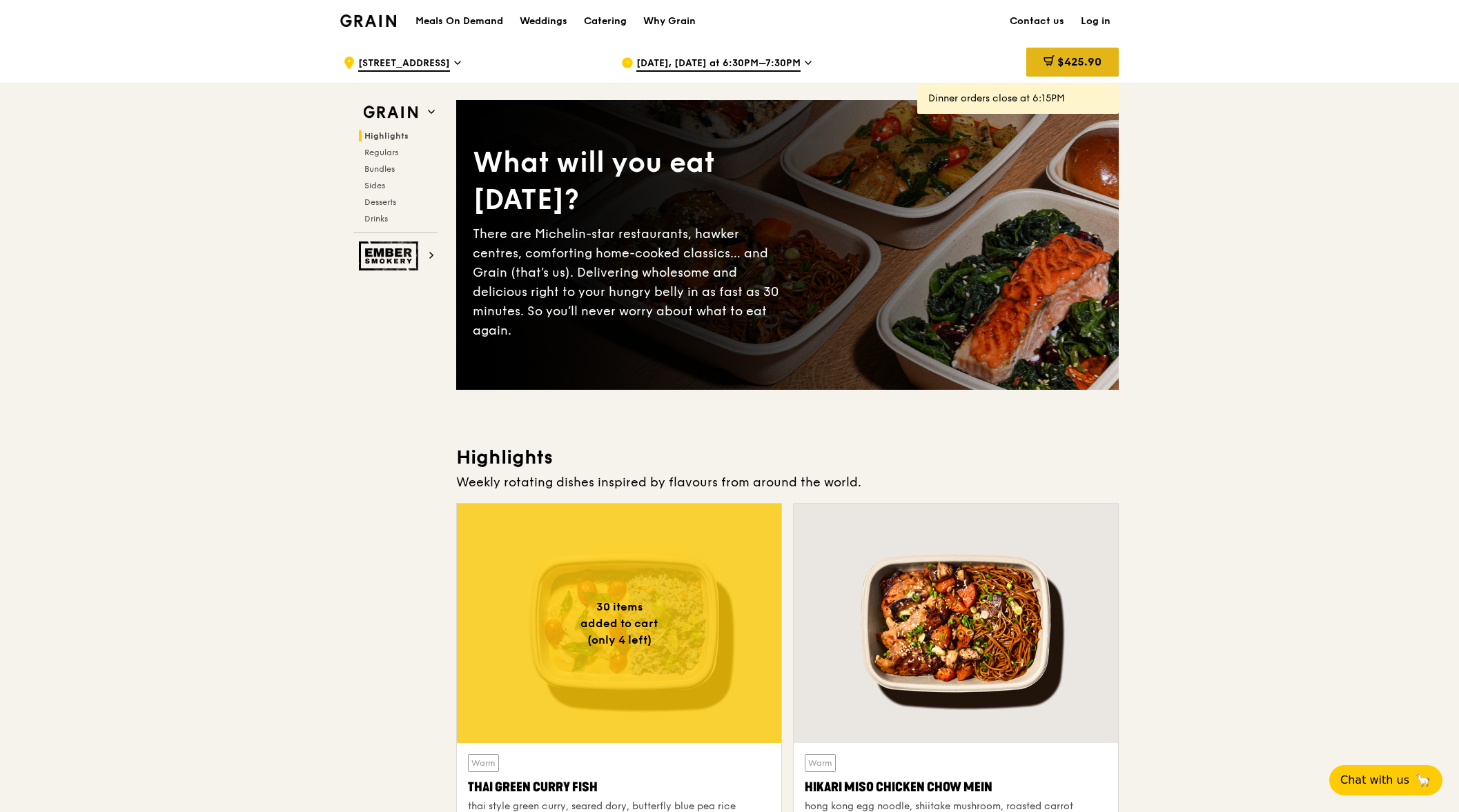
click at [1094, 47] on div "$425.90" at bounding box center [1072, 62] width 93 height 29
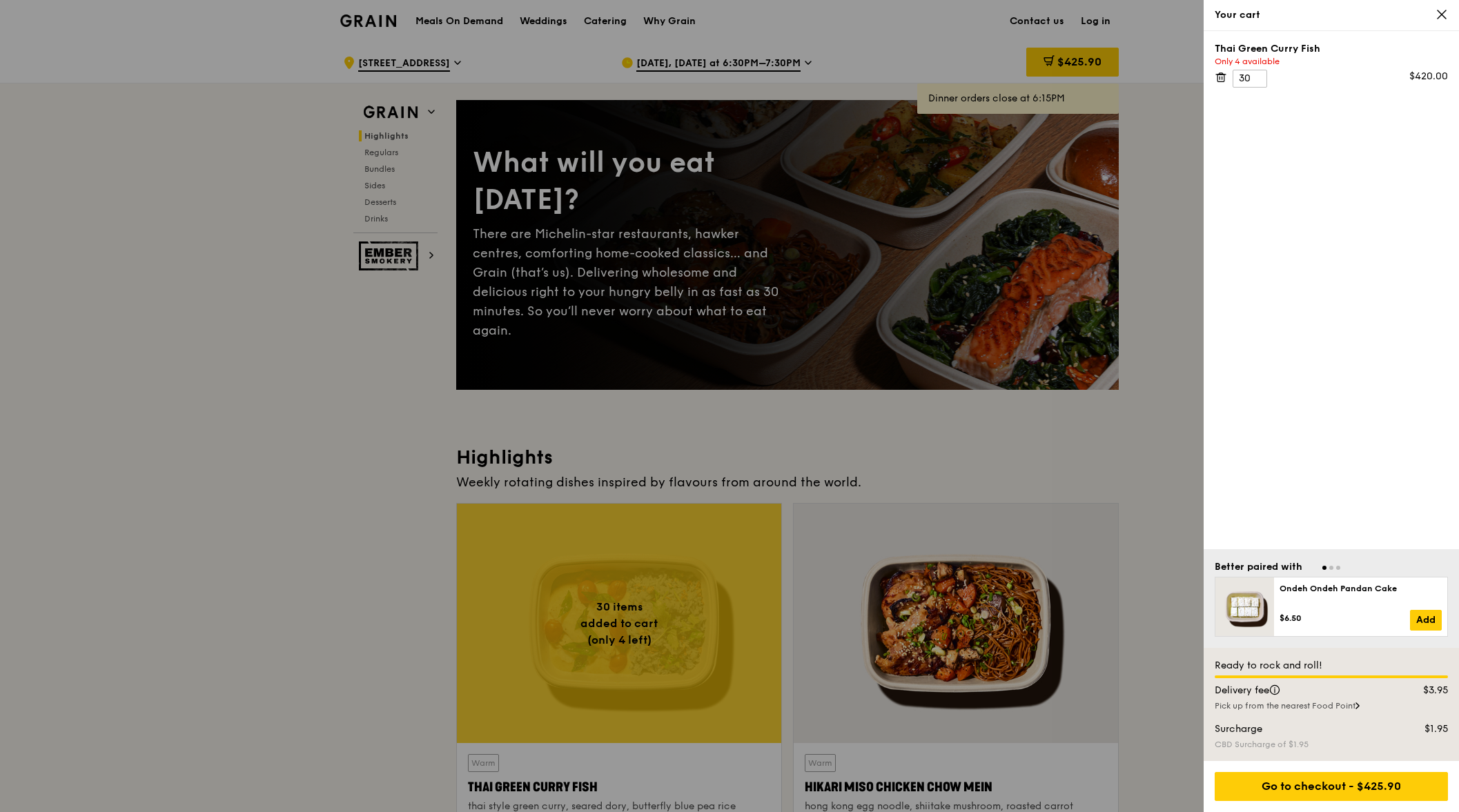
click at [1448, 17] on div "Your cart" at bounding box center [1331, 16] width 255 height 31
click at [1440, 18] on icon at bounding box center [1442, 15] width 13 height 13
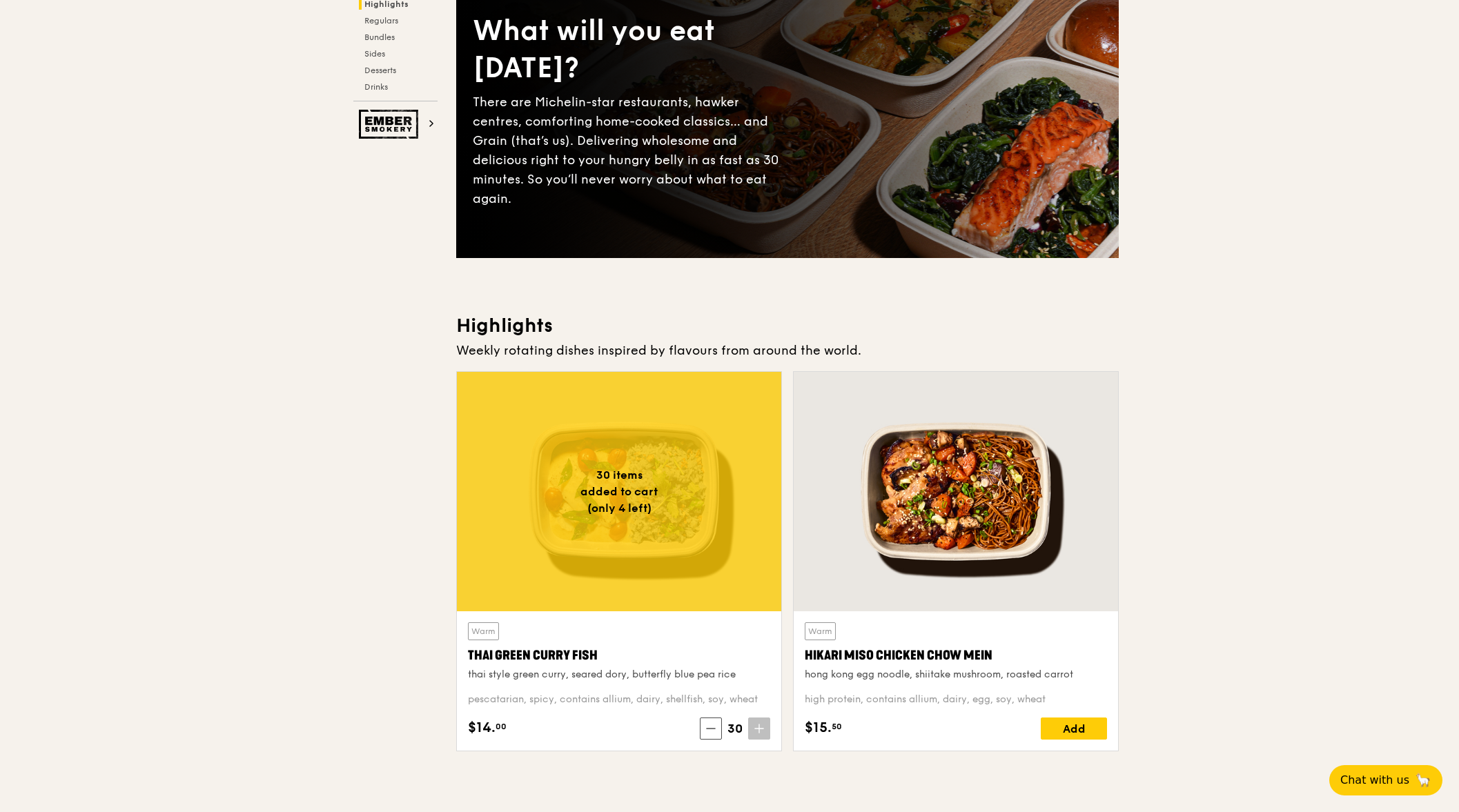
scroll to position [276, 0]
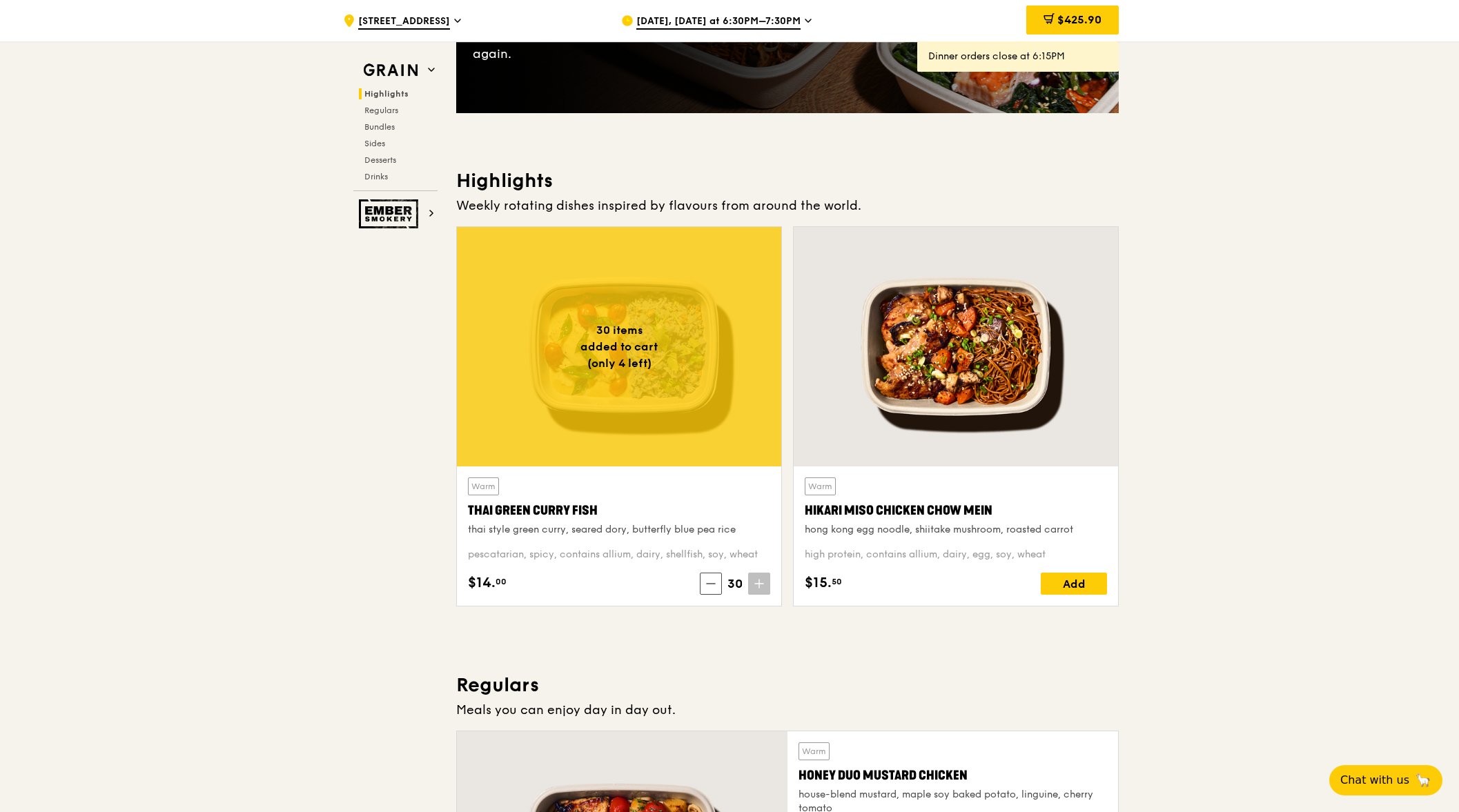
click at [1061, 550] on div "high protein, contains allium, dairy, egg, soy, wheat" at bounding box center [955, 555] width 302 height 14
click at [1074, 588] on div "Add" at bounding box center [1074, 584] width 67 height 22
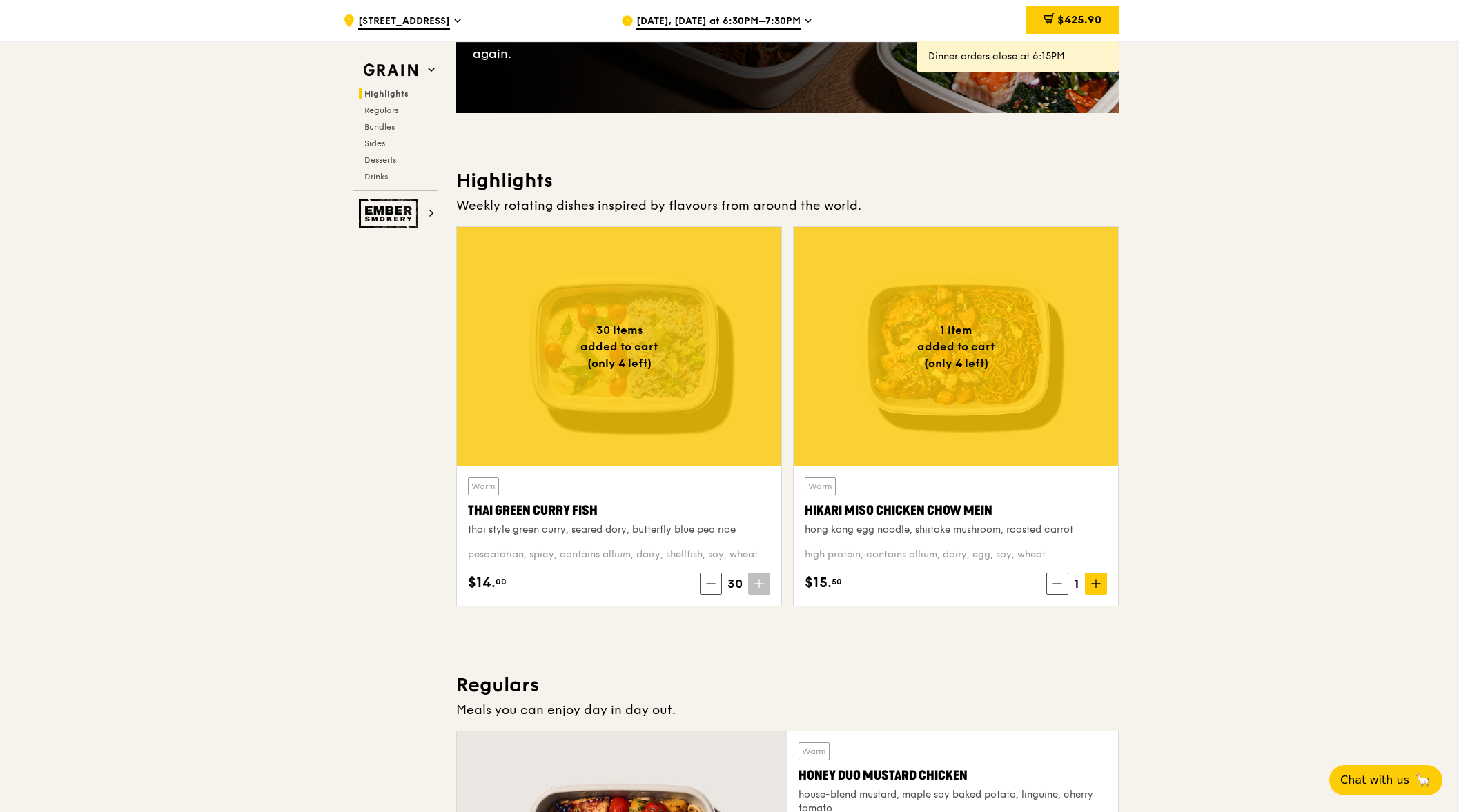
click at [1074, 588] on span "1" at bounding box center [1076, 583] width 16 height 19
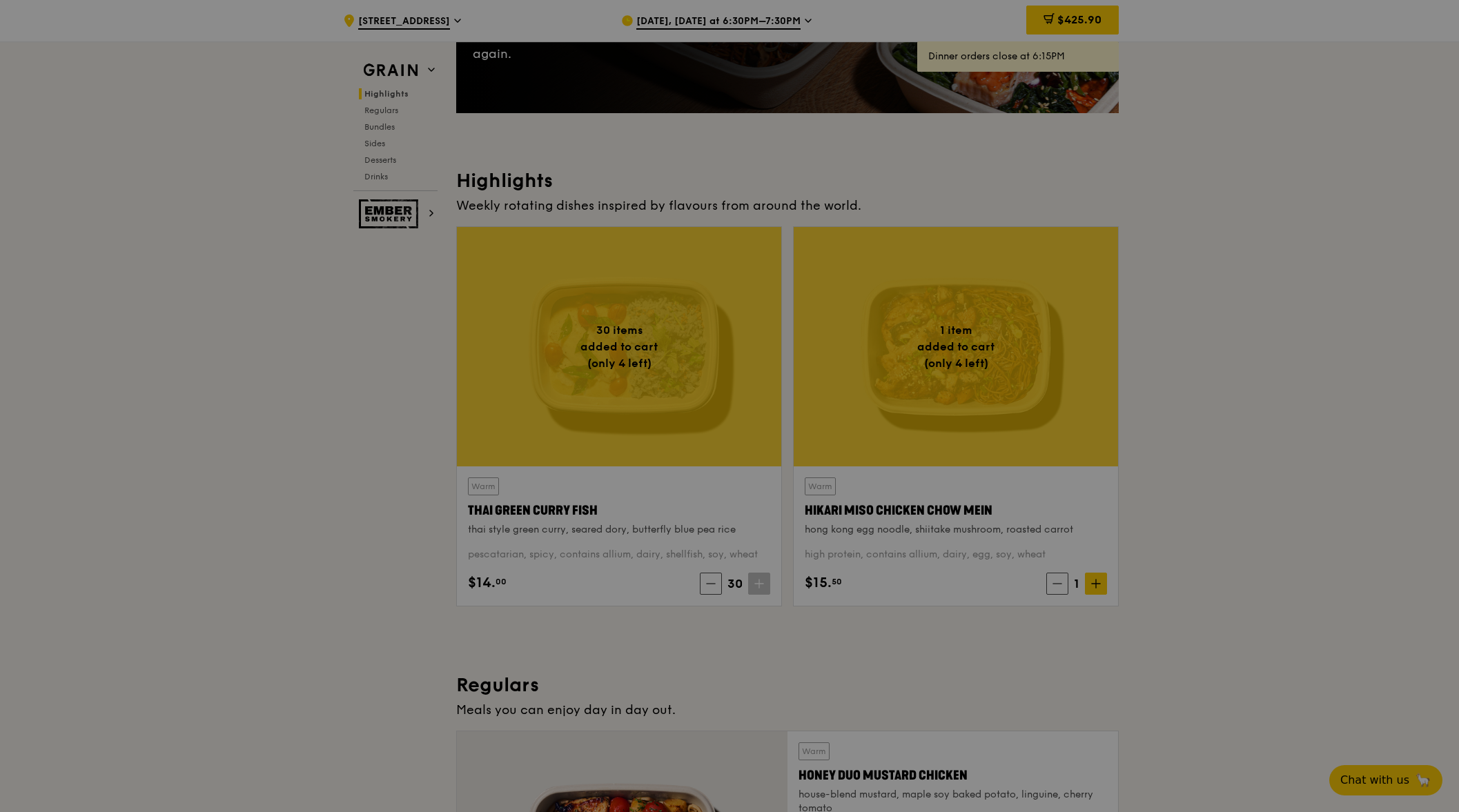
drag, startPoint x: 1074, startPoint y: 588, endPoint x: 1088, endPoint y: 587, distance: 14.0
click at [1082, 588] on div at bounding box center [730, 406] width 1459 height 812
click at [1088, 587] on div at bounding box center [730, 406] width 1459 height 812
click at [1095, 586] on icon at bounding box center [1096, 584] width 10 height 10
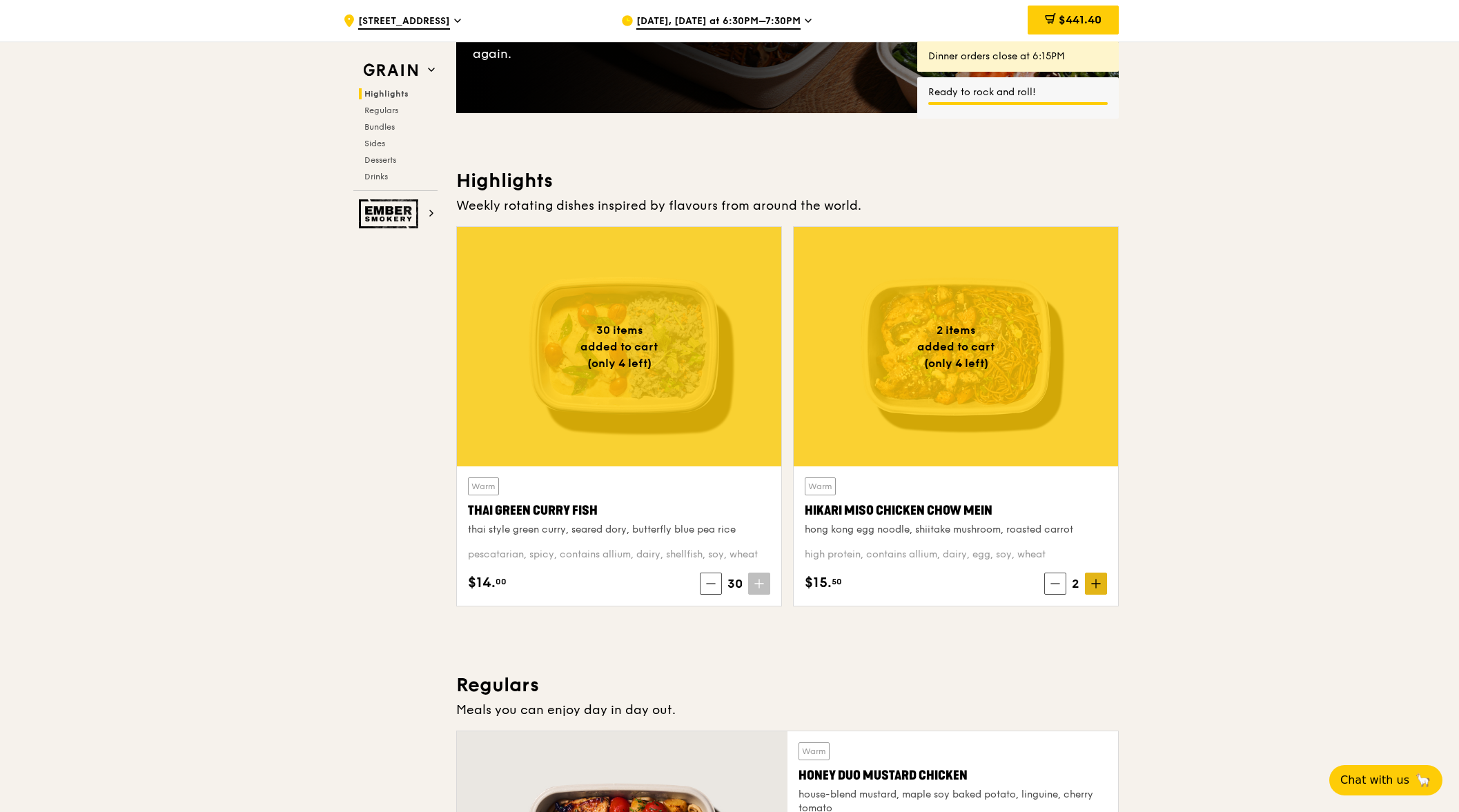
click at [1095, 586] on icon at bounding box center [1096, 584] width 10 height 10
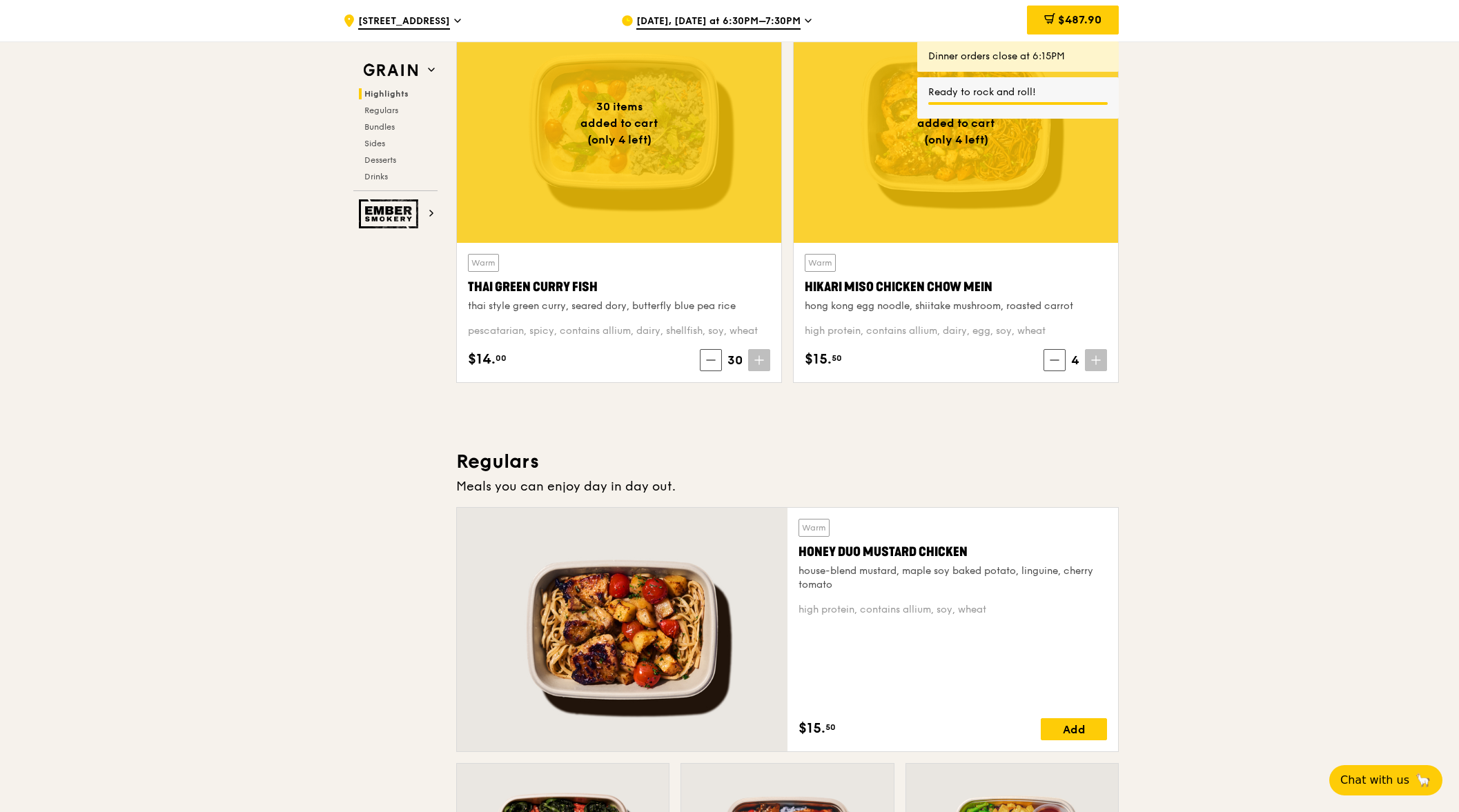
scroll to position [690, 0]
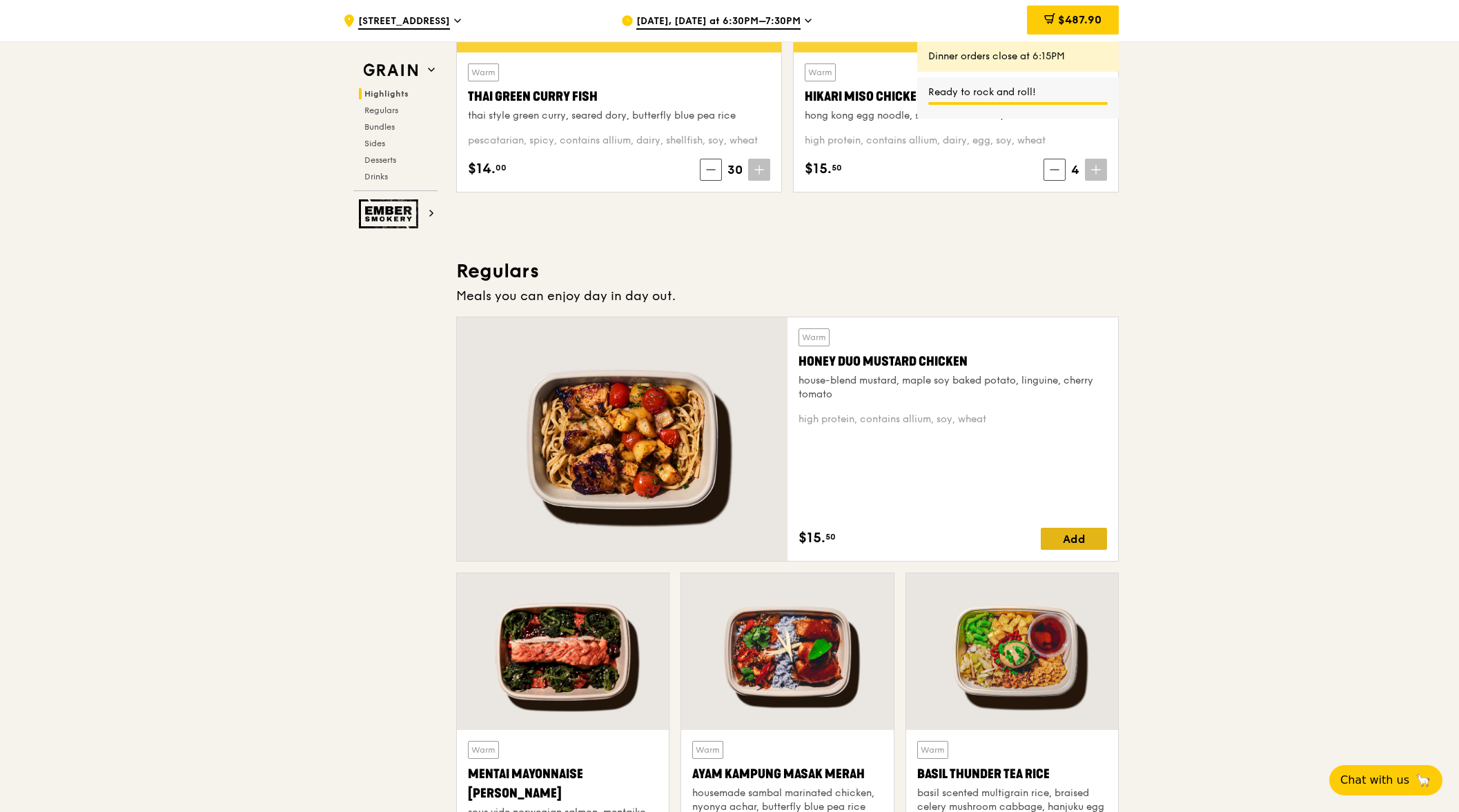
click at [1060, 539] on div "Add" at bounding box center [1074, 538] width 67 height 22
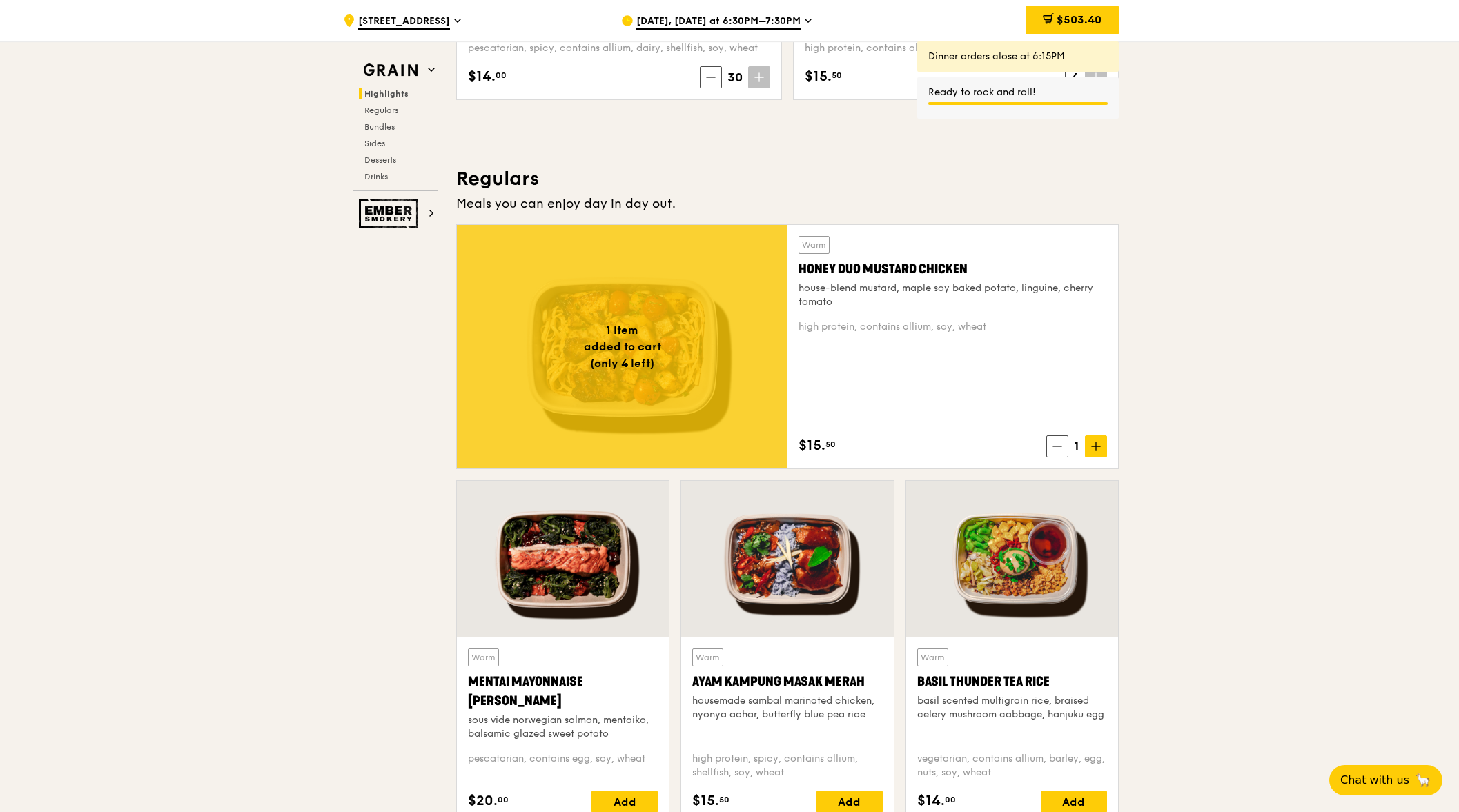
scroll to position [1035, 0]
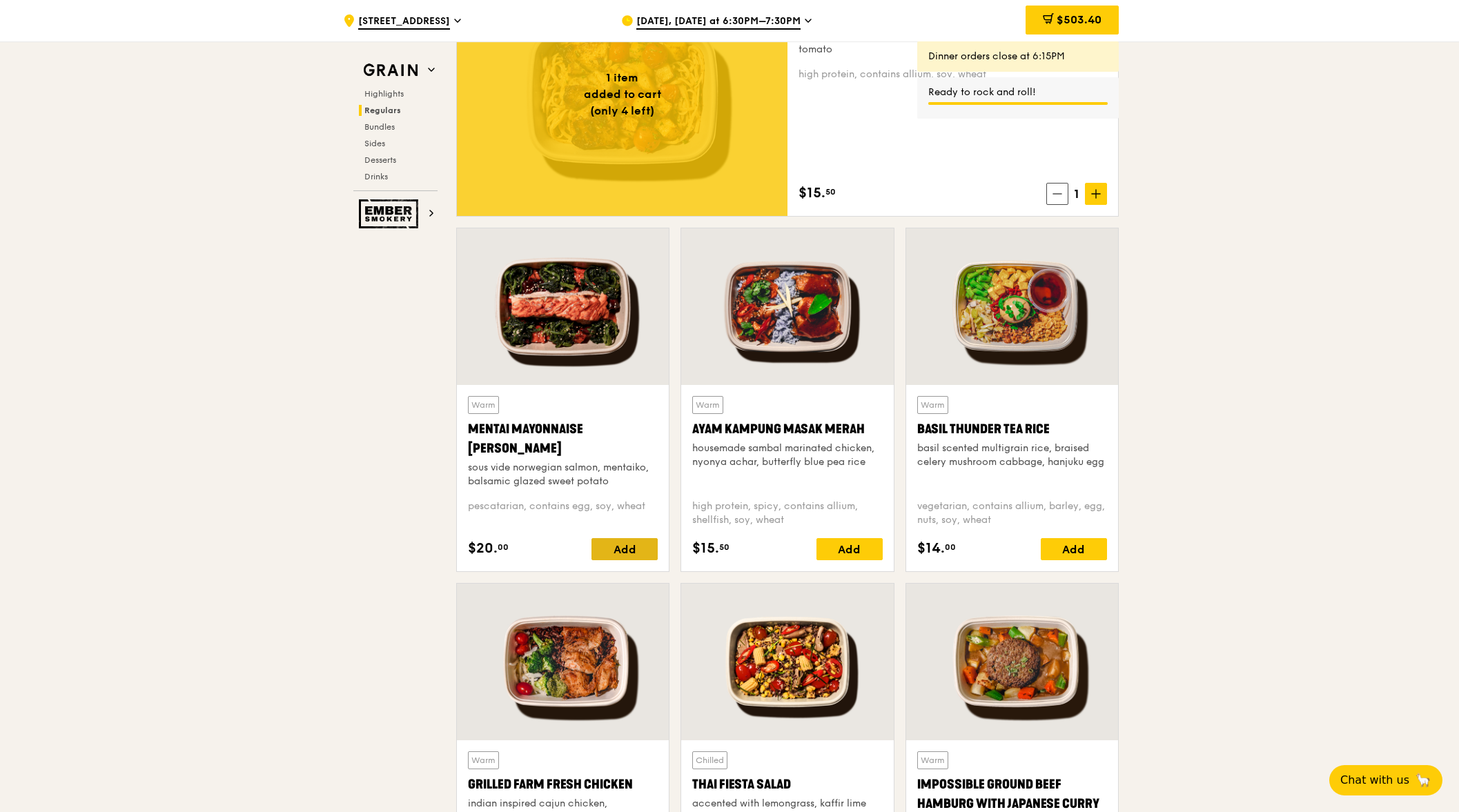
click at [622, 547] on div "Add" at bounding box center [625, 549] width 67 height 22
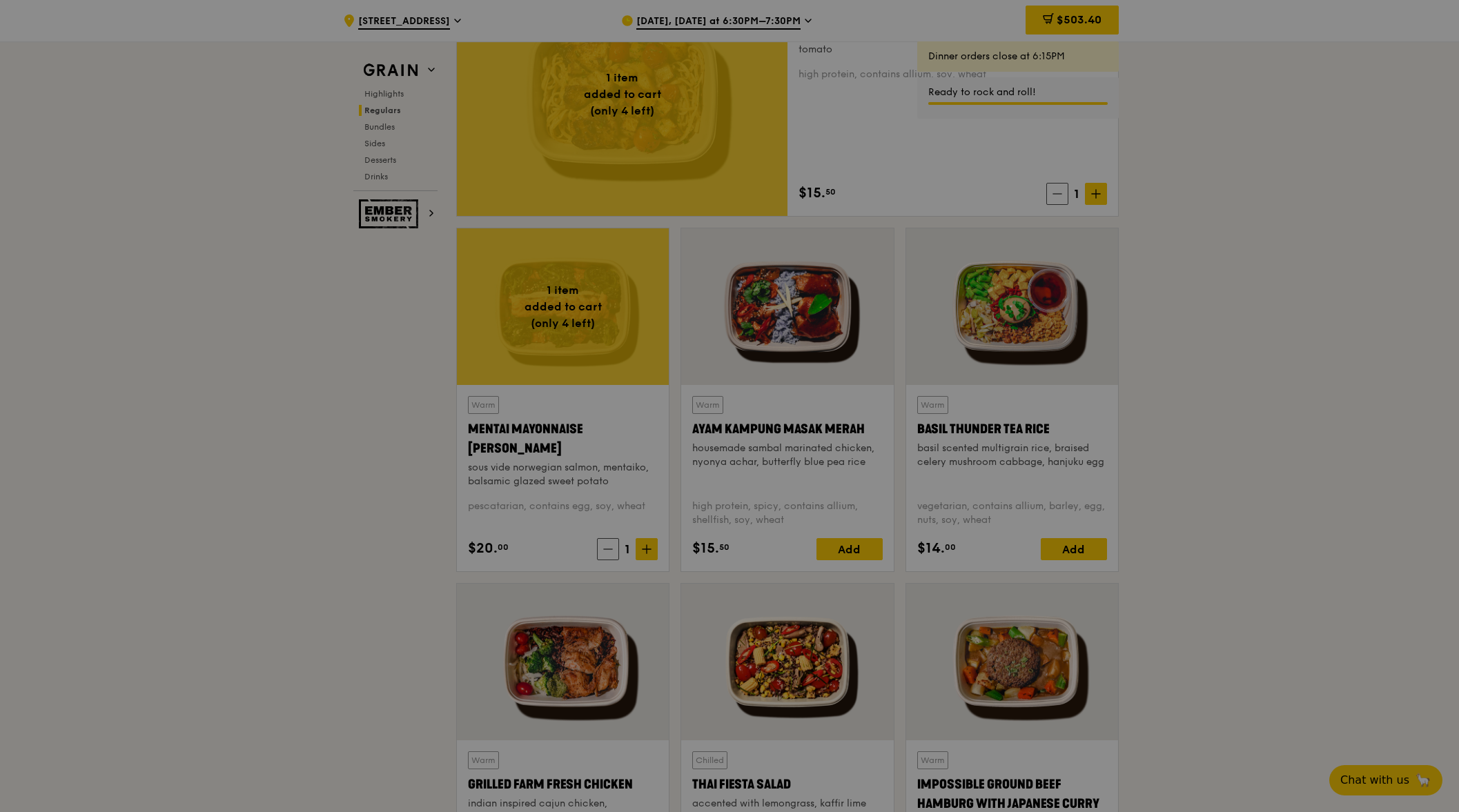
click at [853, 547] on div at bounding box center [730, 406] width 1459 height 812
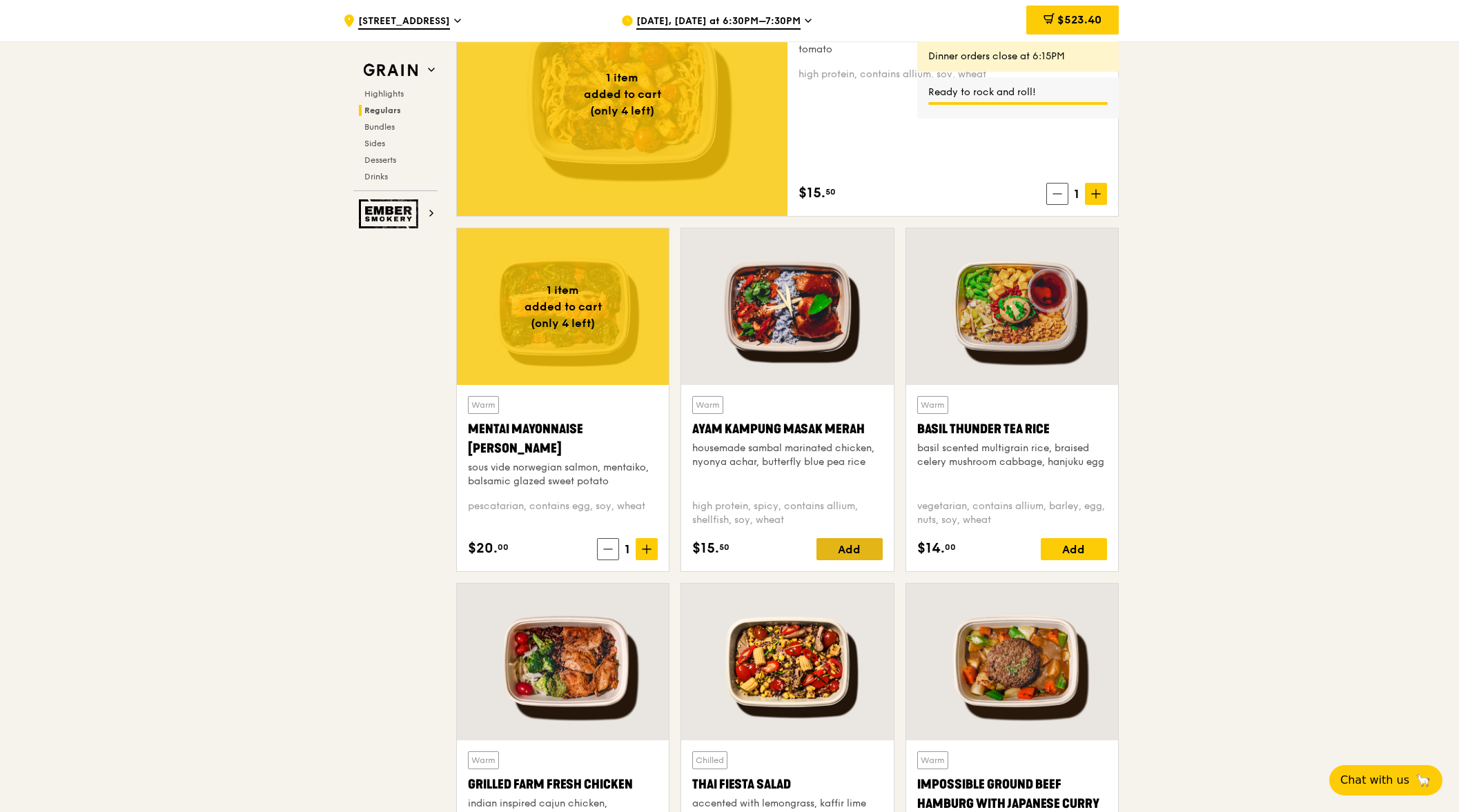
click at [852, 547] on div "Add" at bounding box center [850, 549] width 67 height 22
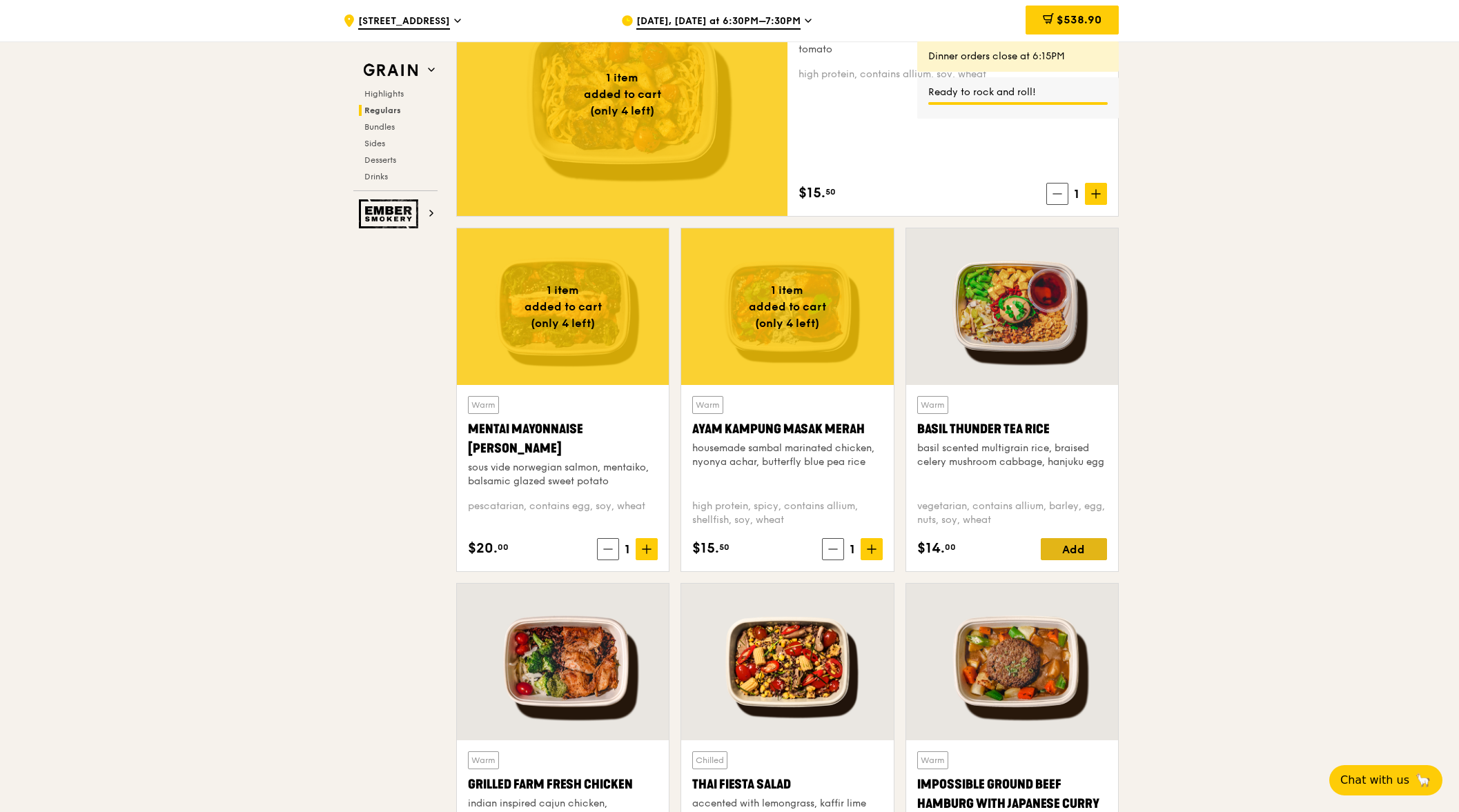
click at [1071, 548] on div "Add" at bounding box center [1074, 549] width 67 height 22
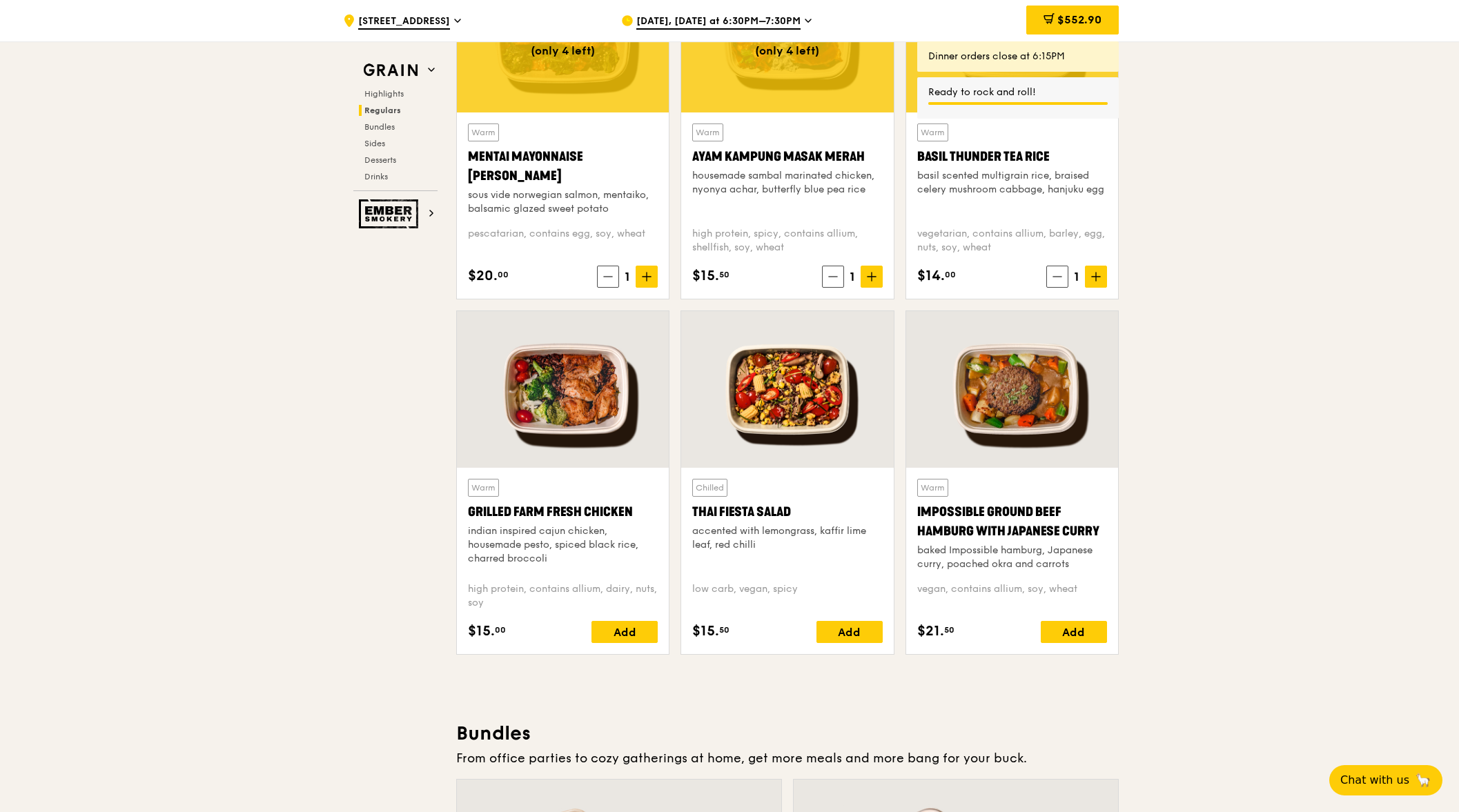
scroll to position [1311, 0]
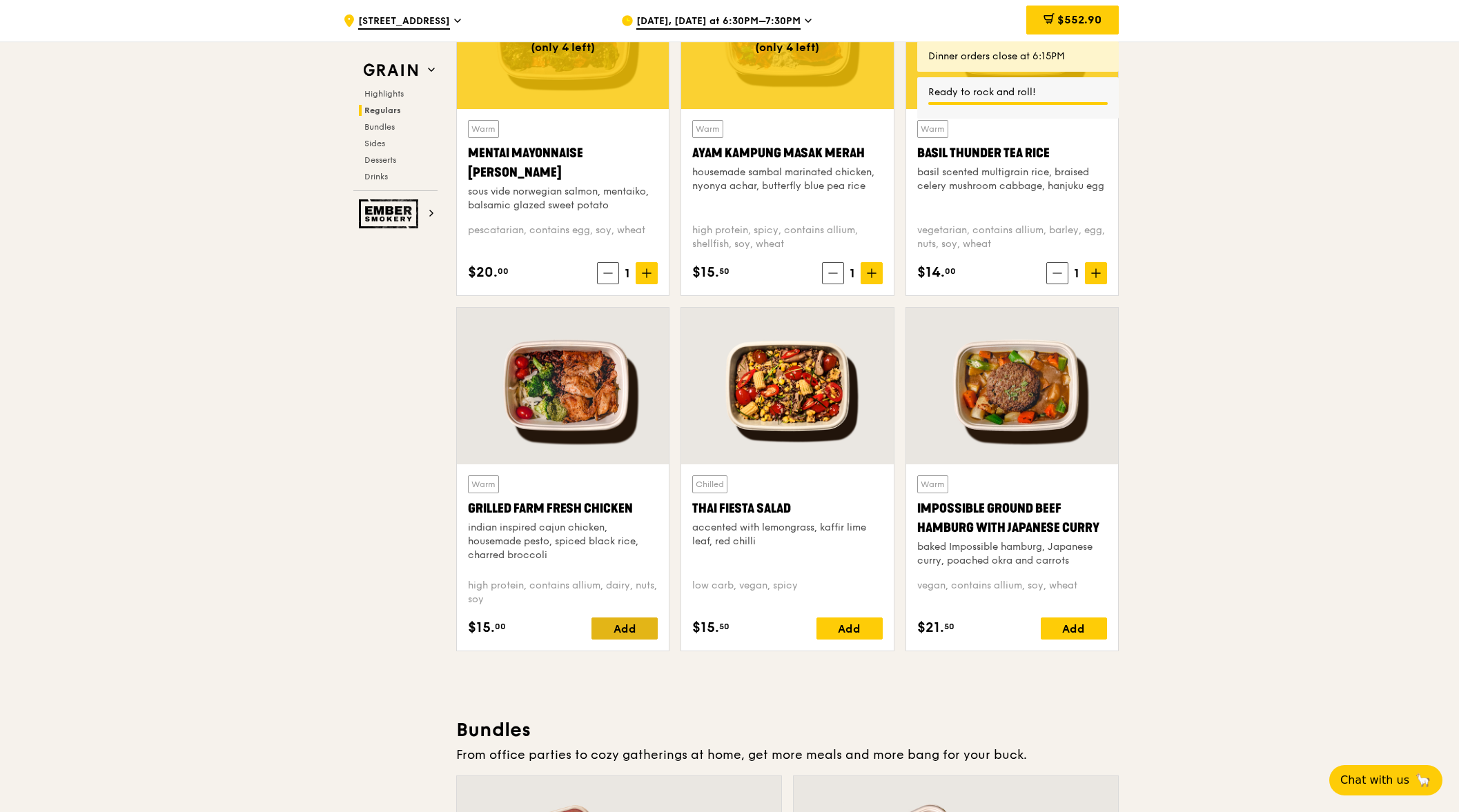
click at [635, 621] on div "Add" at bounding box center [625, 628] width 67 height 22
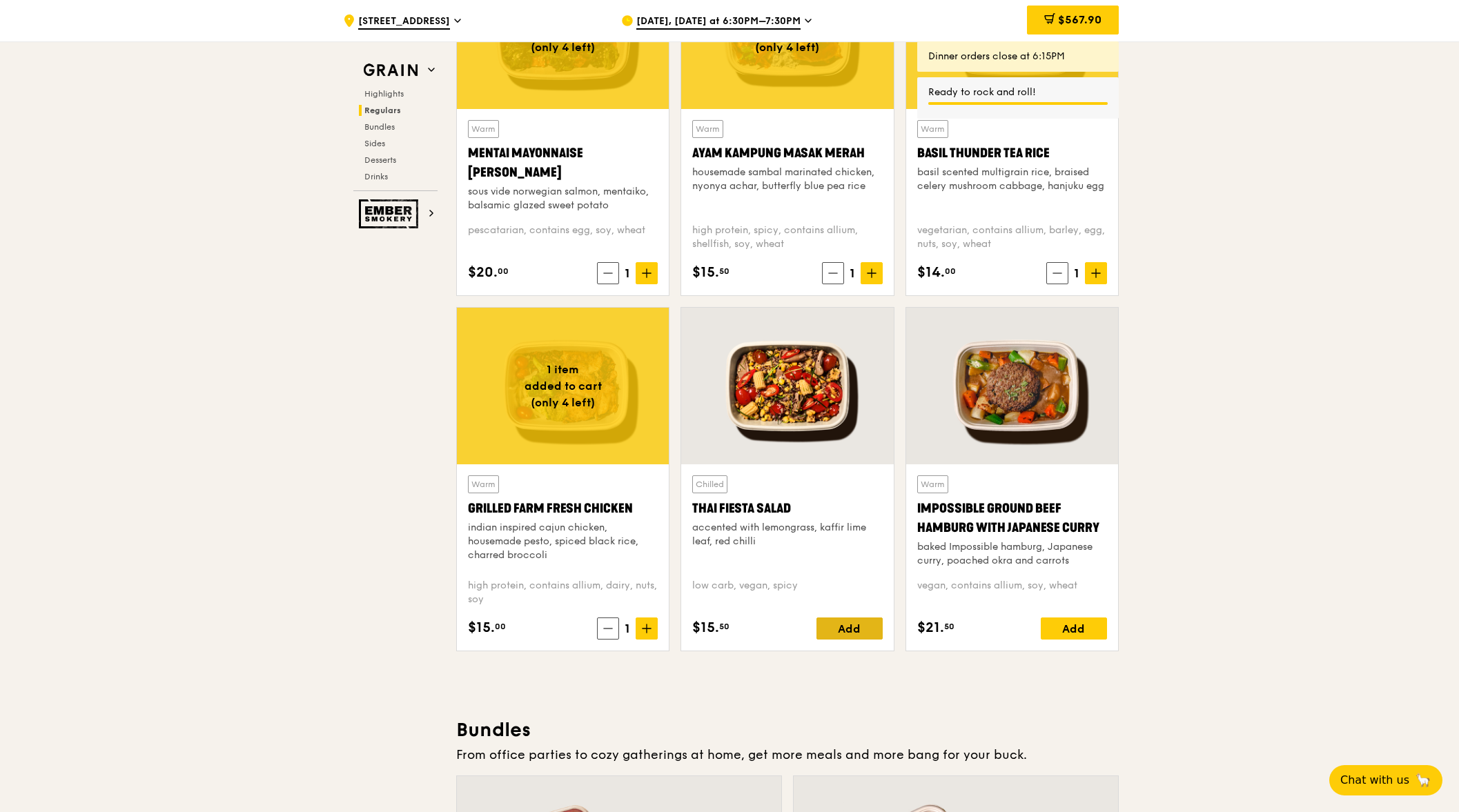
click at [870, 625] on div "Add" at bounding box center [850, 628] width 67 height 22
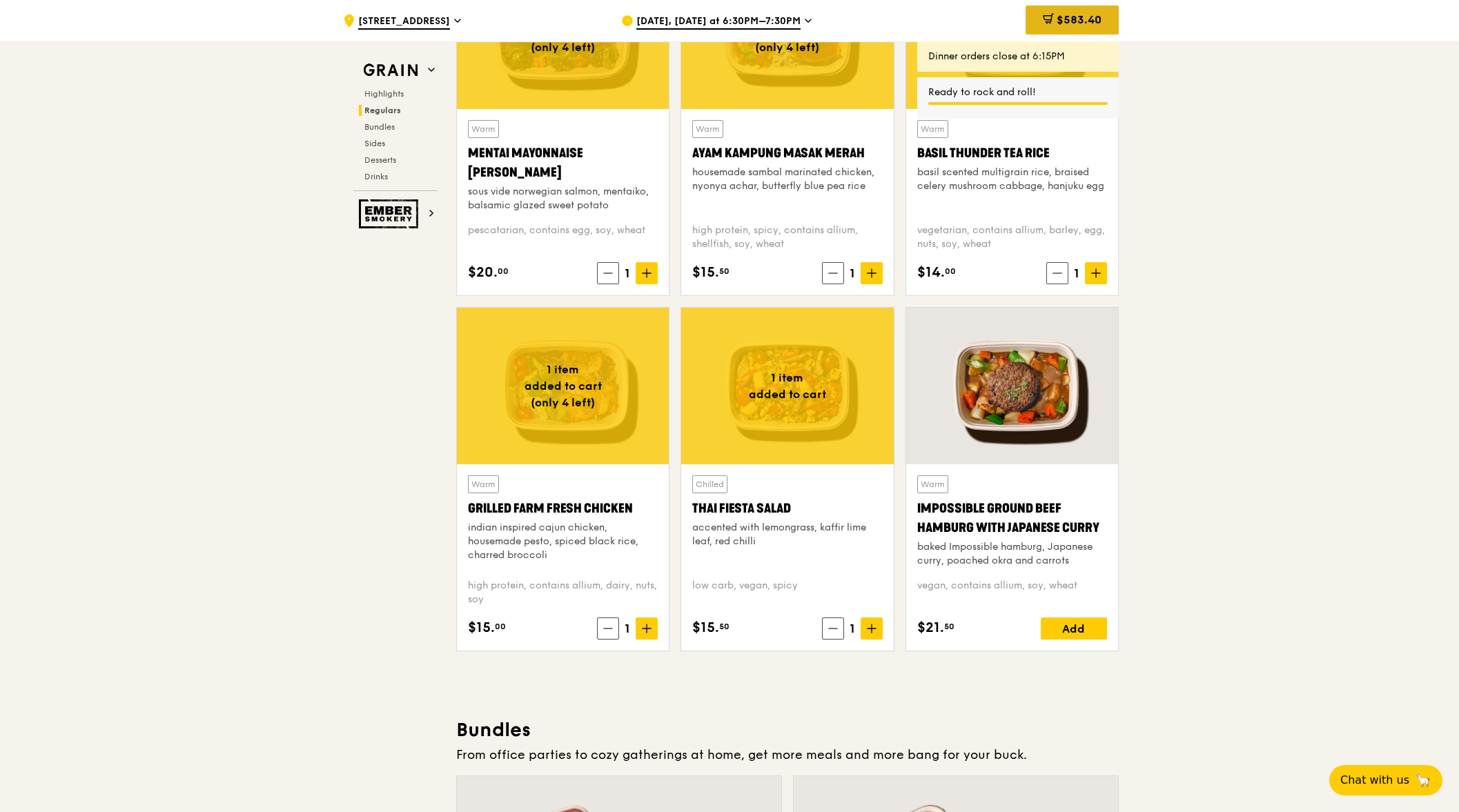
click at [1088, 17] on span "$583.40" at bounding box center [1078, 20] width 45 height 13
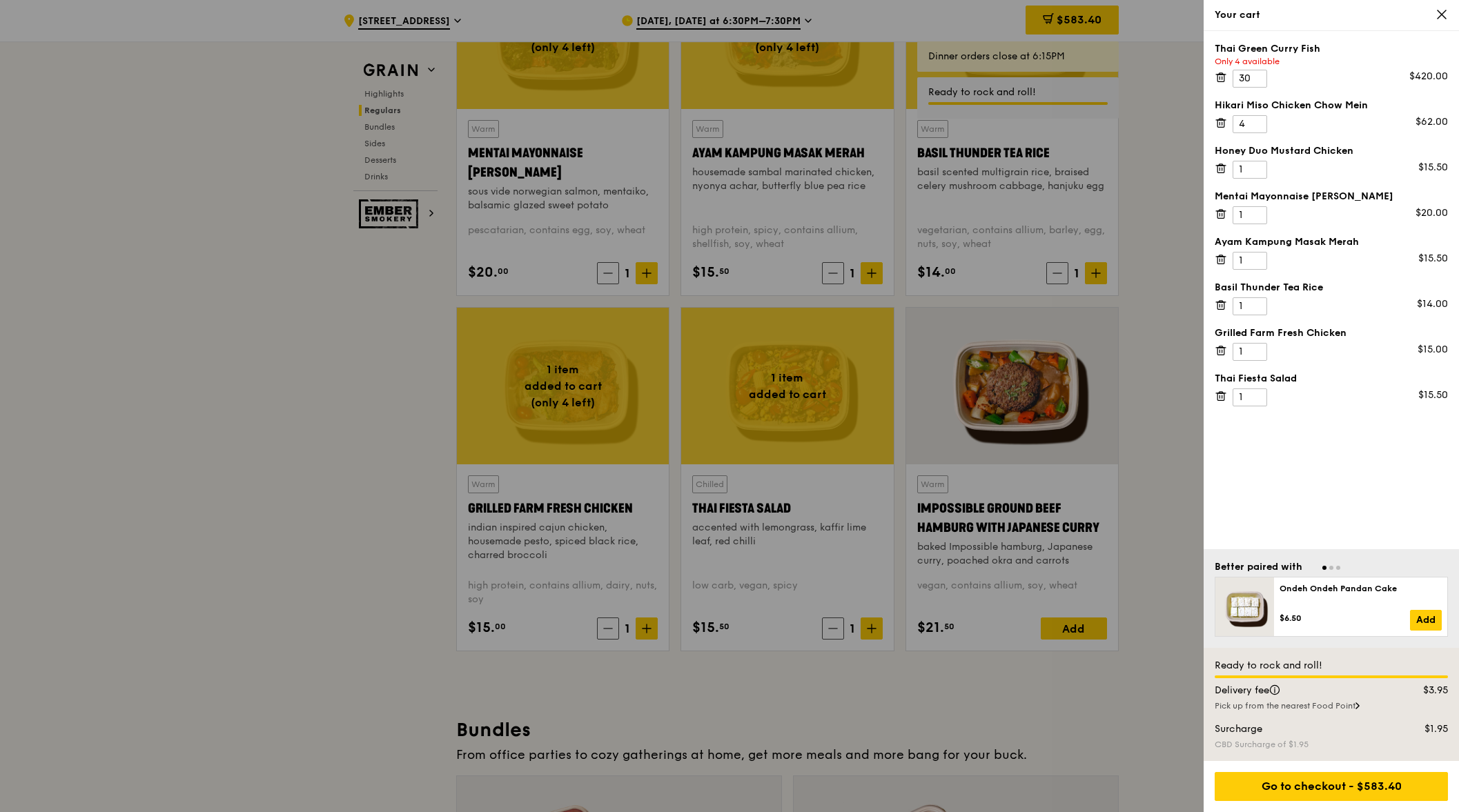
click at [1225, 88] on div "Thai Green [PERSON_NAME] Fish Only 4 available 30 $420.00 Hikari Miso Chicken C…" at bounding box center [1331, 290] width 255 height 518
click at [1219, 75] on icon at bounding box center [1221, 77] width 13 height 13
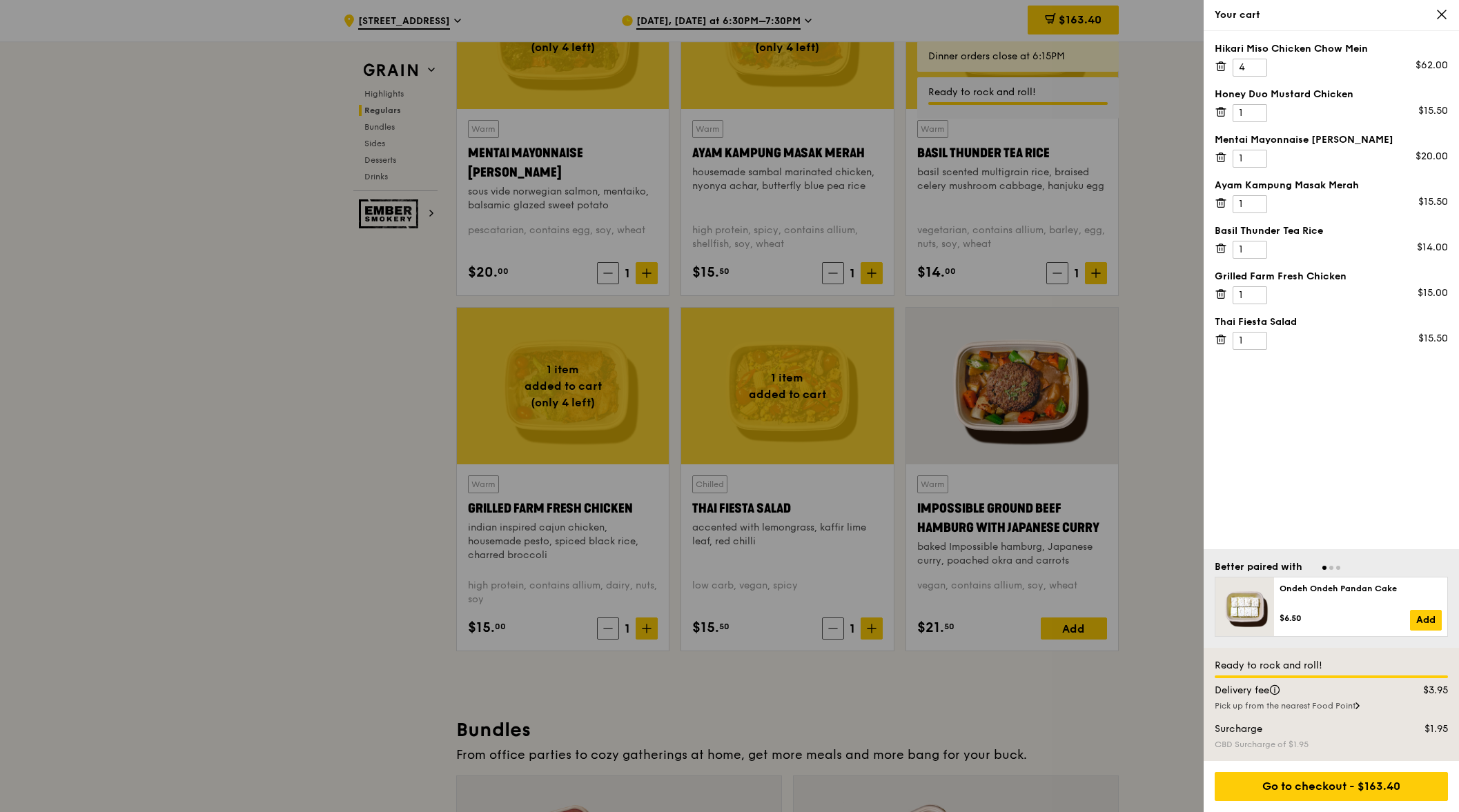
click at [1219, 75] on div "Hikari Miso Chicken Chow Mein 4 $62.00" at bounding box center [1332, 59] width 233 height 35
click at [1219, 63] on icon at bounding box center [1221, 66] width 13 height 13
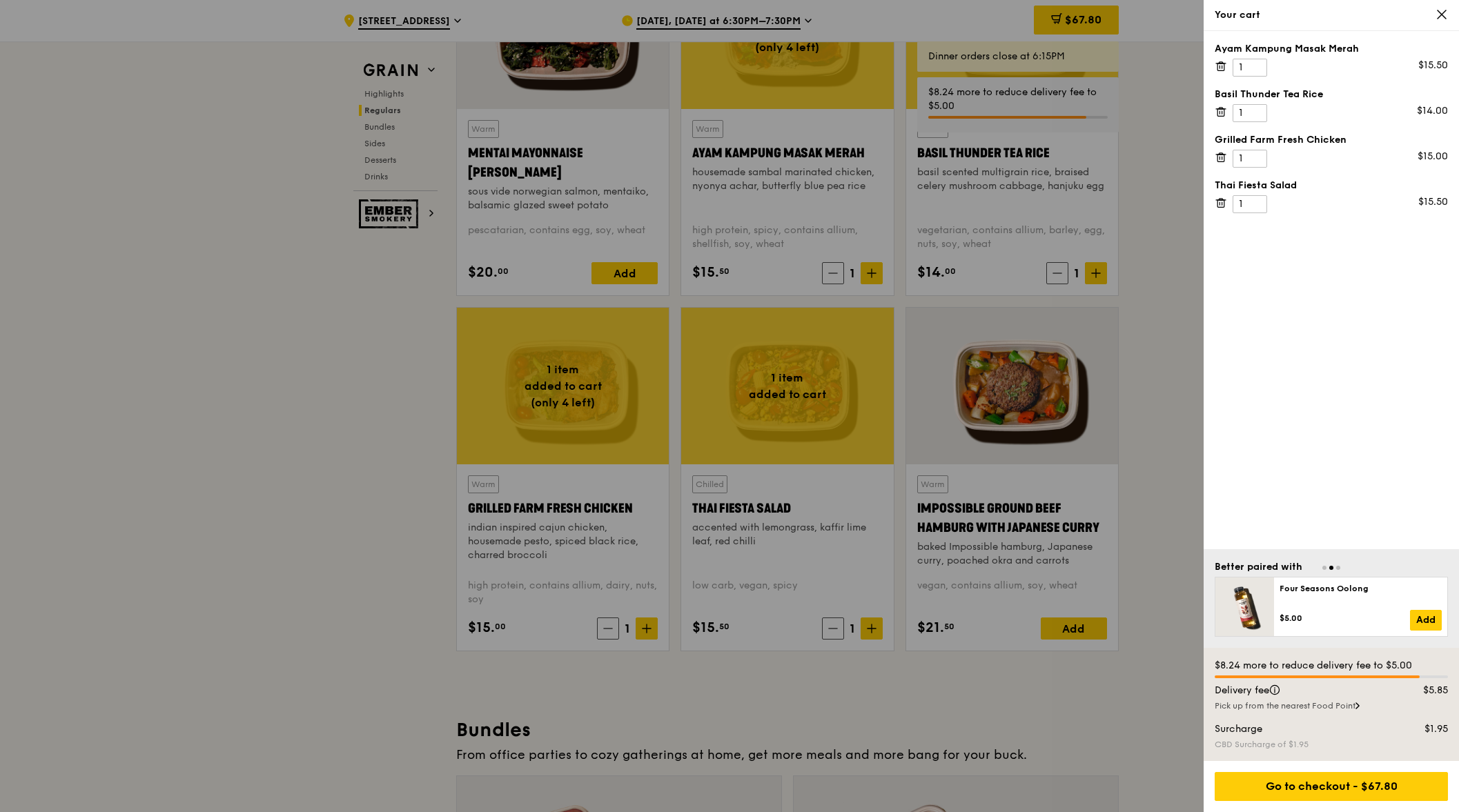
click at [1219, 63] on icon at bounding box center [1221, 66] width 13 height 13
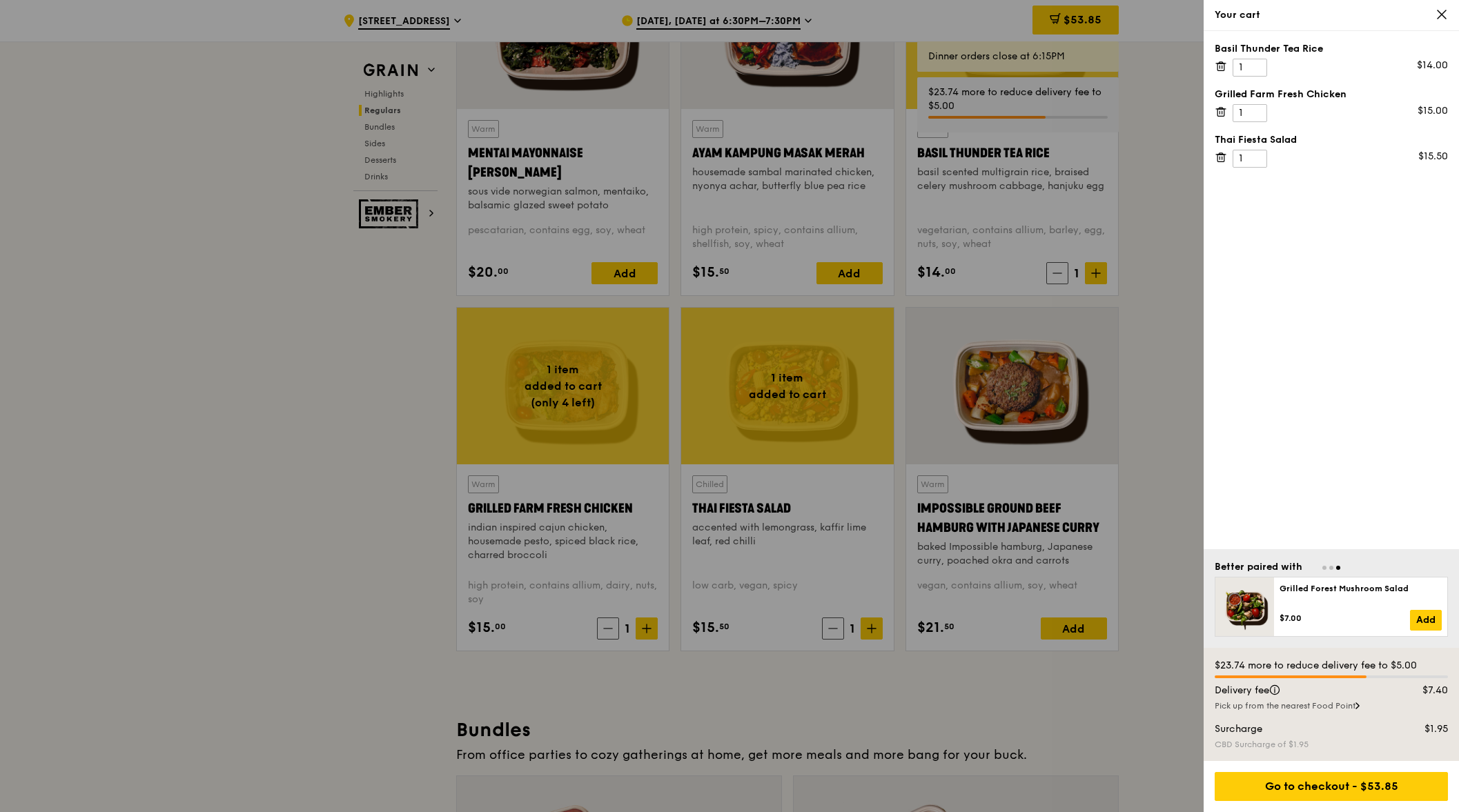
click at [1219, 63] on icon at bounding box center [1221, 66] width 13 height 13
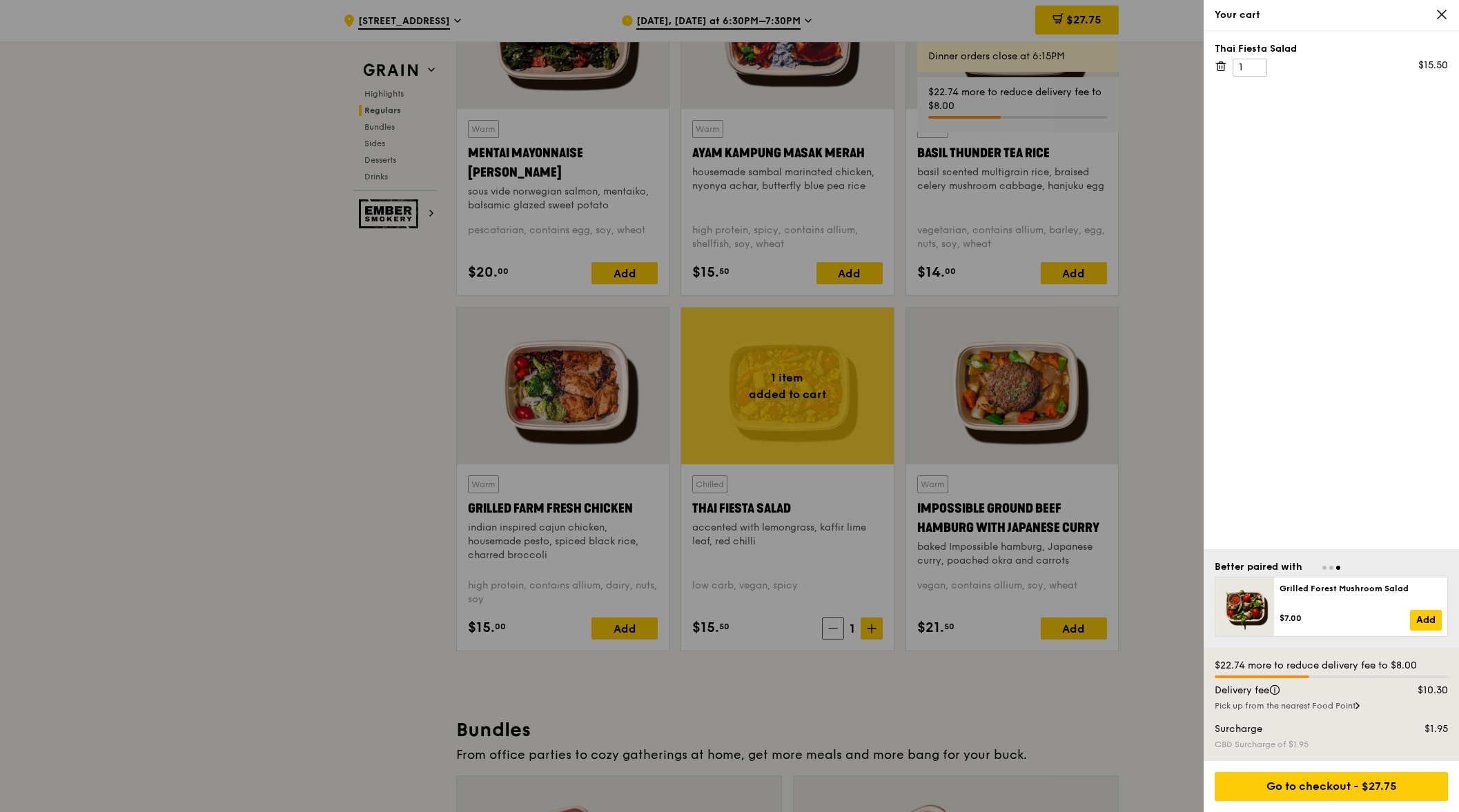
click at [1219, 63] on icon at bounding box center [1221, 66] width 13 height 13
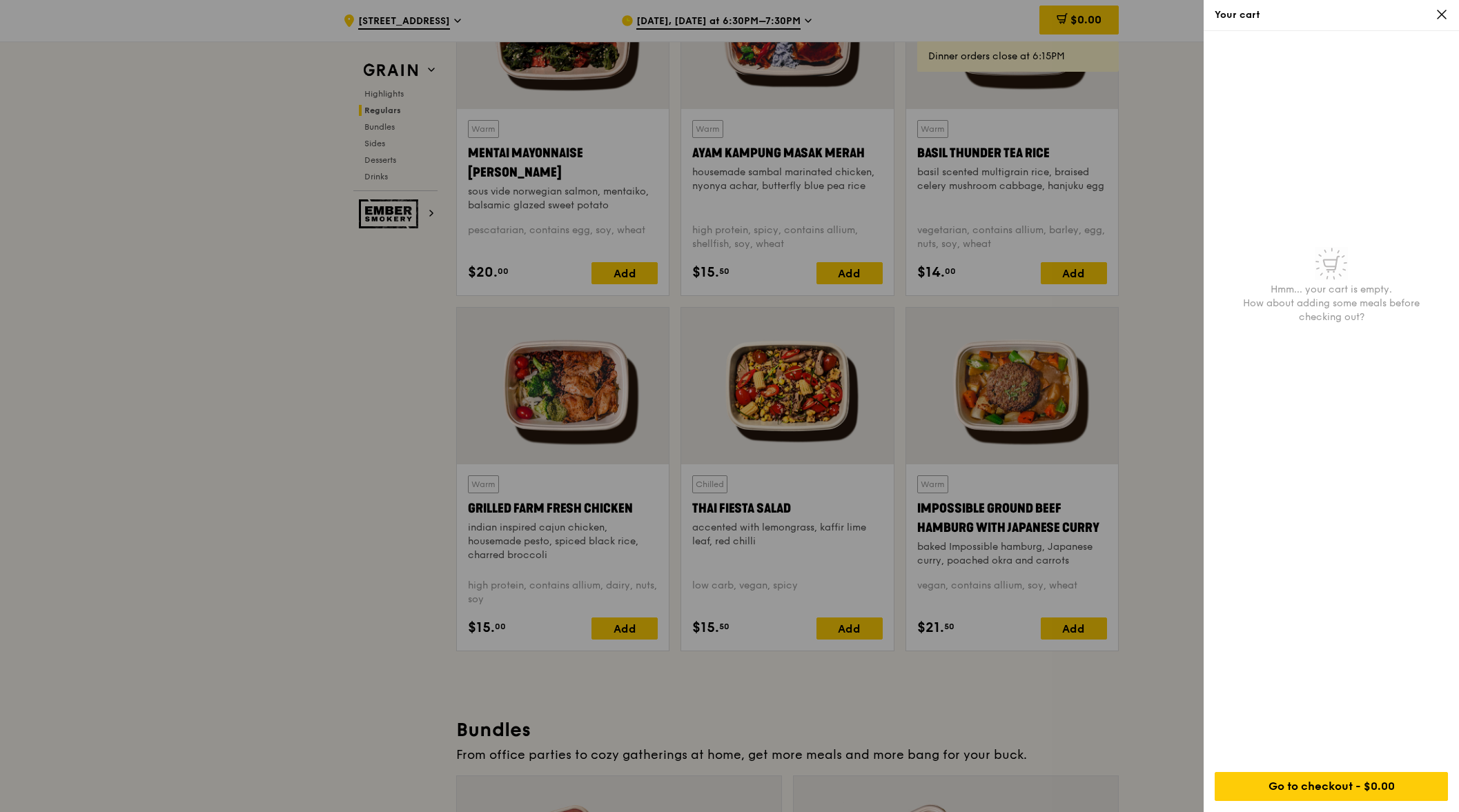
click at [1445, 13] on icon at bounding box center [1442, 15] width 13 height 13
